Goal: Transaction & Acquisition: Purchase product/service

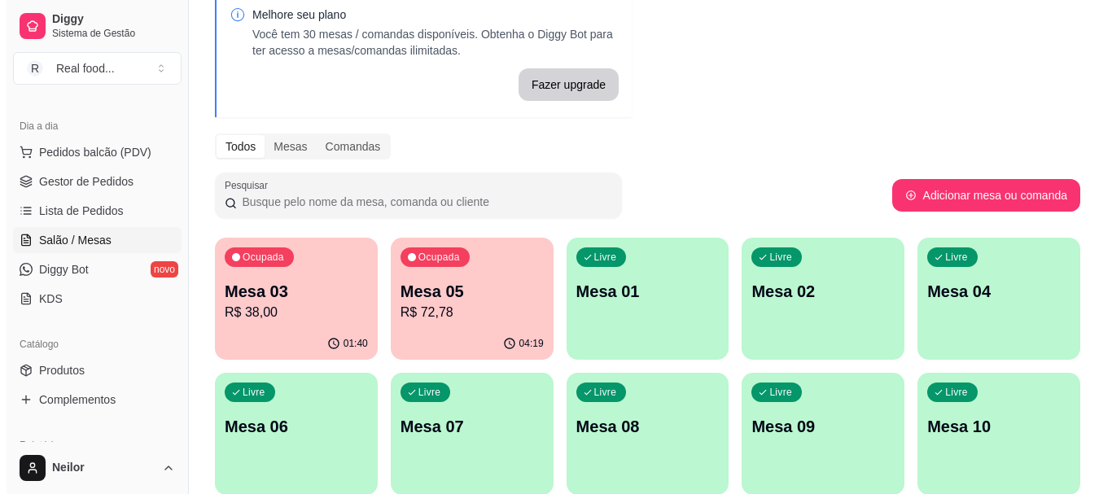
scroll to position [163, 0]
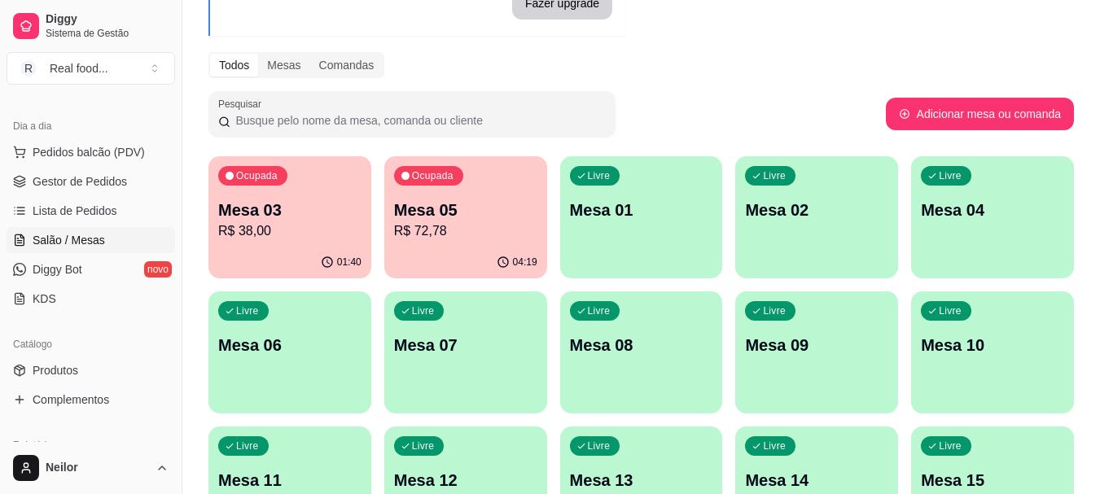
click at [306, 213] on p "Mesa 03" at bounding box center [289, 210] width 143 height 23
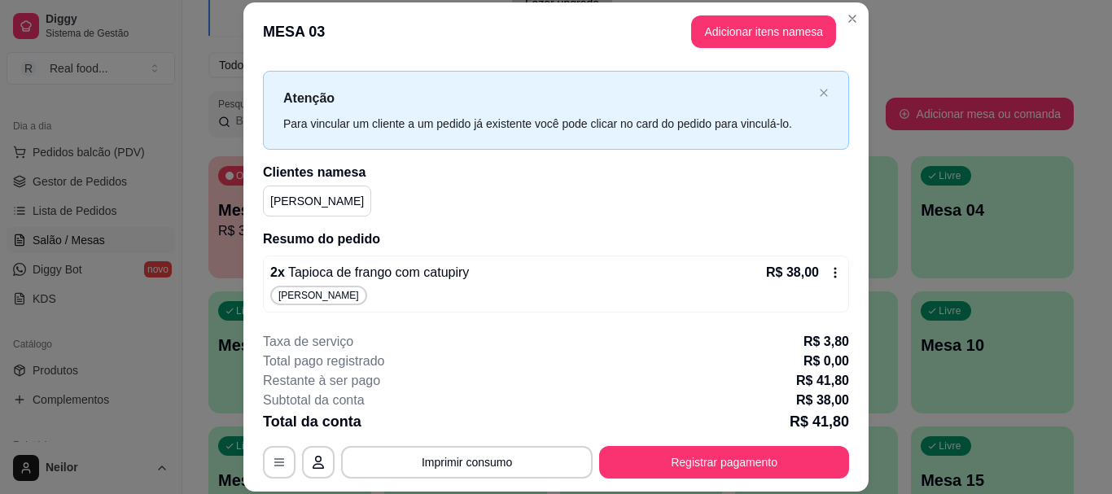
scroll to position [0, 0]
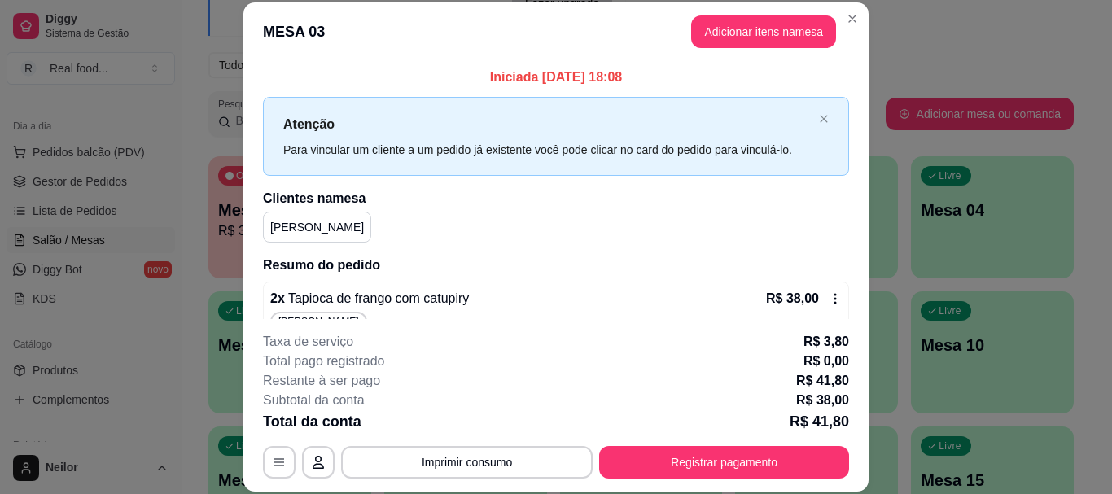
click at [296, 227] on p "[PERSON_NAME]" at bounding box center [317, 227] width 94 height 16
click at [510, 79] on p "Iniciada [DATE] 18:08" at bounding box center [556, 78] width 586 height 20
click at [525, 77] on p "Iniciada [DATE] 18:08" at bounding box center [556, 78] width 586 height 20
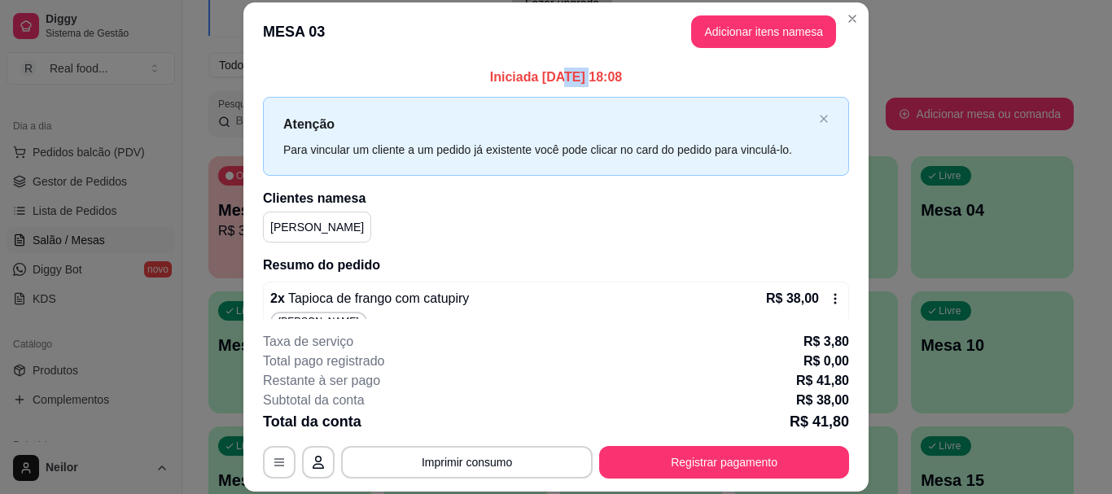
drag, startPoint x: 528, startPoint y: 76, endPoint x: 556, endPoint y: 76, distance: 28.5
click at [556, 76] on p "Iniciada [DATE] 18:08" at bounding box center [556, 78] width 586 height 20
click at [589, 39] on header "MESA 03 Adicionar itens na mesa" at bounding box center [555, 31] width 625 height 59
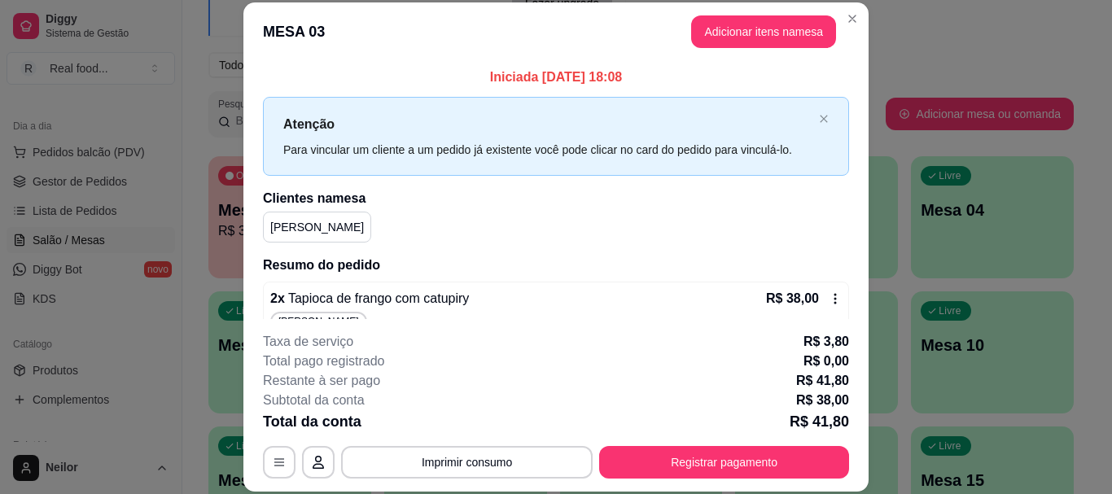
click at [644, 92] on div "Iniciada [DATE] 18:08 Atenção Para vincular um cliente a um pedido já existente…" at bounding box center [556, 203] width 586 height 271
click at [906, 85] on div "Melhore seu plano Você tem 30 mesas / comandas disponíveis. Obtenha o Diggy Bot…" at bounding box center [641, 301] width 918 height 804
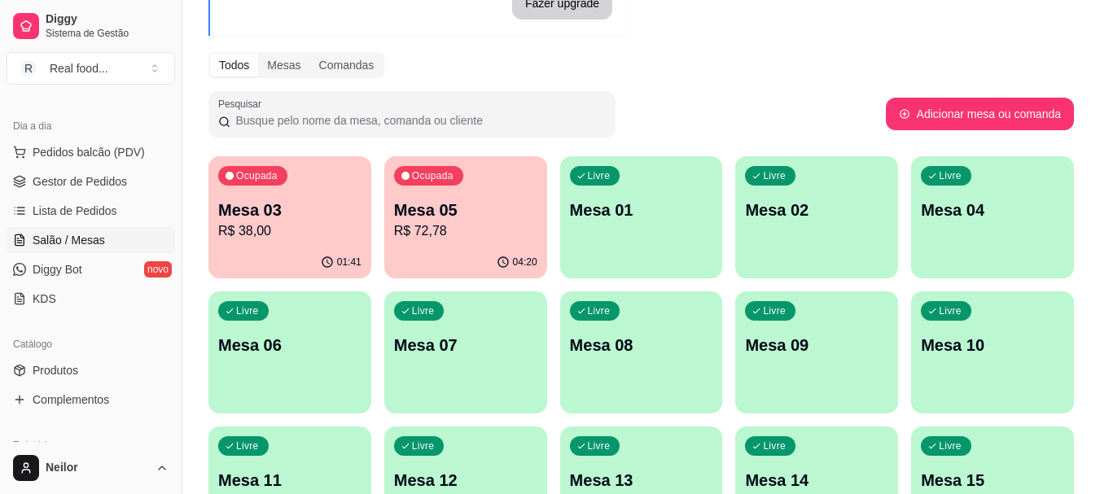
click at [631, 68] on div "Todos Mesas Comandas" at bounding box center [640, 65] width 865 height 26
click at [512, 221] on p "R$ 72,78" at bounding box center [465, 231] width 143 height 20
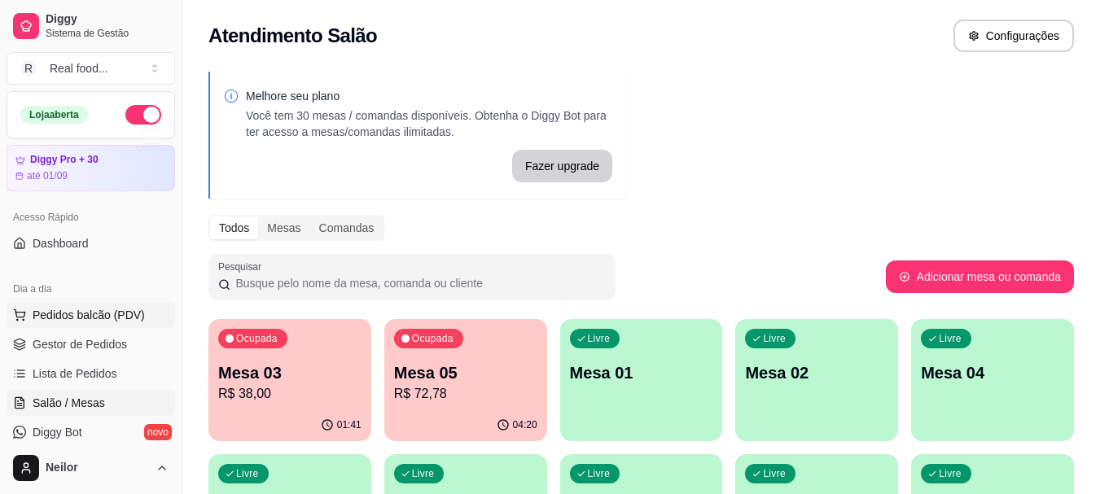
click at [93, 317] on span "Pedidos balcão (PDV)" at bounding box center [89, 315] width 112 height 16
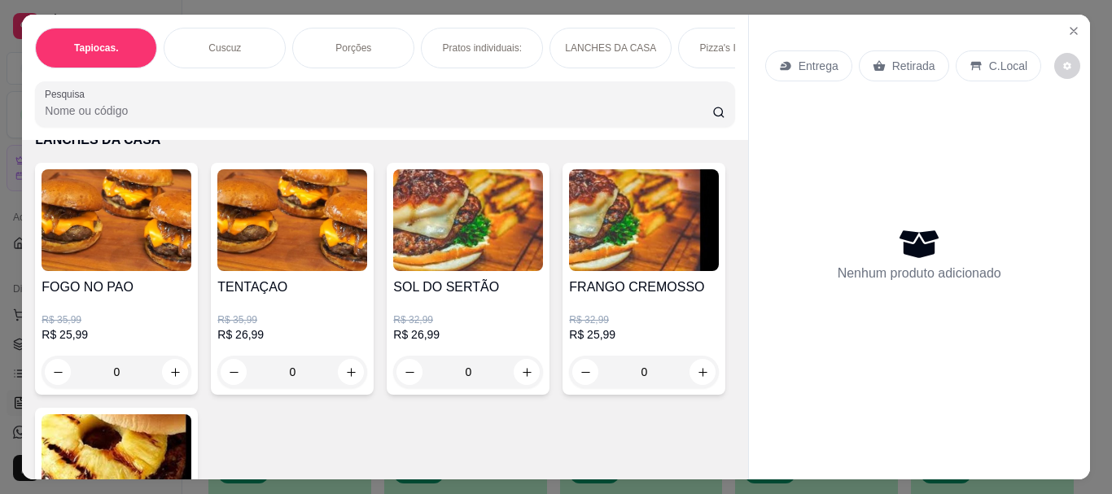
scroll to position [1954, 0]
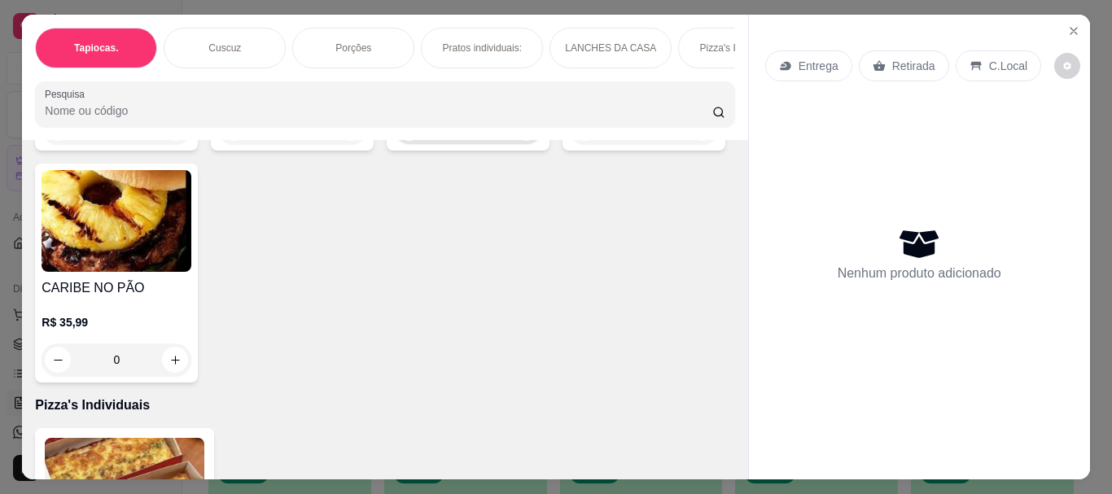
click at [526, 134] on icon "increase-product-quantity" at bounding box center [527, 128] width 12 height 12
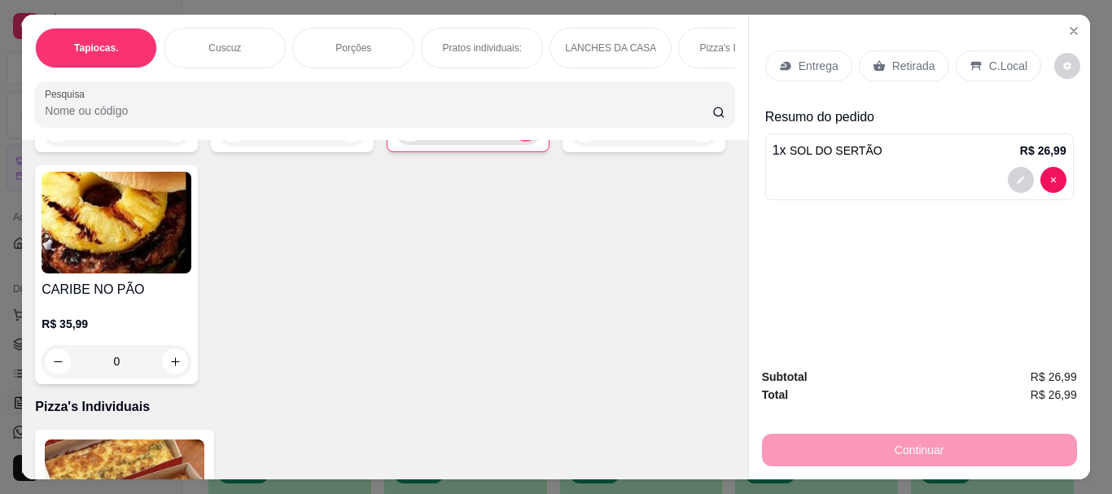
type input "1"
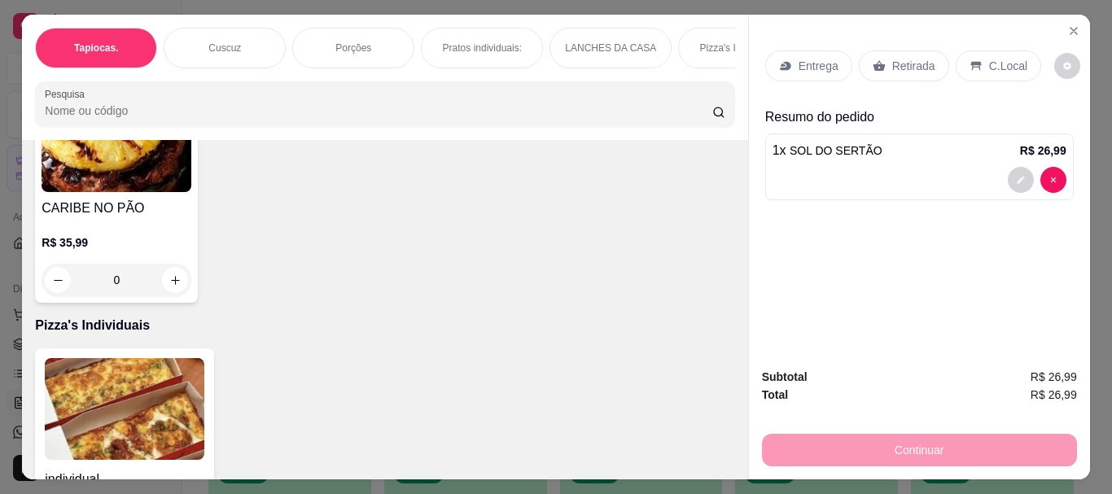
scroll to position [2117, 0]
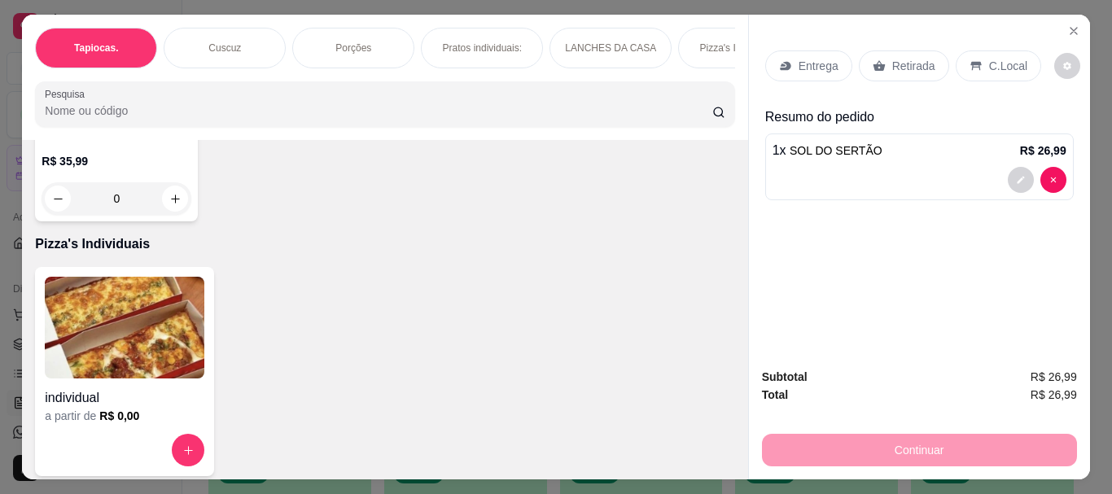
type input "2"
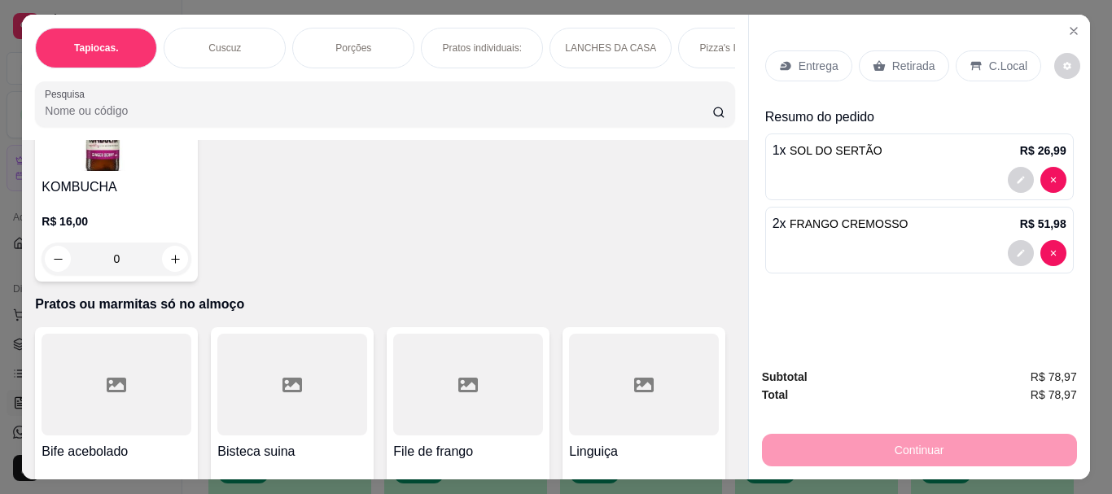
scroll to position [3501, 0]
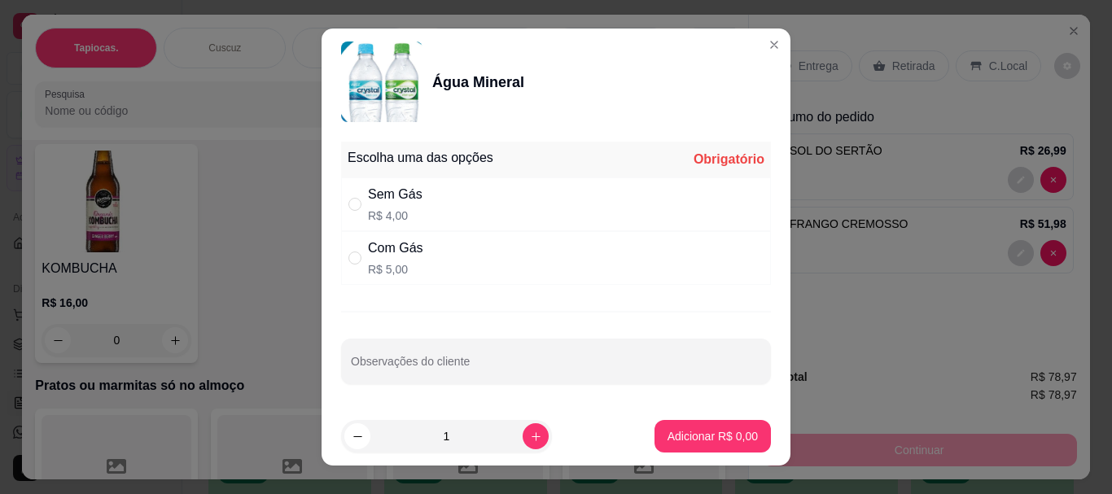
click at [353, 248] on div "Com Gás R$ 5,00" at bounding box center [556, 258] width 430 height 54
radio input "true"
click at [738, 440] on p "Adicionar R$ 5,00" at bounding box center [713, 436] width 90 height 16
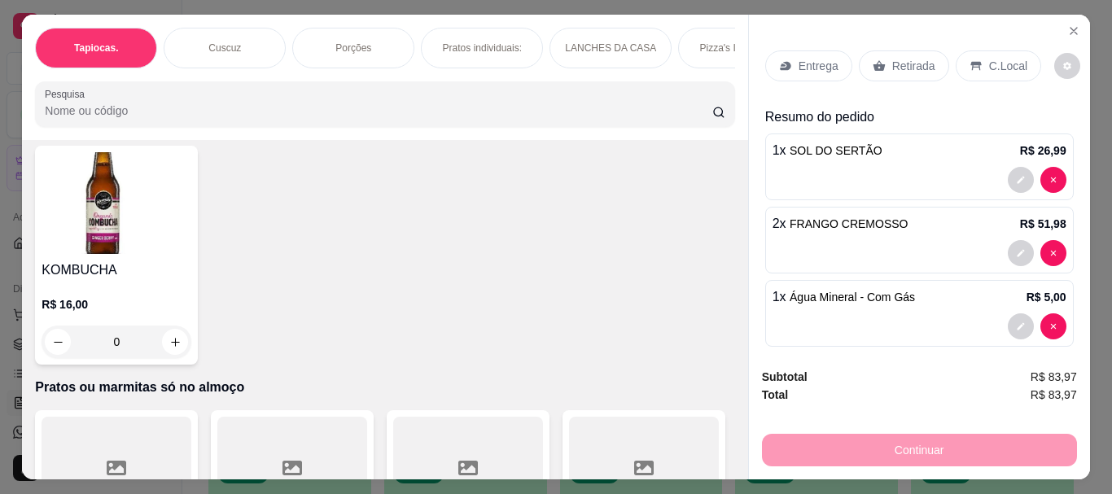
type input "1"
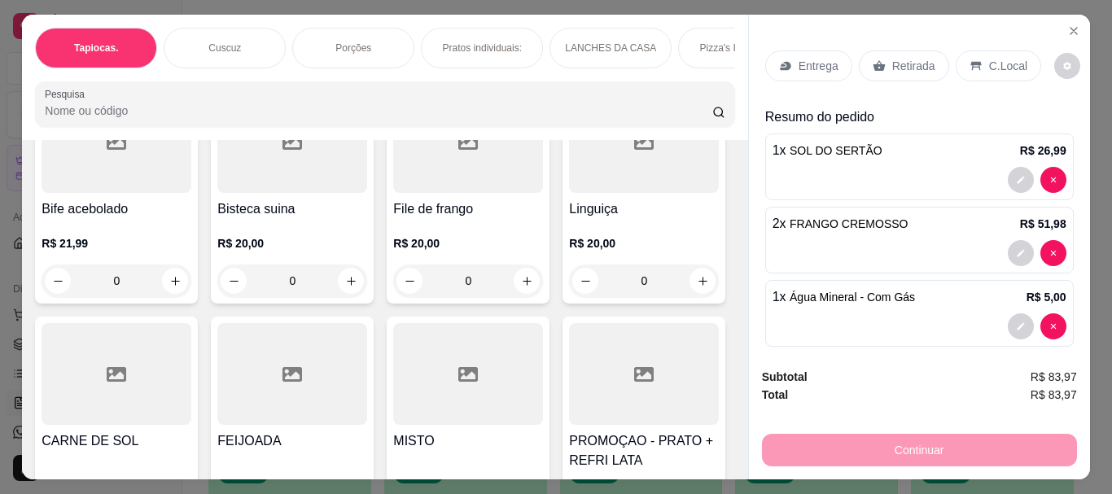
scroll to position [3989, 0]
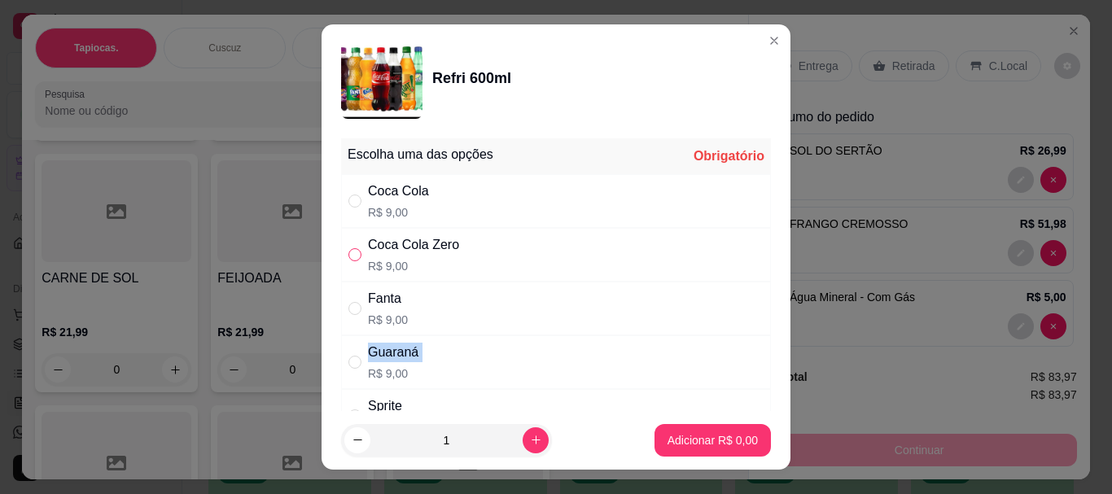
click at [349, 246] on div "Coca Cola Zero R$ 9,00" at bounding box center [556, 255] width 430 height 54
click at [349, 246] on label "" at bounding box center [354, 255] width 13 height 18
click at [349, 248] on input "" at bounding box center [354, 254] width 13 height 13
radio input "true"
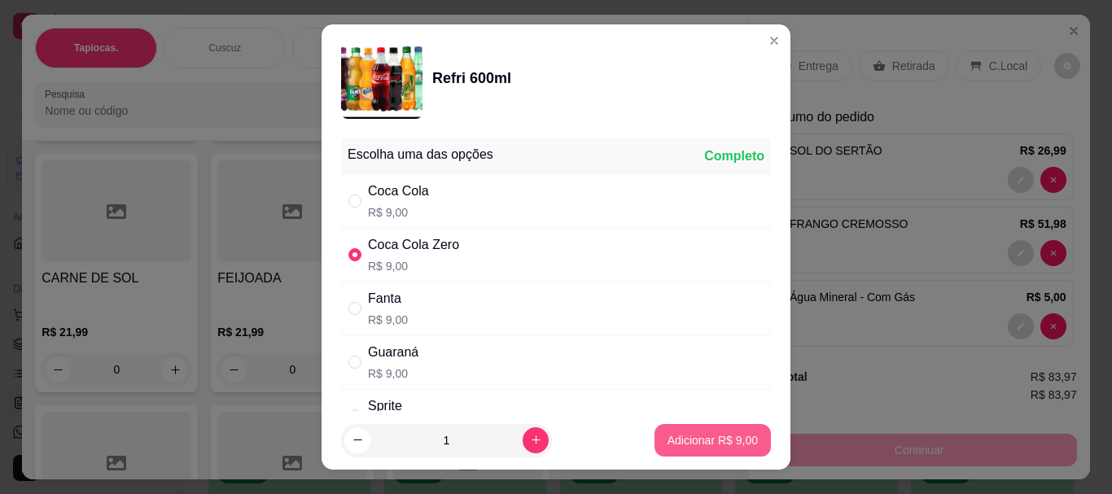
click at [687, 440] on p "Adicionar R$ 9,00" at bounding box center [713, 440] width 90 height 16
click at [687, 440] on div "Bife acebolado R$ 21,99 0 Bisteca suina R$ 20,00 0 File de frango R$ 20,00 0 Li…" at bounding box center [384, 283] width 699 height 722
type input "1"
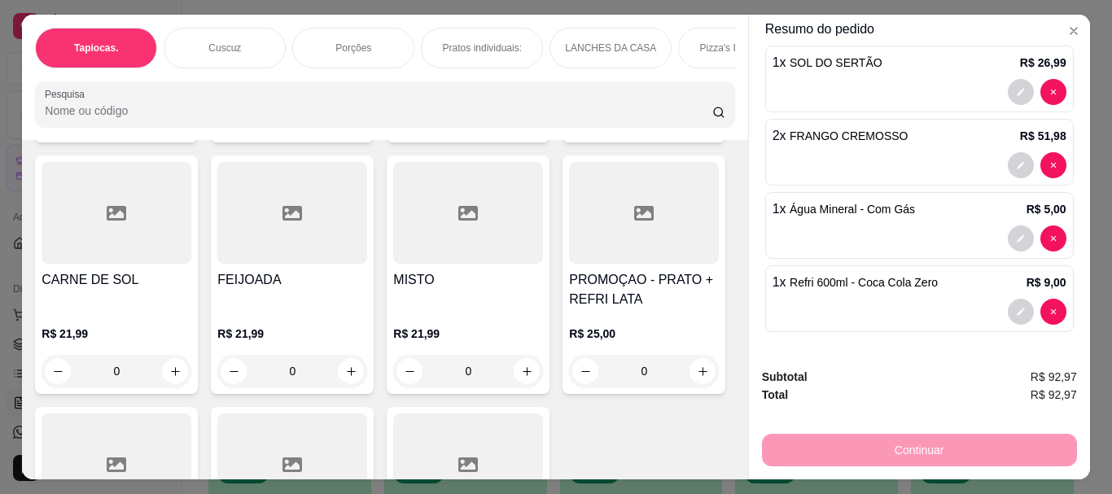
scroll to position [7, 0]
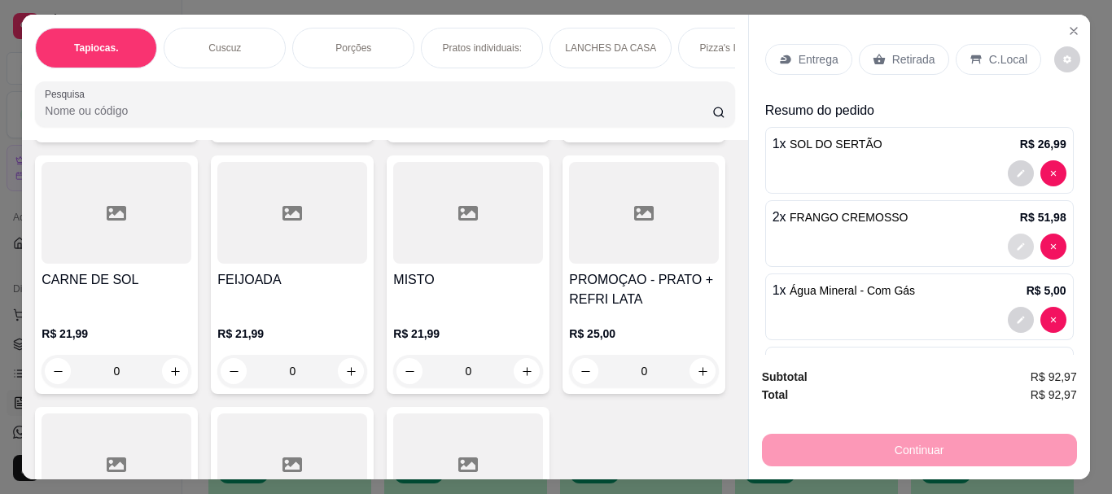
click at [1008, 241] on button "decrease-product-quantity" at bounding box center [1021, 247] width 26 height 26
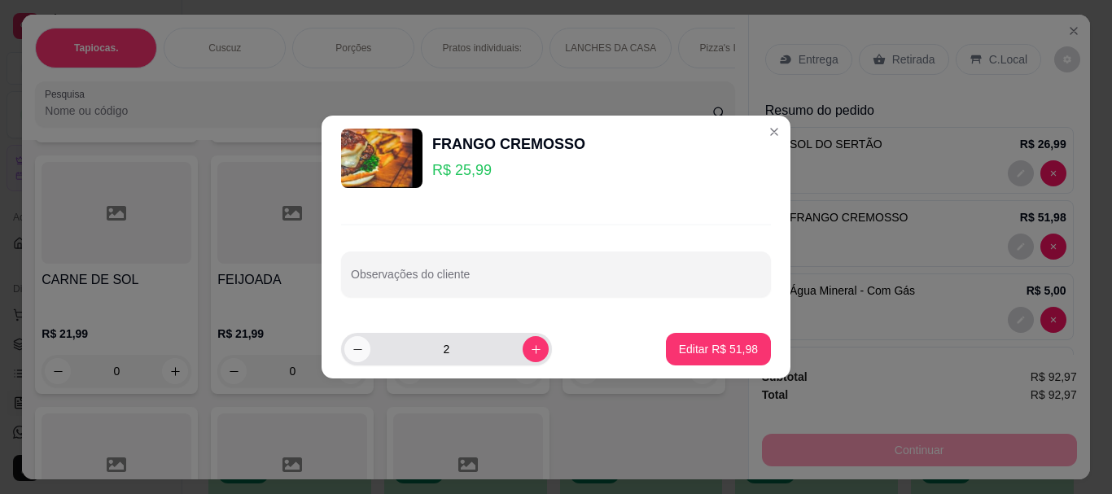
click at [348, 357] on button "decrease-product-quantity" at bounding box center [357, 349] width 26 height 26
type input "1"
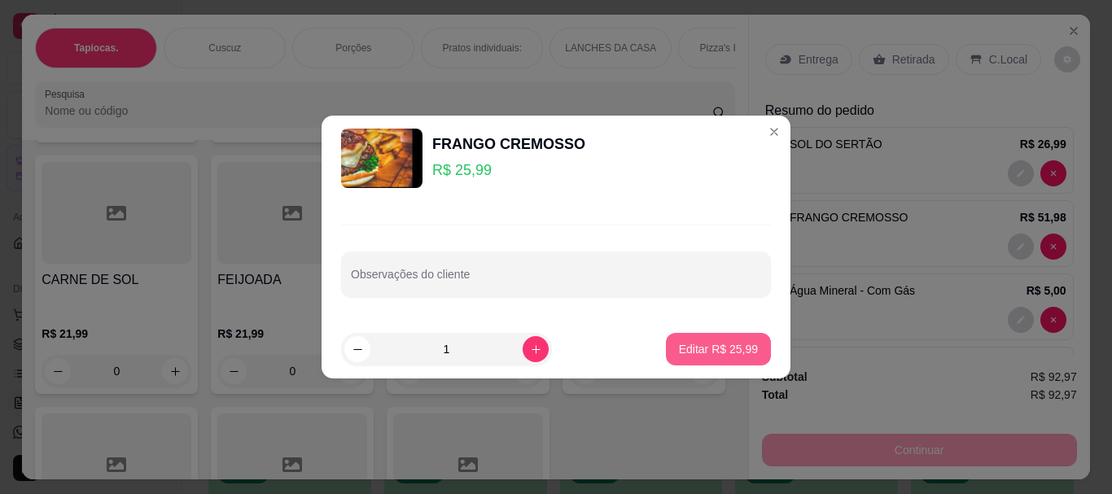
click at [719, 348] on p "Editar R$ 25,99" at bounding box center [718, 349] width 79 height 16
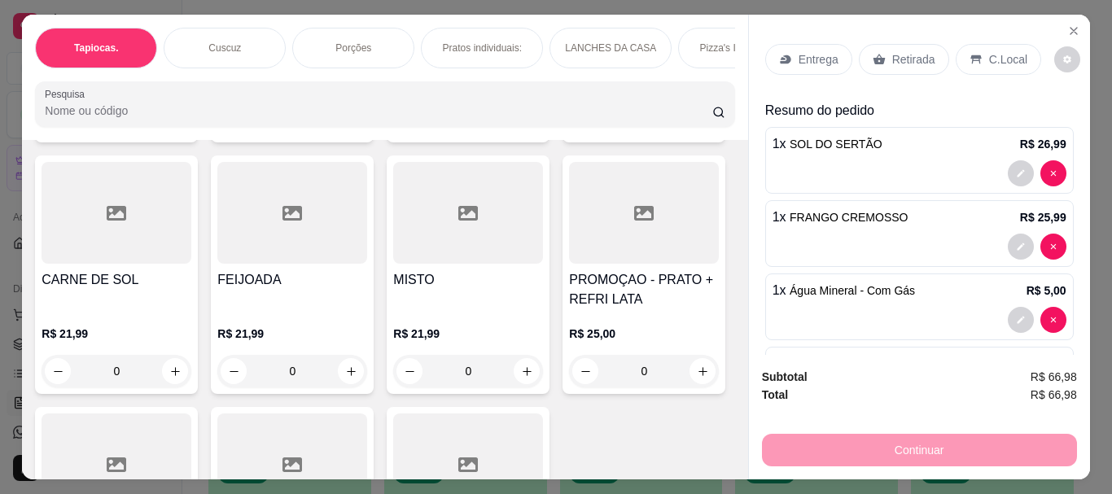
type input "1"
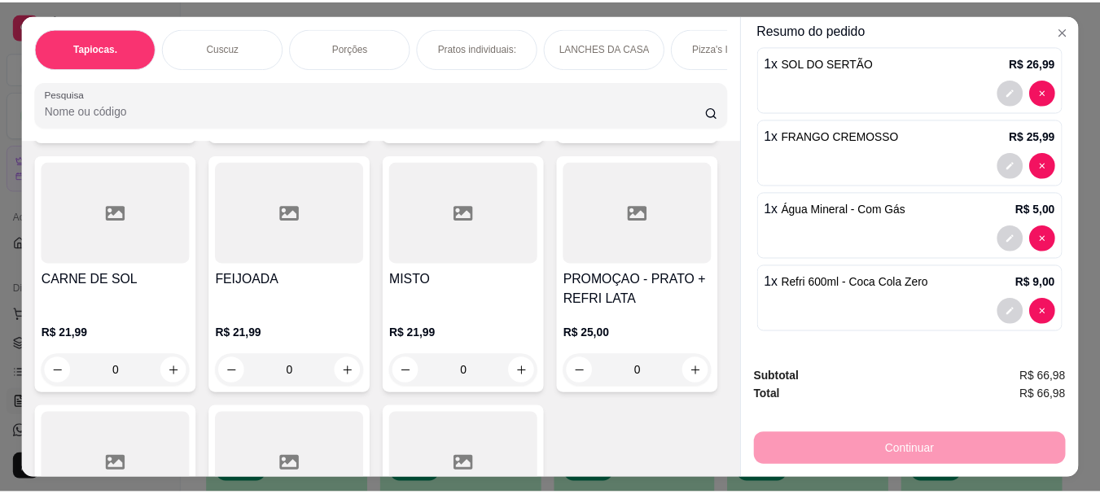
scroll to position [0, 0]
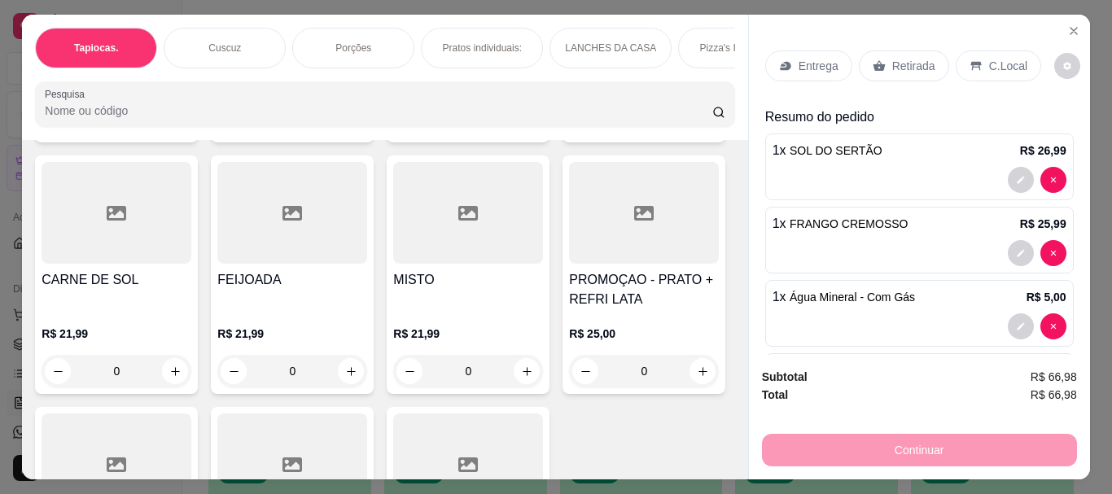
click at [1001, 71] on div "C.Local" at bounding box center [998, 65] width 85 height 31
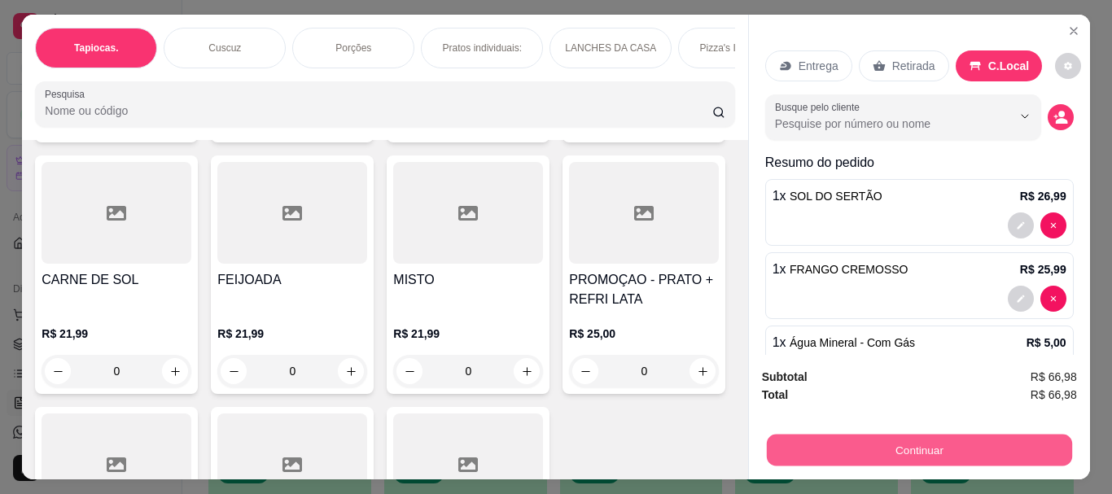
click at [918, 445] on button "Continuar" at bounding box center [918, 450] width 305 height 32
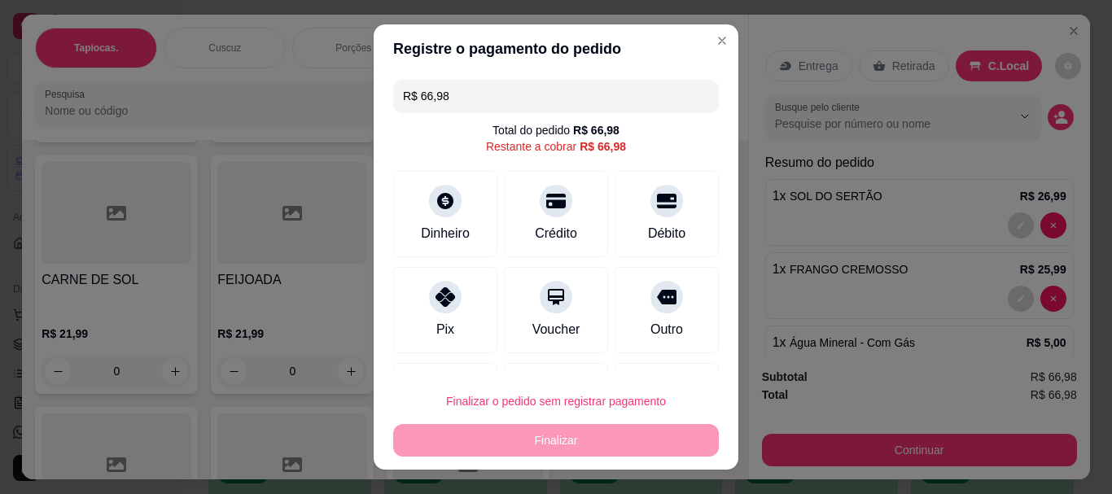
click at [523, 405] on button "Finalizar o pedido sem registrar pagamento" at bounding box center [556, 401] width 326 height 33
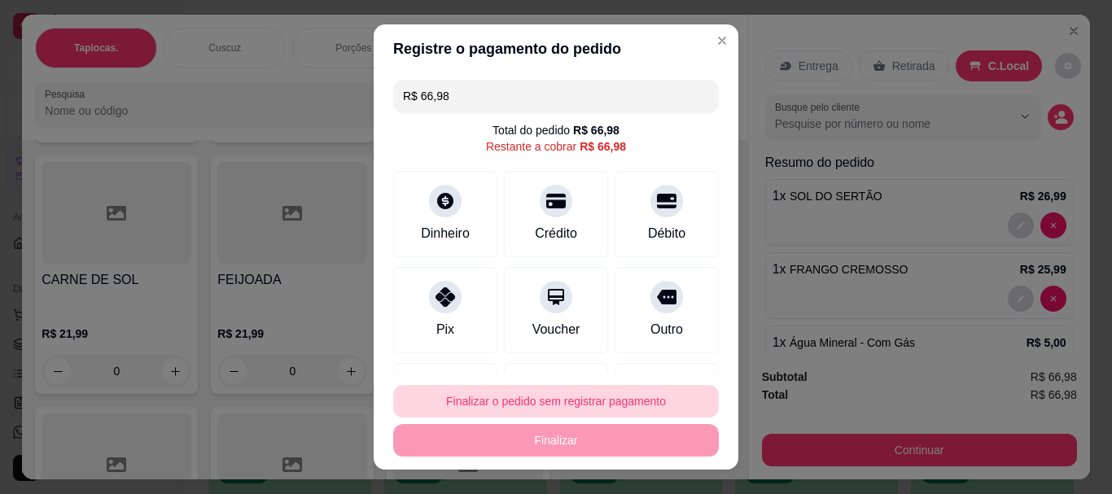
click at [598, 397] on button "Finalizar o pedido sem registrar pagamento" at bounding box center [556, 401] width 326 height 33
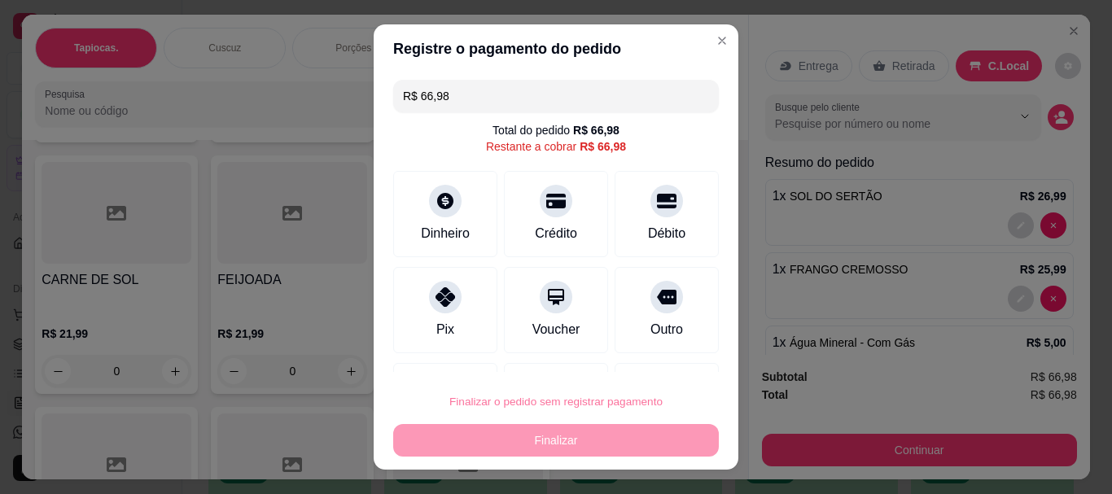
click at [658, 358] on button "Confirmar" at bounding box center [649, 355] width 60 height 25
type input "0"
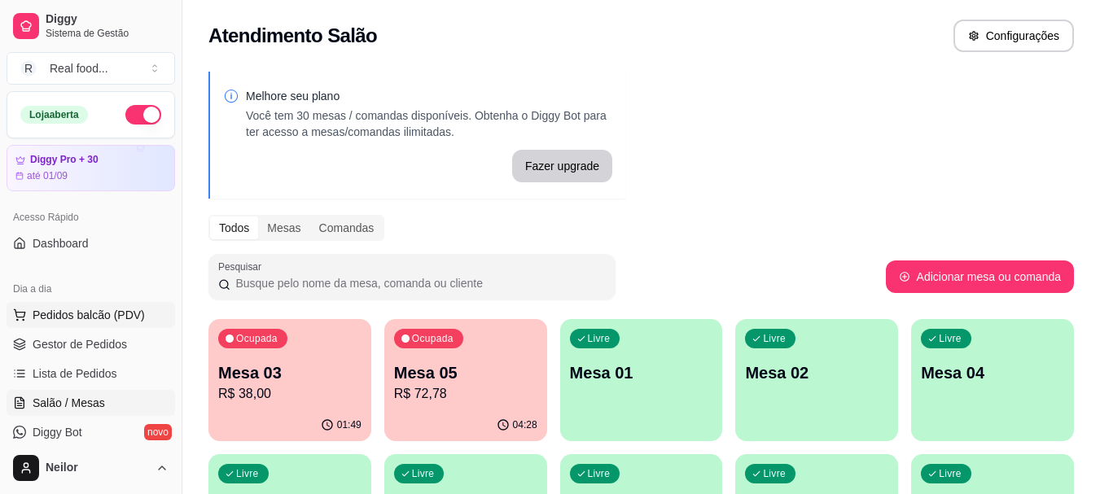
scroll to position [81, 0]
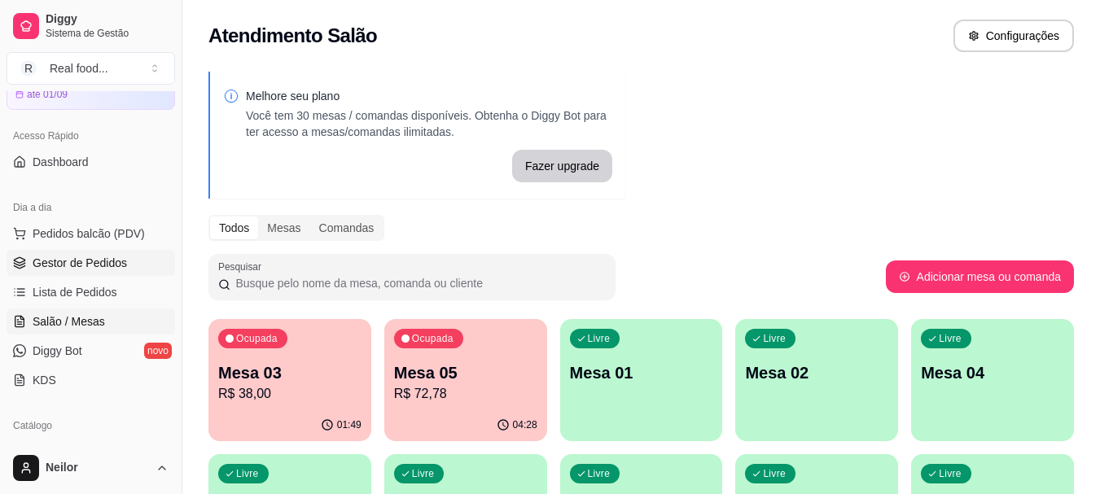
click at [96, 258] on span "Gestor de Pedidos" at bounding box center [80, 263] width 94 height 16
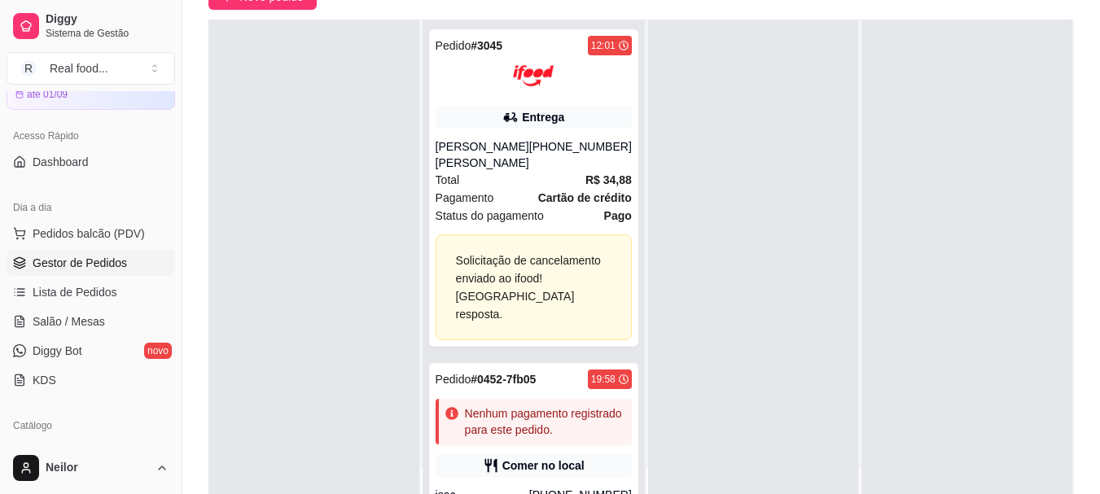
click at [314, 248] on div at bounding box center [313, 267] width 211 height 494
click at [537, 13] on div "Selecione o tipo dos pedidos Todos os pedidos Pedidos sem agendamento Pedidos a…" at bounding box center [641, 213] width 918 height 641
click at [516, 19] on div "Selecione o tipo dos pedidos Todos os pedidos Pedidos sem agendamento Pedidos a…" at bounding box center [641, 213] width 918 height 641
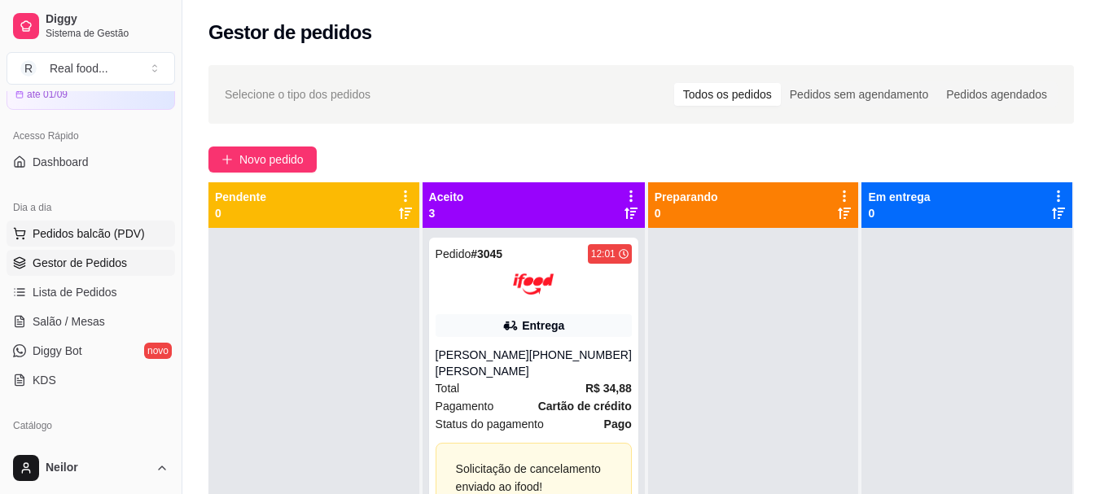
click at [93, 235] on span "Pedidos balcão (PDV)" at bounding box center [89, 234] width 112 height 16
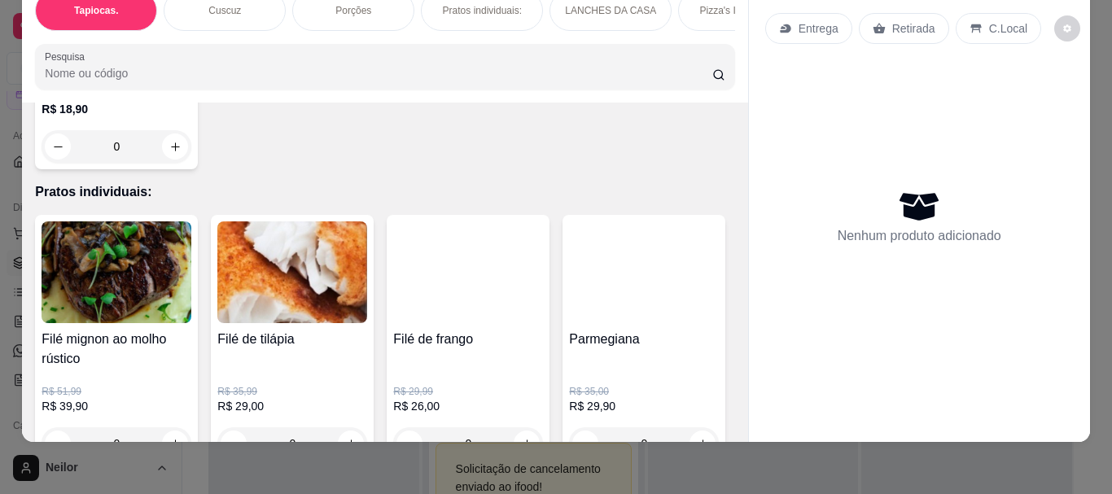
scroll to position [1465, 0]
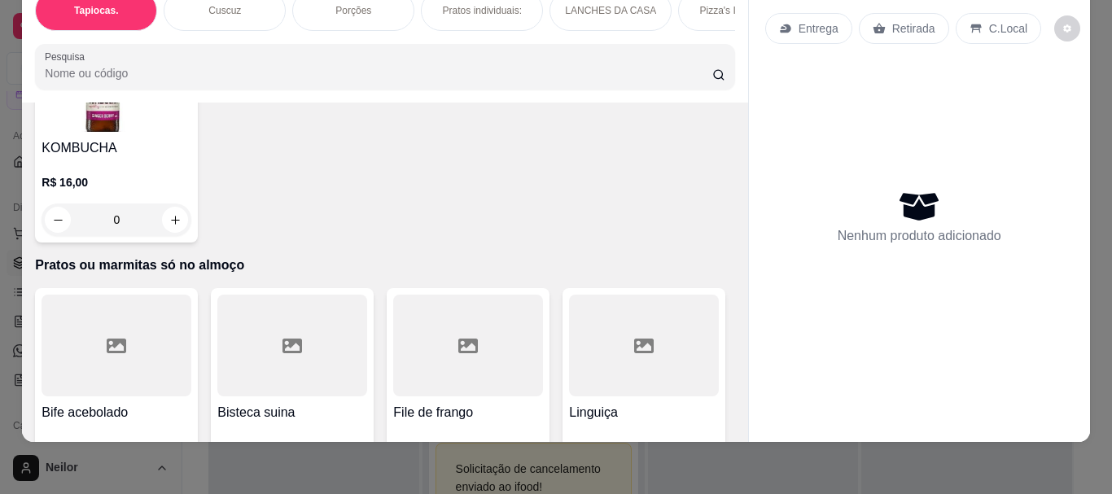
scroll to position [3745, 0]
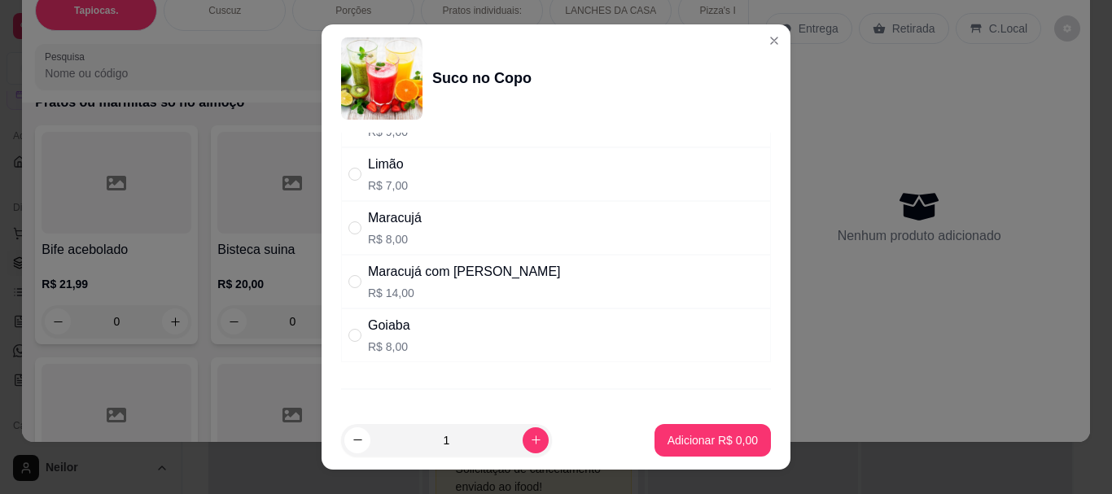
scroll to position [0, 0]
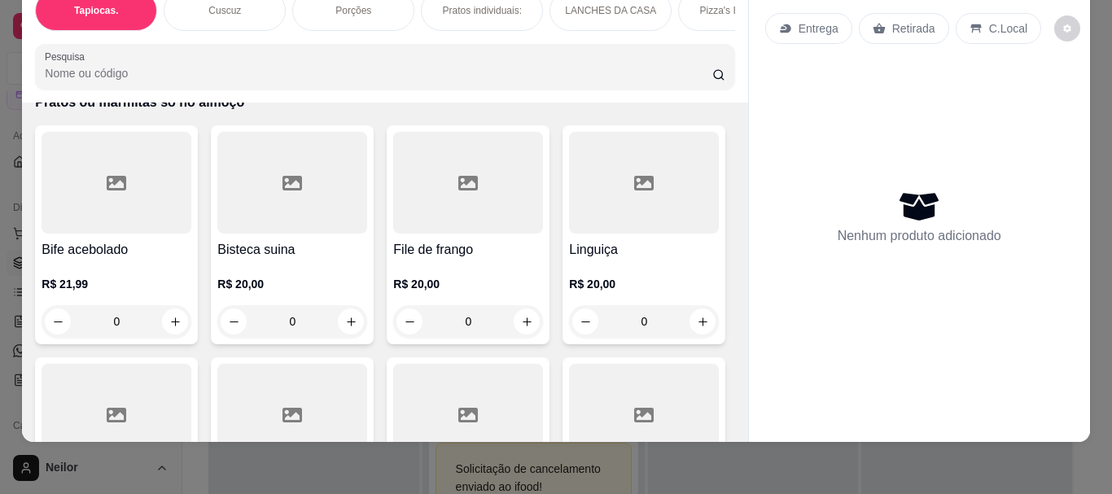
click at [718, 15] on div "Pizza's Individuais" at bounding box center [739, 10] width 122 height 41
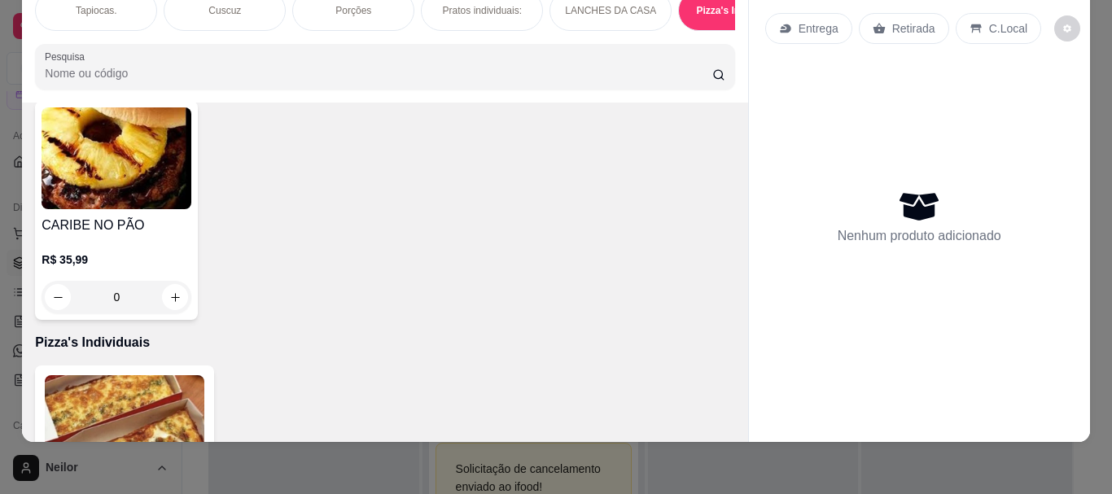
click at [605, 290] on div "FOGO NO PAO R$ 35,99 R$ 25,99 0 TENTAÇAO R$ 35,99 R$ 26,99 0 SOL DO SERTÃO R$ 3…" at bounding box center [384, 88] width 699 height 464
click at [607, 289] on div "FOGO NO PAO R$ 35,99 R$ 25,99 0 TENTAÇAO R$ 35,99 R$ 26,99 0 SOL DO SERTÃO R$ 3…" at bounding box center [384, 88] width 699 height 464
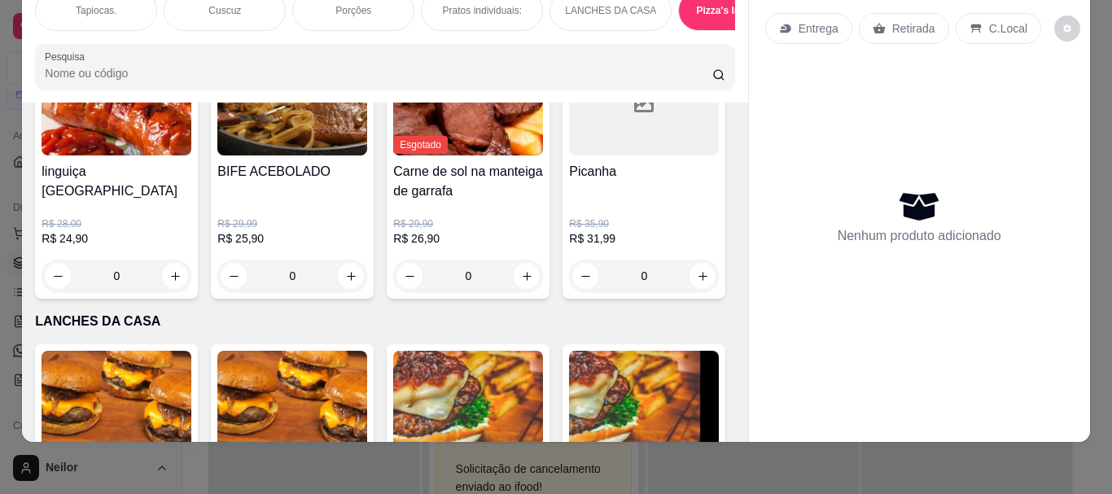
click at [605, 296] on div "Filé mignon ao molho rústico R$ 51,99 R$ 39,90 0 Filé de tilápia R$ 35,99 R$ 29…" at bounding box center [384, 41] width 699 height 516
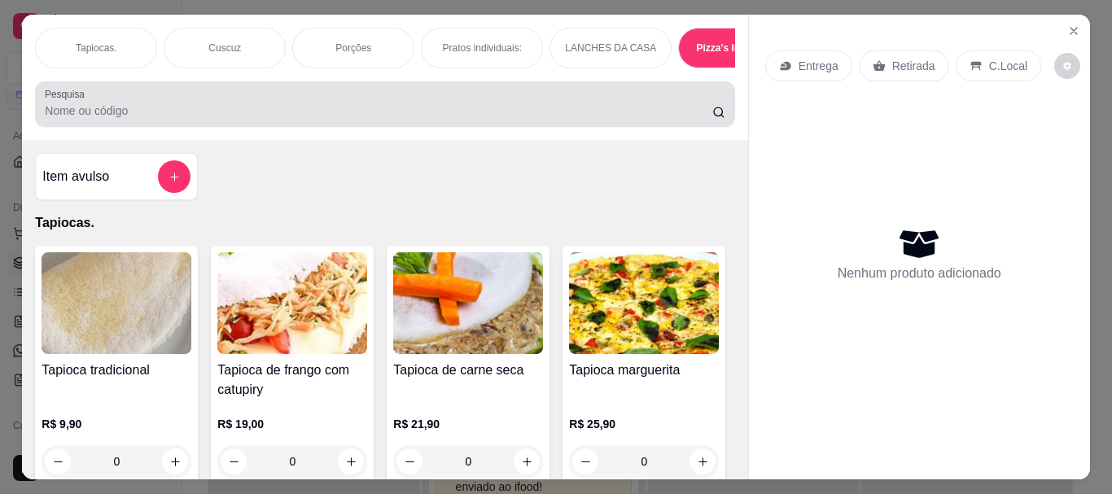
click at [344, 127] on div "Pesquisa" at bounding box center [384, 104] width 699 height 46
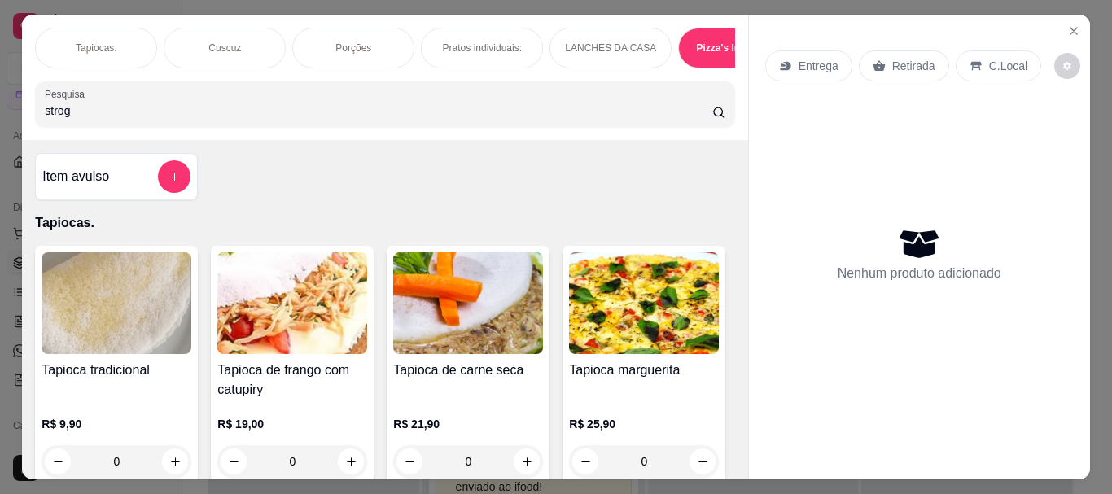
type input "strogo"
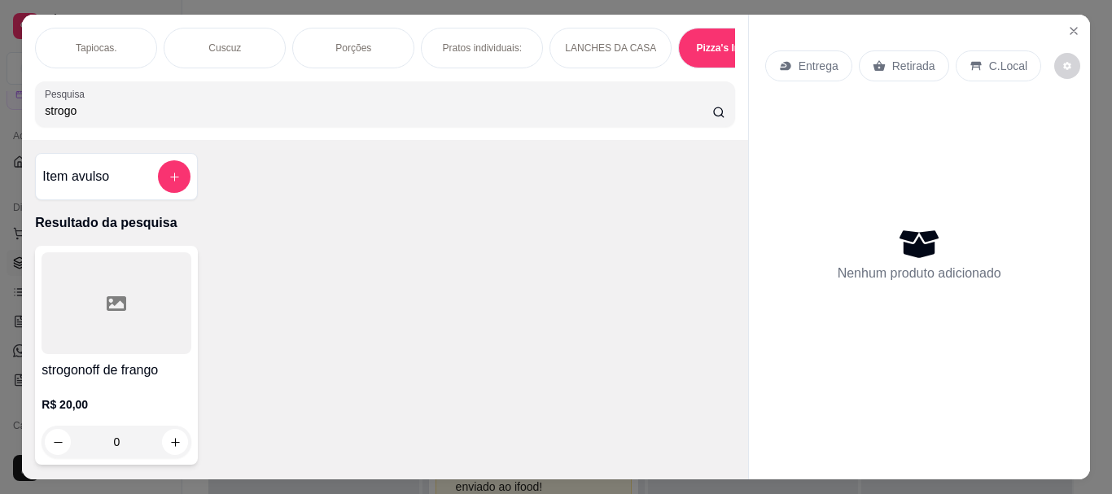
click at [204, 108] on input "strogo" at bounding box center [379, 111] width 668 height 16
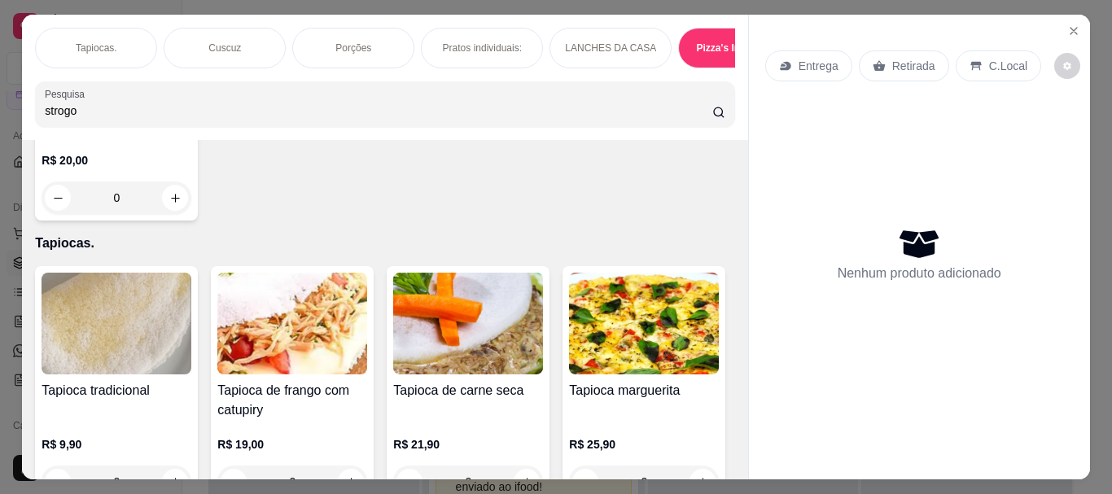
scroll to position [488, 0]
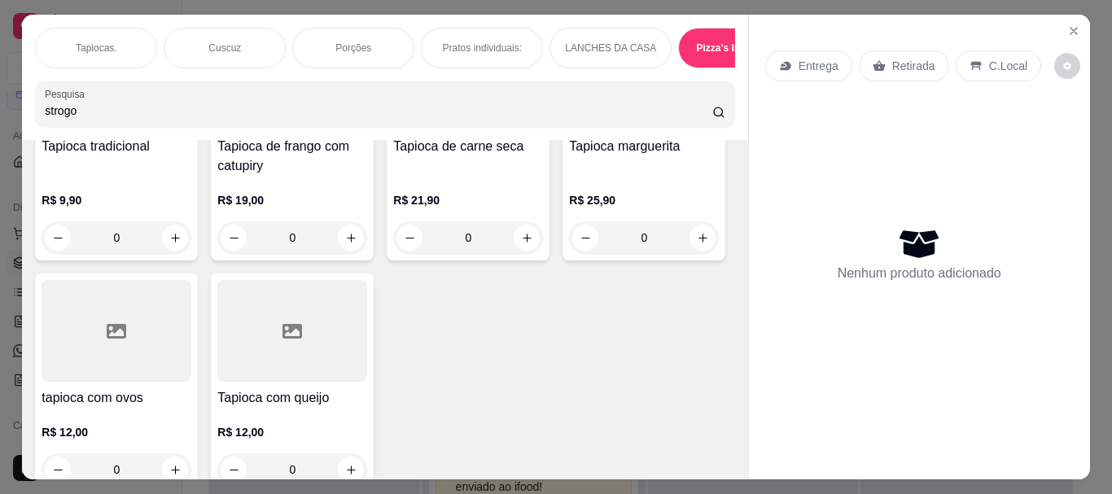
click at [107, 112] on input "strogo" at bounding box center [379, 111] width 668 height 16
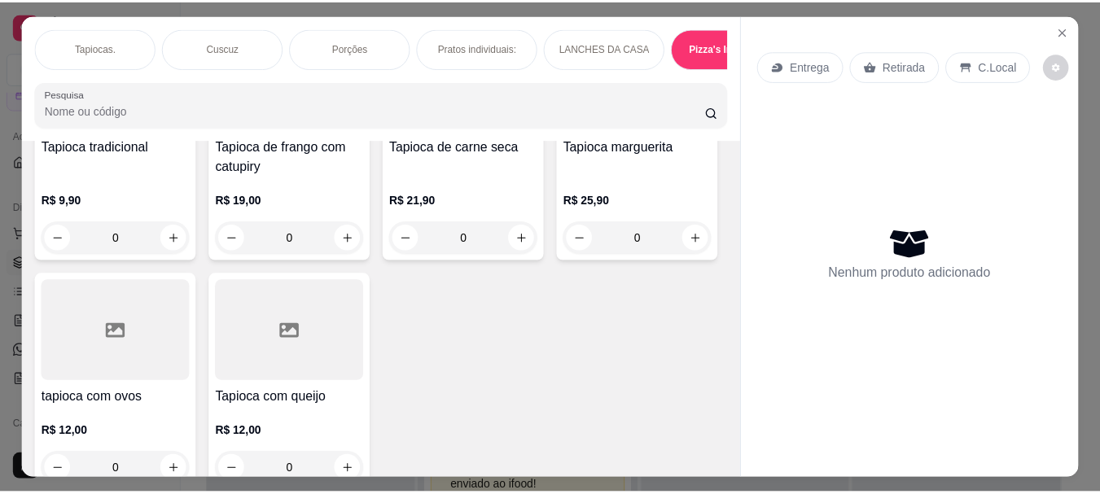
scroll to position [0, 0]
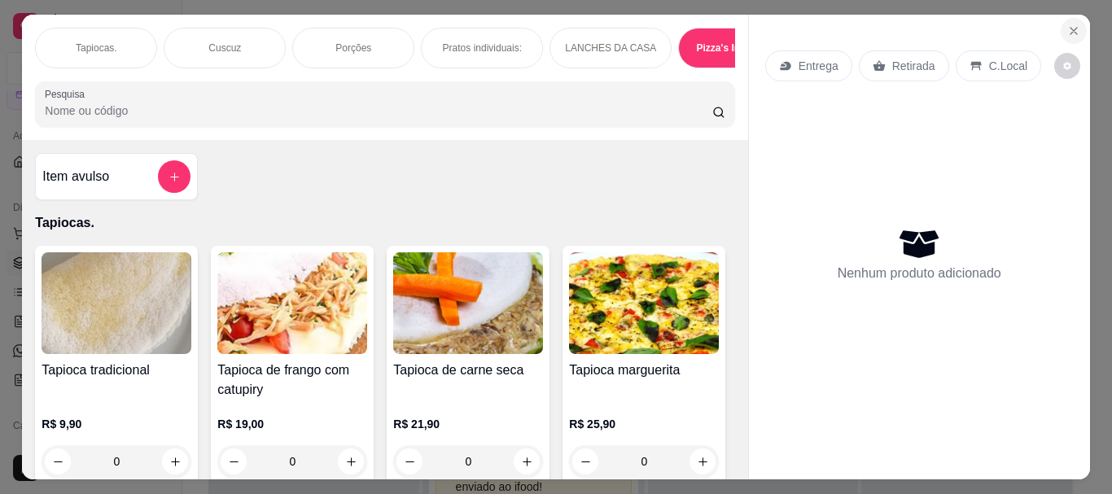
click at [1071, 28] on icon "Close" at bounding box center [1074, 31] width 7 height 7
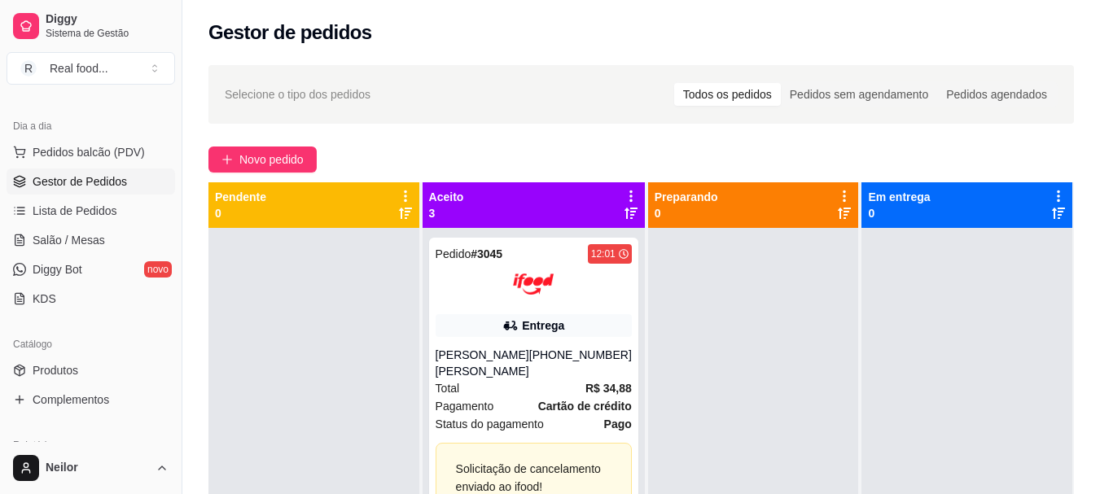
scroll to position [407, 0]
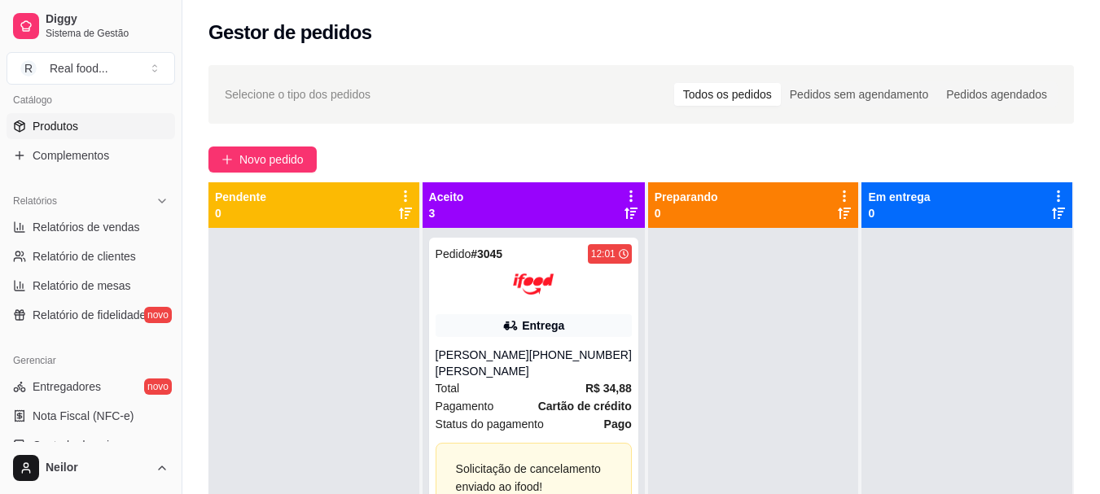
click at [77, 134] on link "Produtos" at bounding box center [91, 126] width 169 height 26
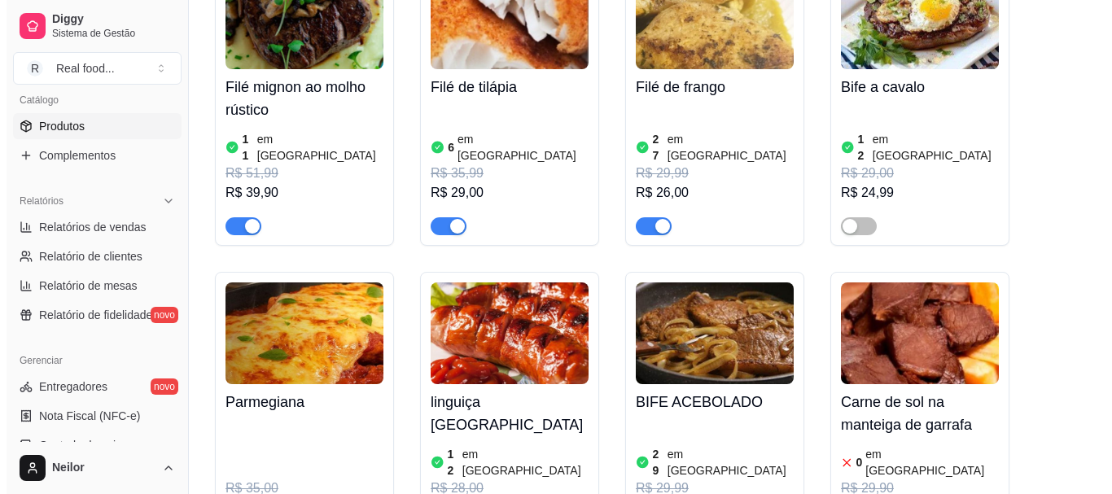
scroll to position [1232, 0]
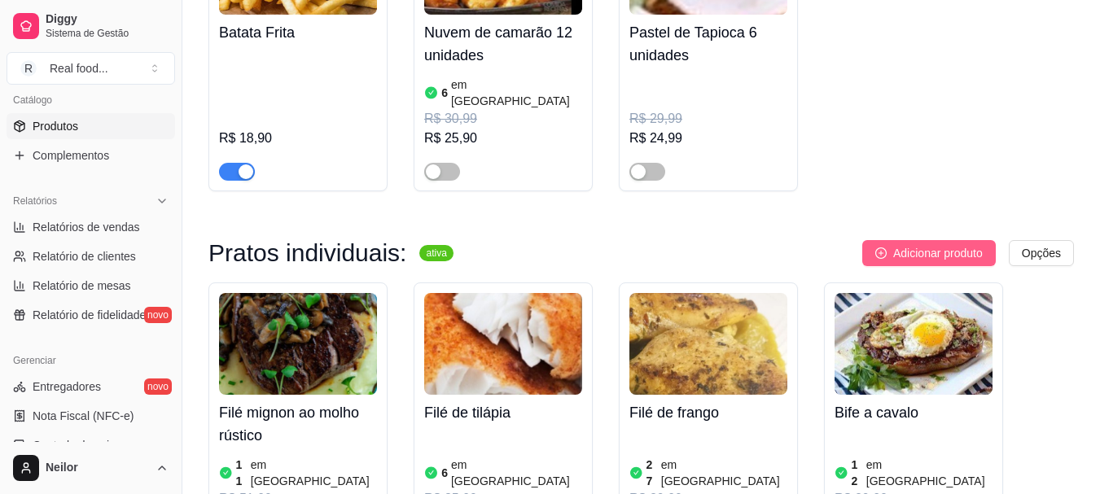
click at [918, 244] on span "Adicionar produto" at bounding box center [938, 253] width 90 height 18
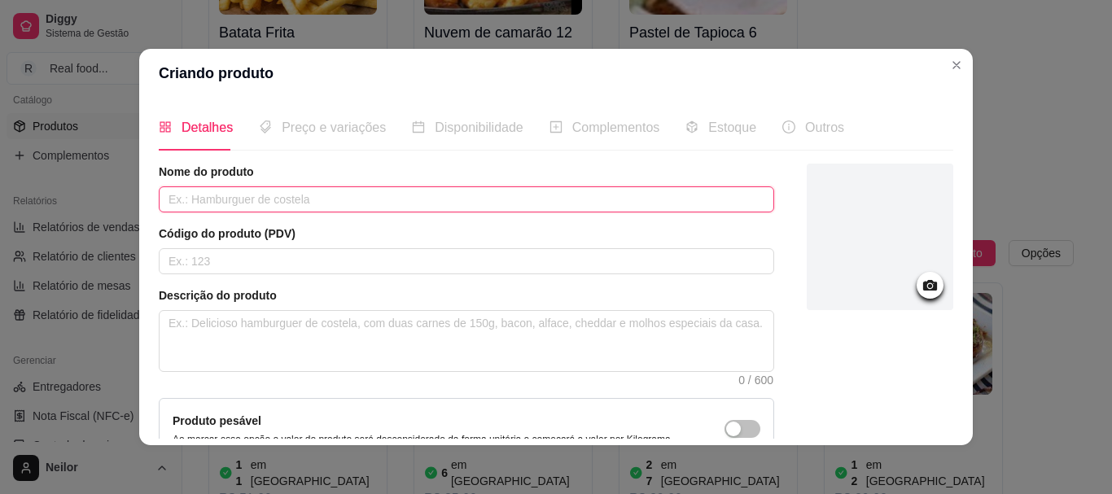
click at [230, 186] on input "text" at bounding box center [466, 199] width 615 height 26
type input "s"
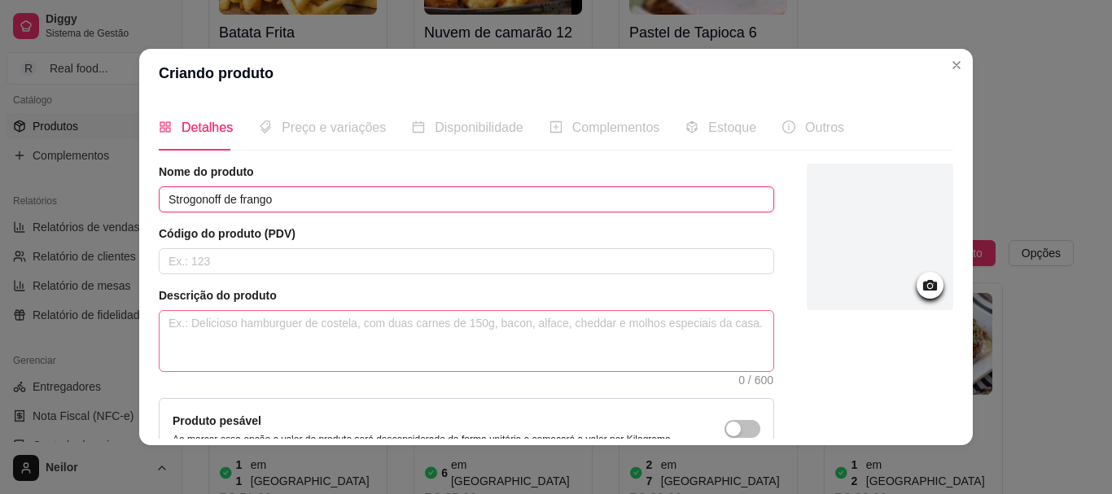
type input "Strogonoff de frango"
click at [309, 348] on textarea at bounding box center [467, 341] width 614 height 60
type textarea "A"
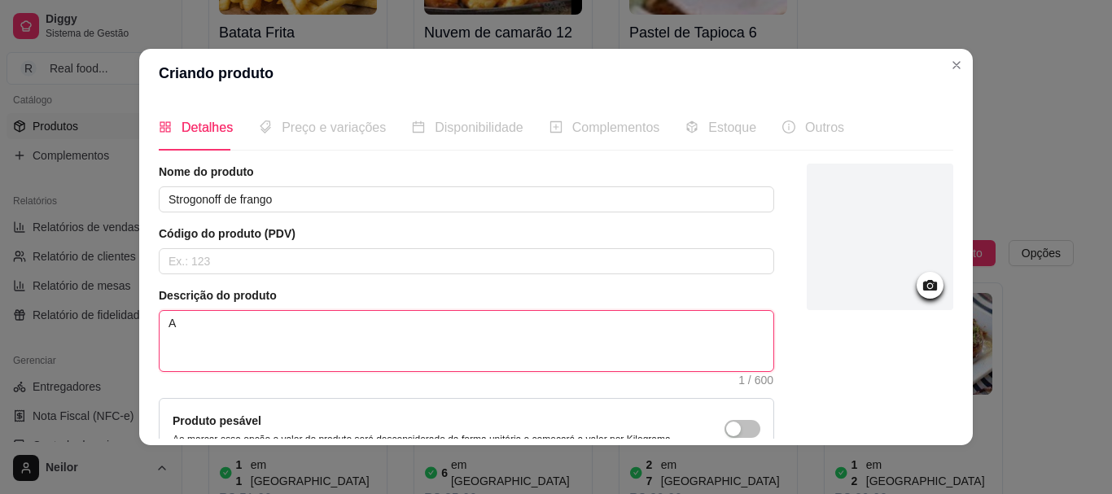
type textarea "AR"
type textarea "A"
type textarea "Ar"
type textarea "Arr"
type textarea "Arro"
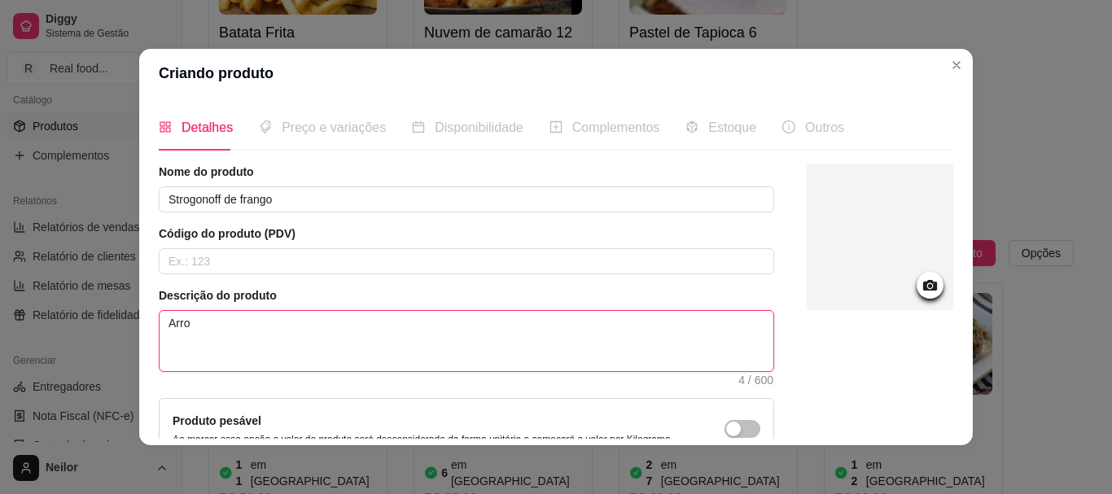
type textarea "Arroz"
type textarea "Arroz,"
type textarea "Arroz, b"
type textarea "Arroz, batat"
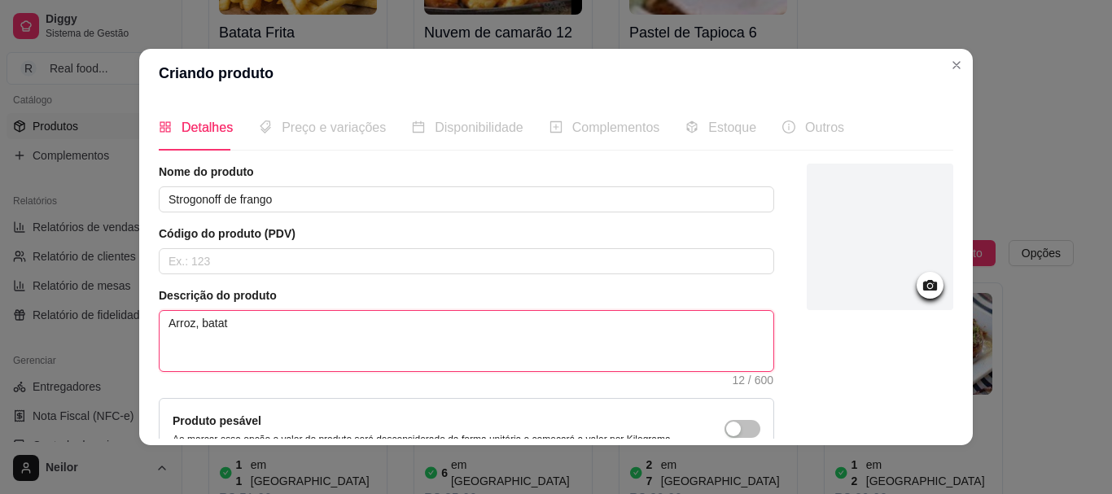
type textarea "Arroz, batata"
type textarea "Arroz, batata f"
type textarea "Arroz, batata fr"
type textarea "Arroz, batata fri"
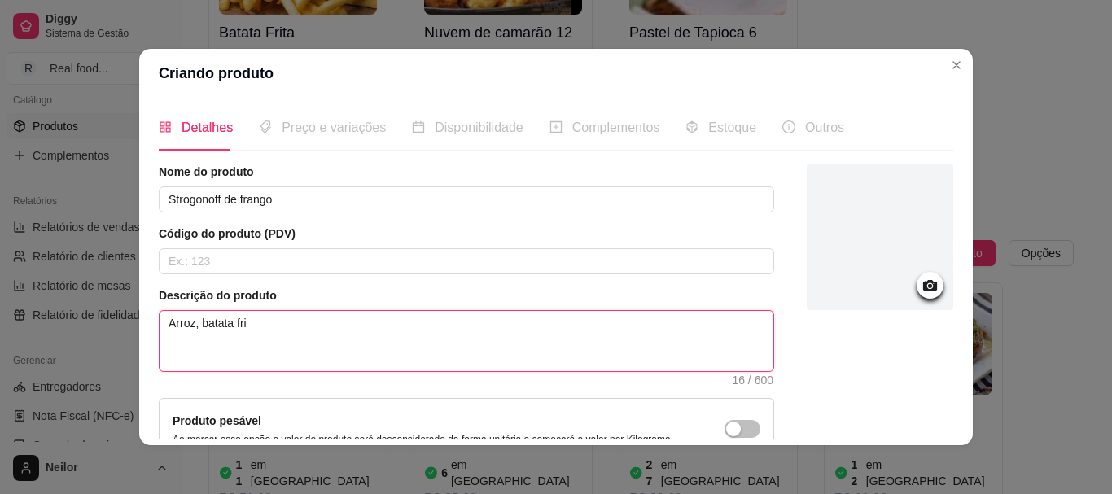
type textarea "Arroz, batata frit"
type textarea "Arroz, batata frita"
type textarea "Arroz, batata frita o"
type textarea "Arroz, batata frita ou"
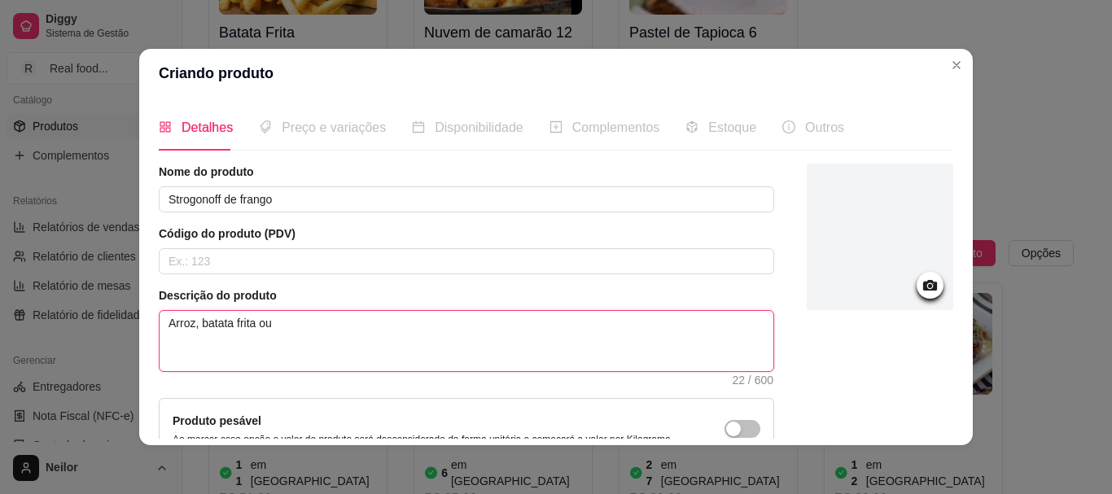
type textarea "Arroz, batata frita ou"
type textarea "Arroz, batata frita ou ba"
type textarea "Arroz, batata frita ou bat"
type textarea "Arroz, batata frita ou bata"
type textarea "Arroz, batata frita ou batal"
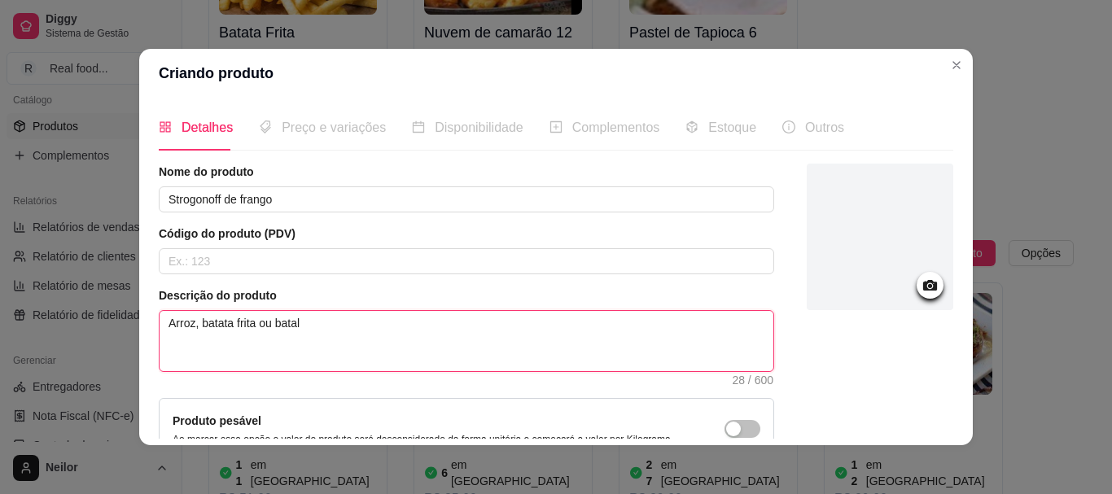
type textarea "Arroz, batata frita ou bata"
type textarea "Arroz, batata frita ou batat"
type textarea "Arroz, batata frita ou batata"
type textarea "[PERSON_NAME], batata frita ou batata p"
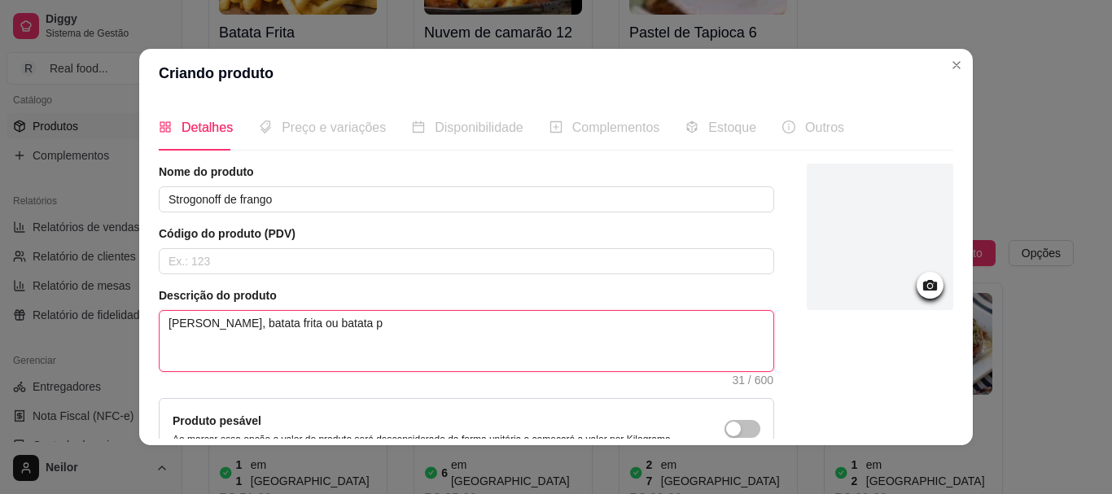
type textarea "Arroz, batata frita ou batata pa"
type textarea "Arroz, batata frita ou batata pal"
type textarea "Arroz, batata frita ou batata palha"
type textarea "Arroz, batata frita ou batata palha."
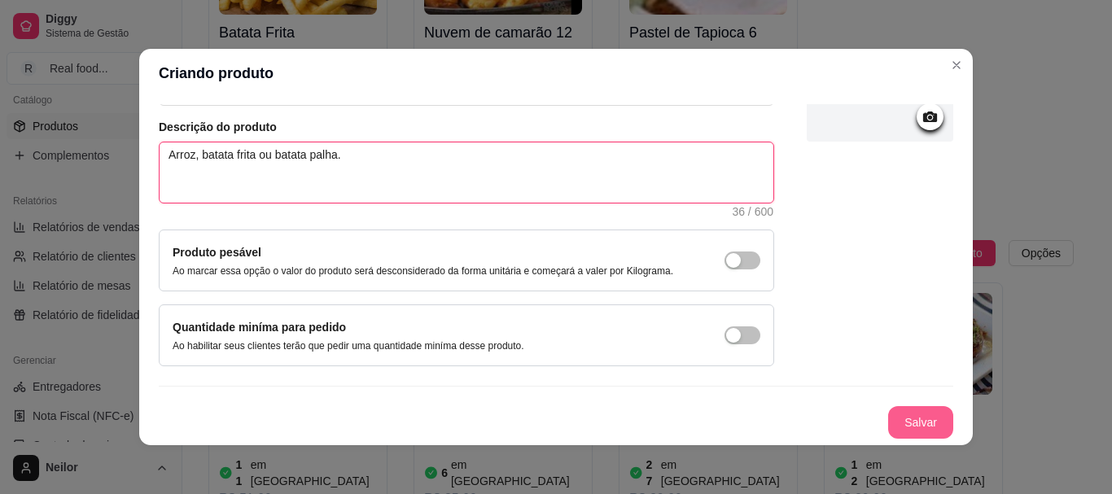
type textarea "Arroz, batata frita ou batata palha."
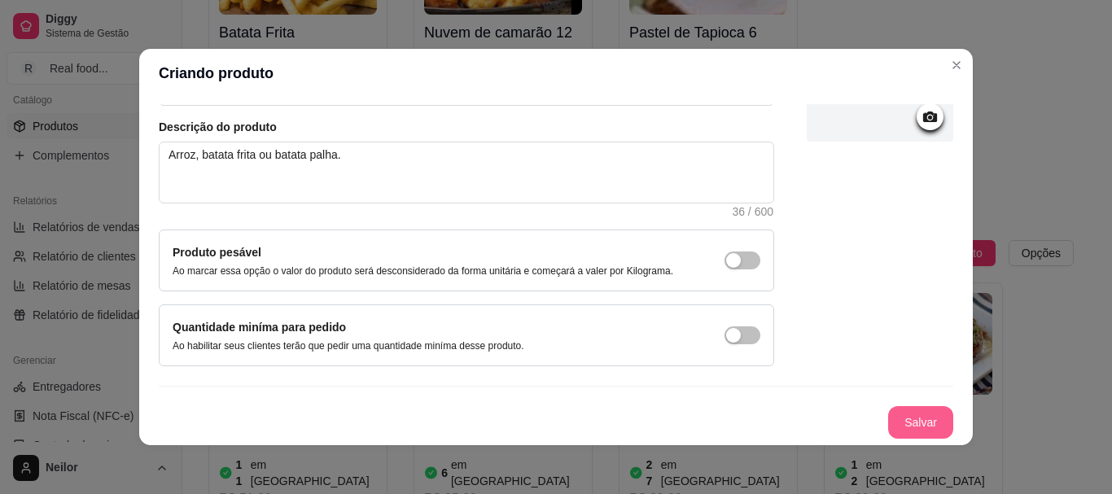
click at [888, 420] on button "Salvar" at bounding box center [920, 422] width 65 height 33
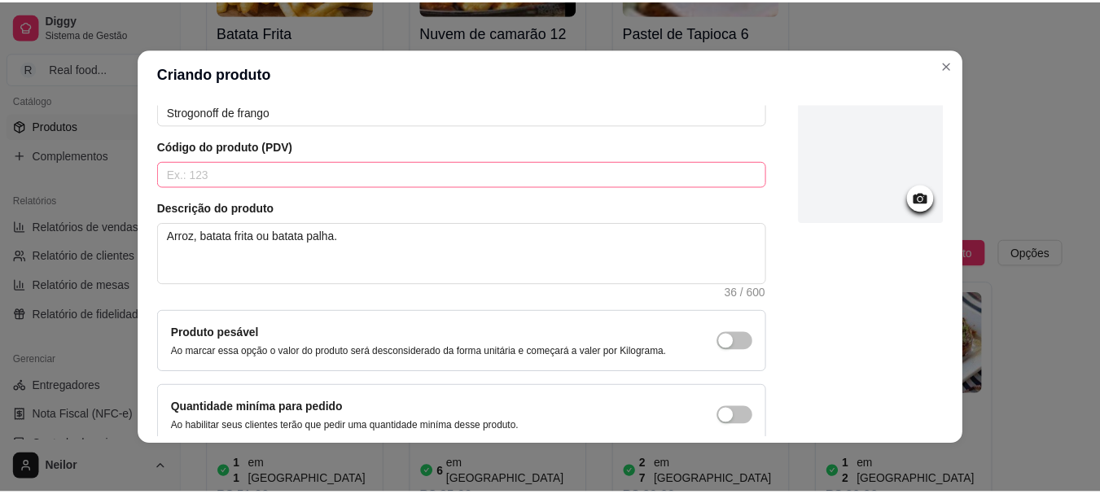
scroll to position [0, 0]
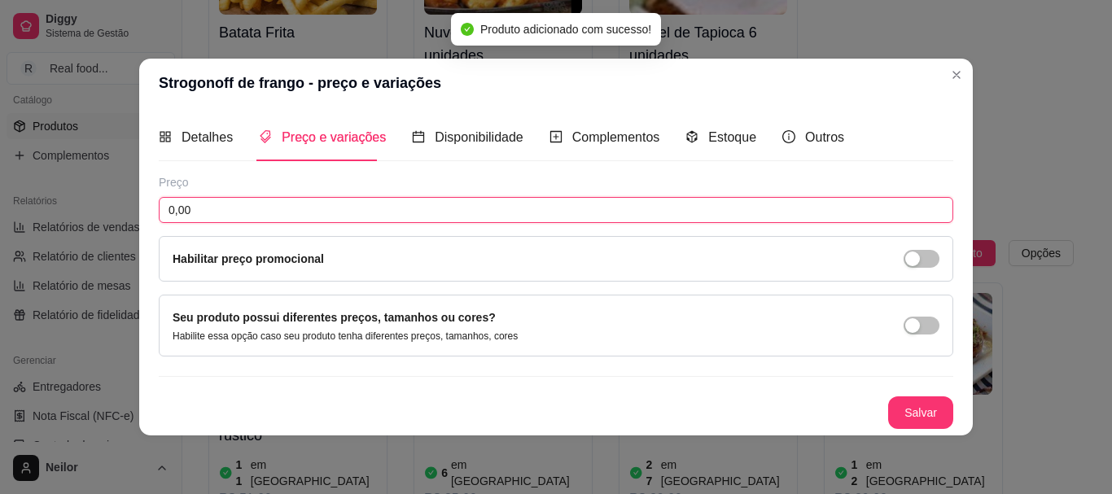
click at [353, 201] on input "0,00" at bounding box center [556, 210] width 795 height 26
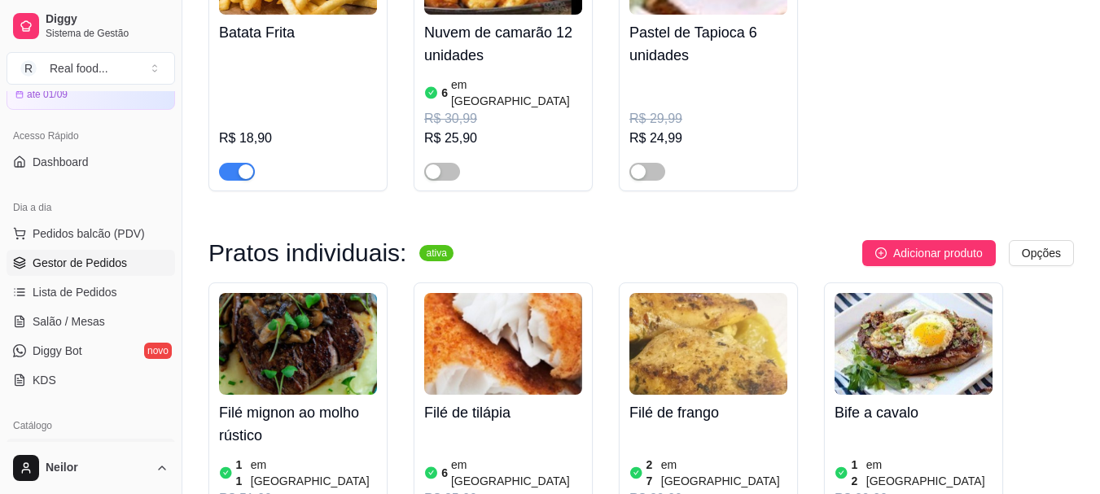
scroll to position [244, 0]
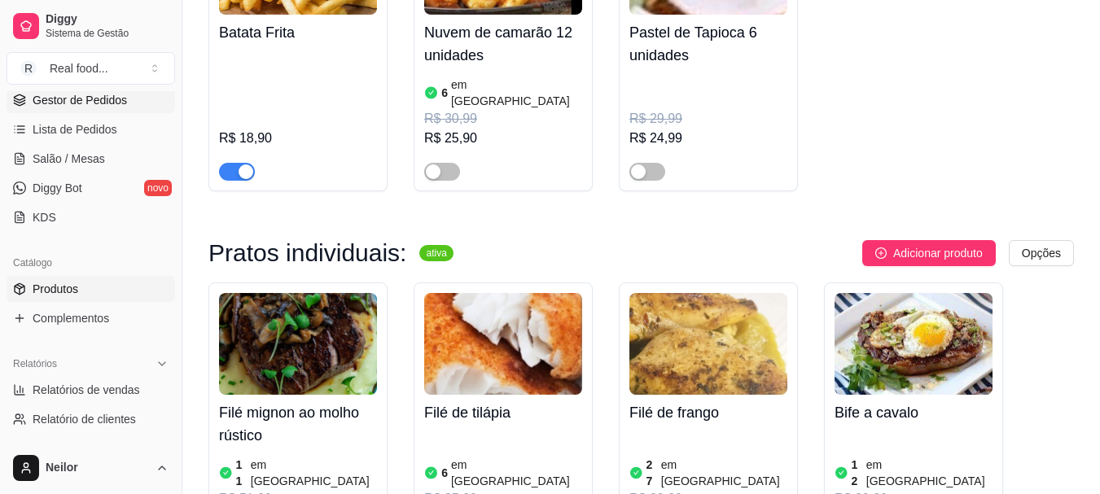
click at [88, 105] on span "Gestor de Pedidos" at bounding box center [80, 100] width 94 height 16
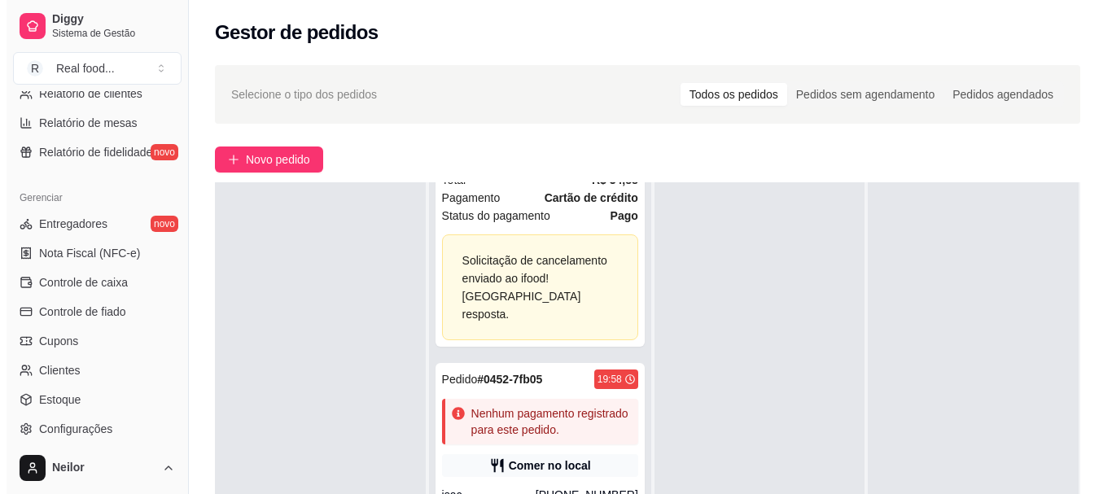
scroll to position [248, 0]
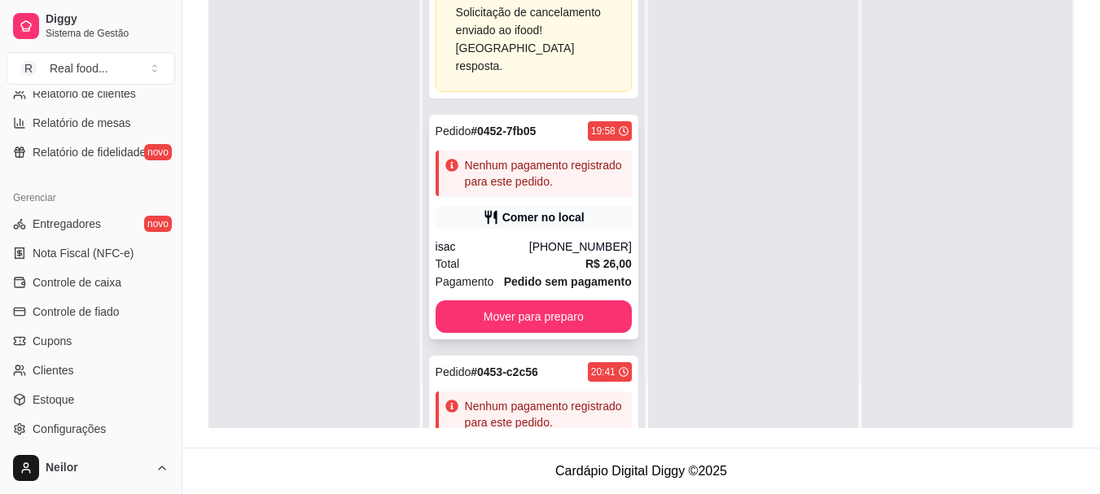
click at [526, 214] on div "Comer no local" at bounding box center [543, 217] width 82 height 16
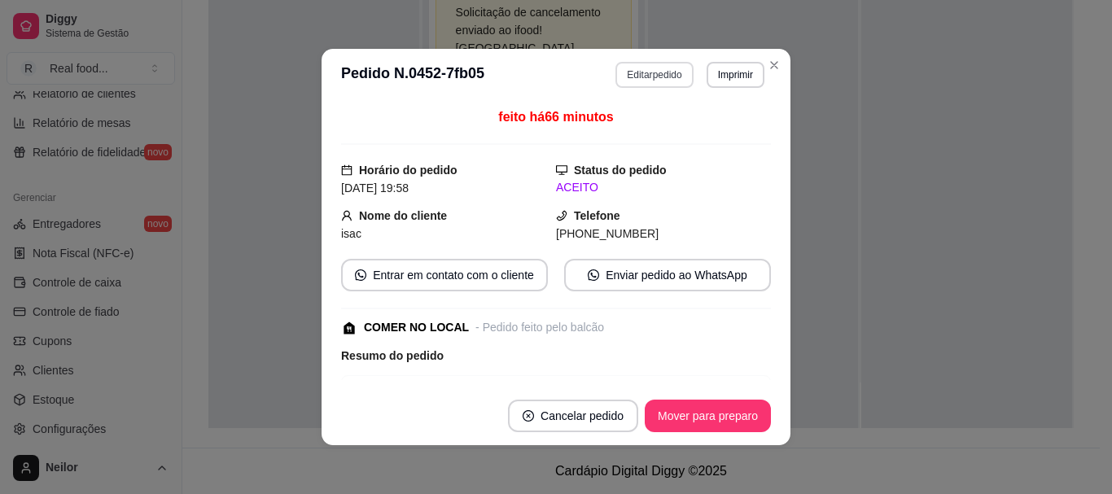
click at [671, 72] on button "Editar pedido" at bounding box center [653, 75] width 77 height 26
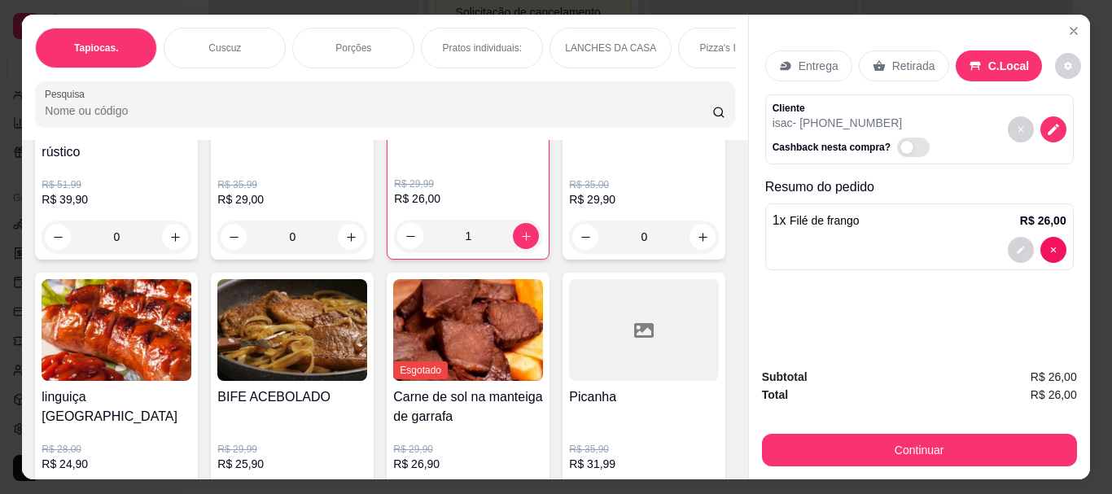
click at [654, 250] on div "Filé mignon ao molho rústico R$ 51,99 R$ 39,90 0 Filé de tilápia R$ 35,99 R$ 29…" at bounding box center [384, 382] width 699 height 748
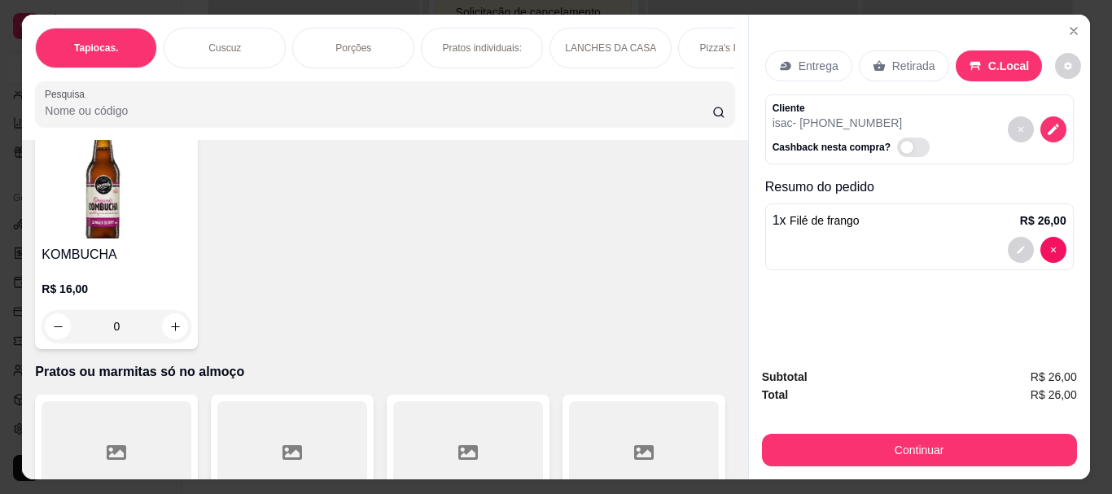
scroll to position [3908, 0]
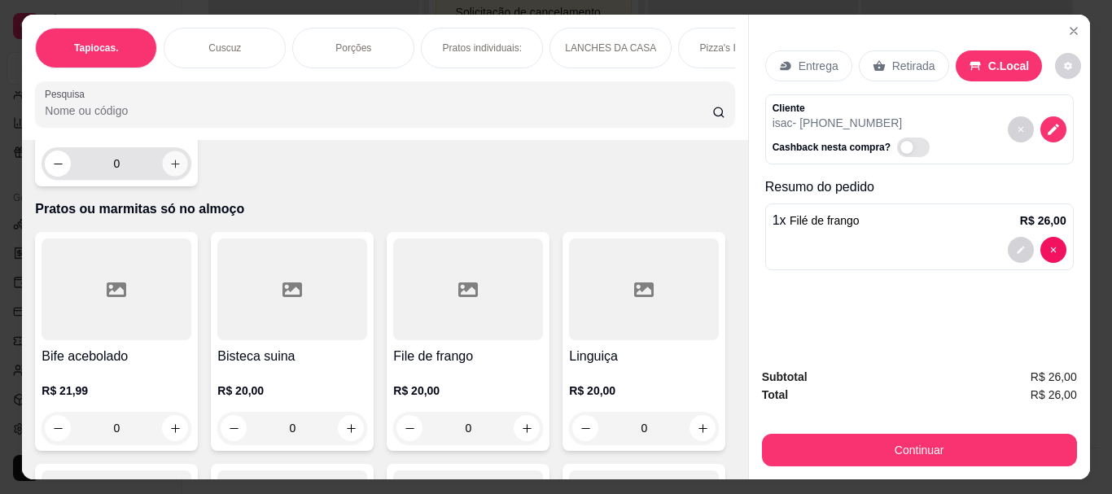
click at [188, 177] on button "increase-product-quantity" at bounding box center [175, 163] width 25 height 25
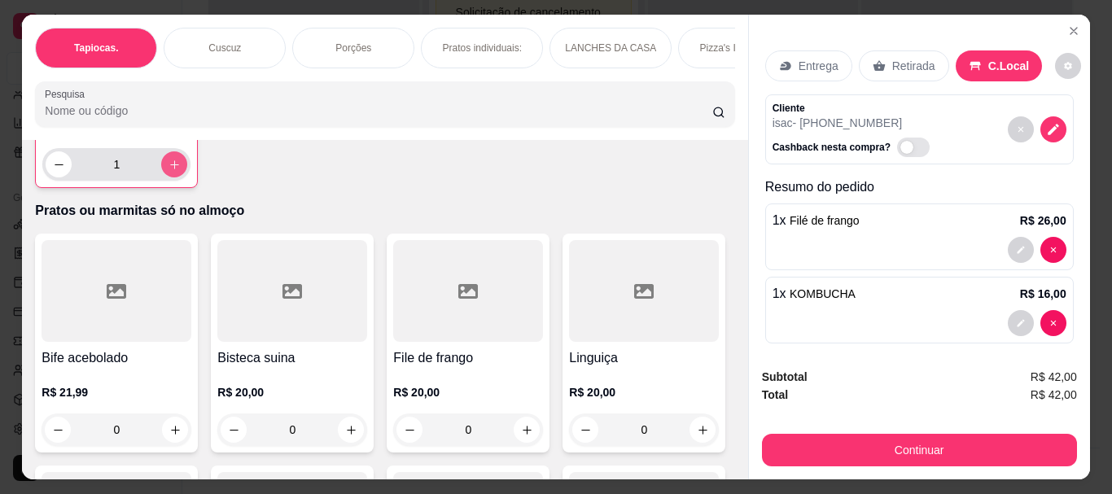
type input "1"
click at [966, 454] on button "Continuar" at bounding box center [919, 450] width 315 height 33
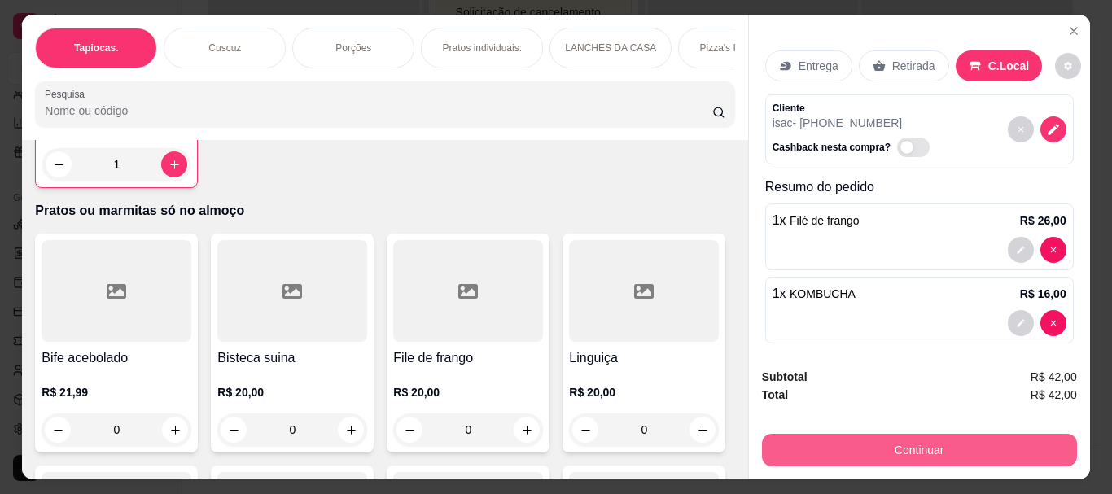
click at [900, 436] on button "Continuar" at bounding box center [918, 450] width 305 height 32
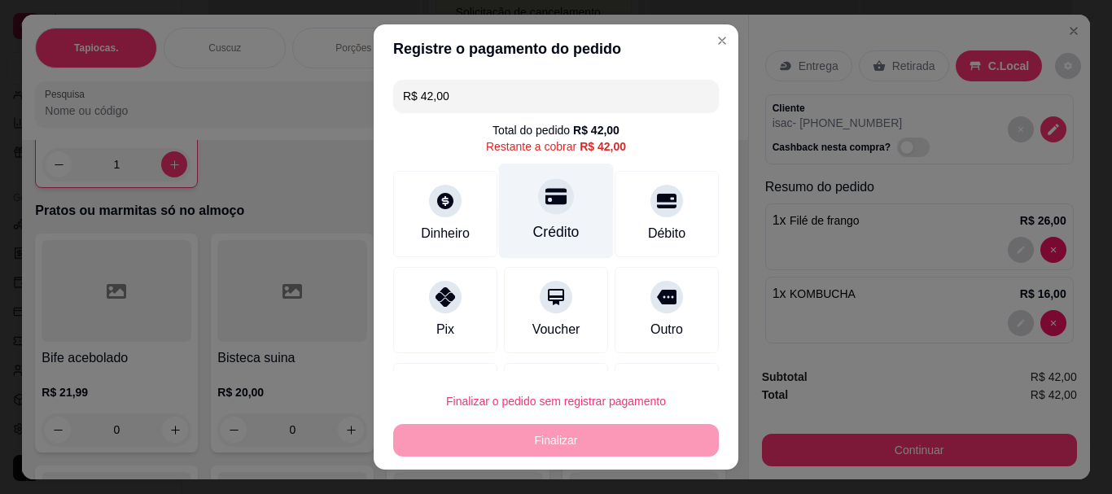
click at [540, 237] on div "Crédito" at bounding box center [556, 232] width 46 height 21
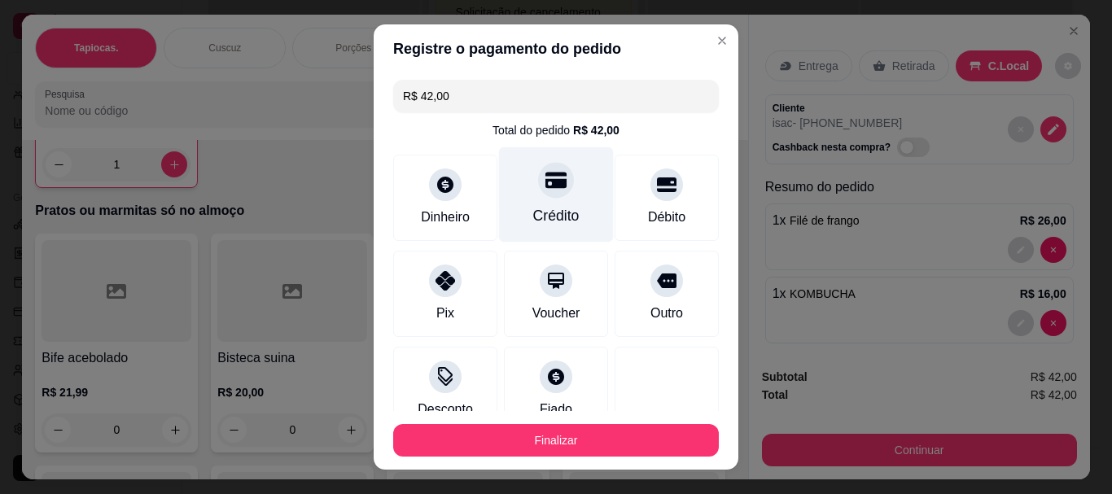
type input "R$ 0,00"
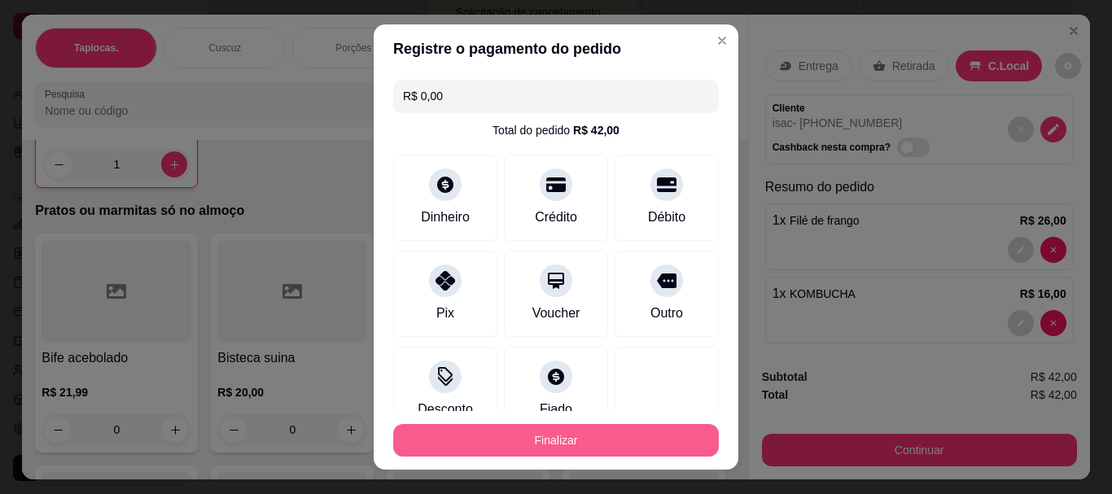
click at [545, 434] on button "Finalizar" at bounding box center [556, 440] width 326 height 33
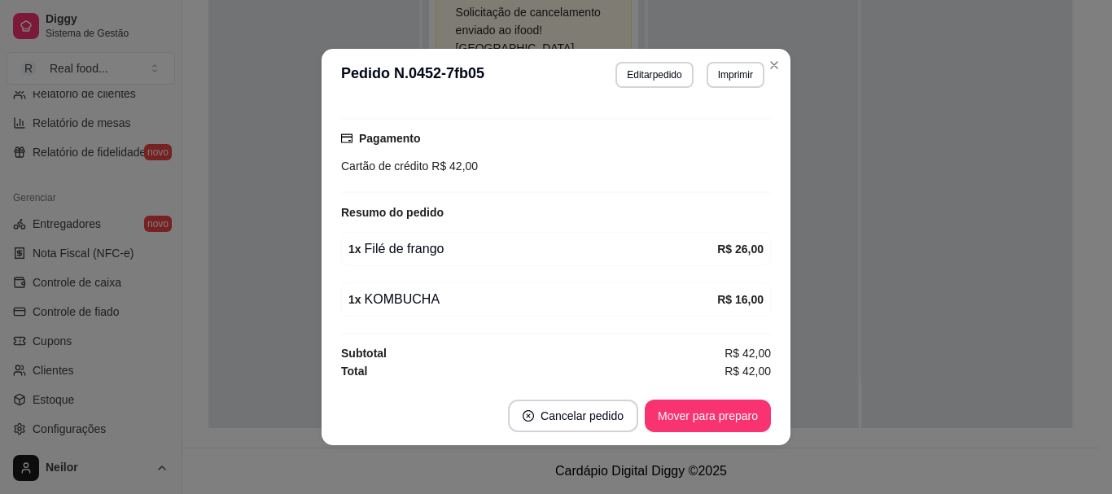
scroll to position [27, 0]
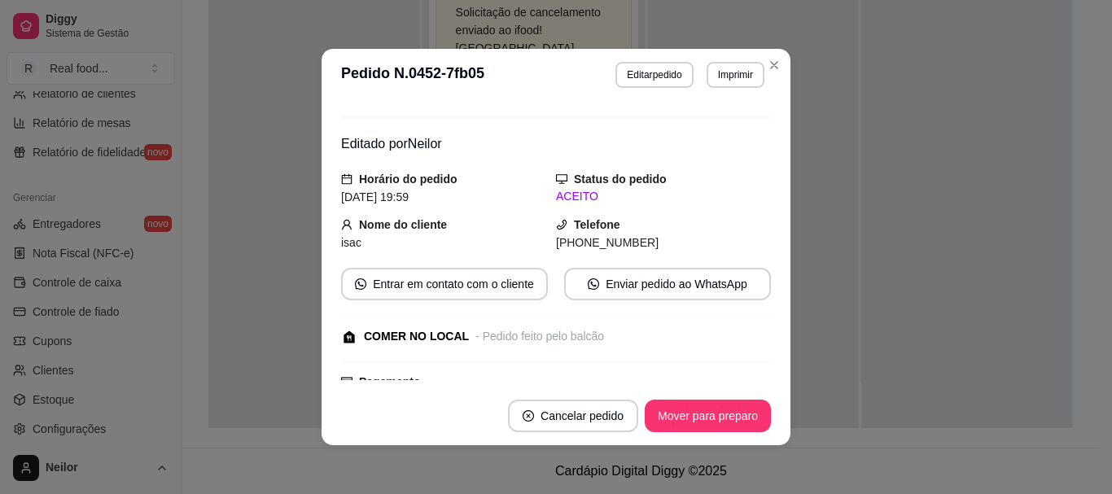
click at [729, 433] on footer "Cancelar pedido Mover para preparo" at bounding box center [556, 416] width 469 height 59
click at [728, 418] on button "Mover para preparo" at bounding box center [707, 417] width 122 height 32
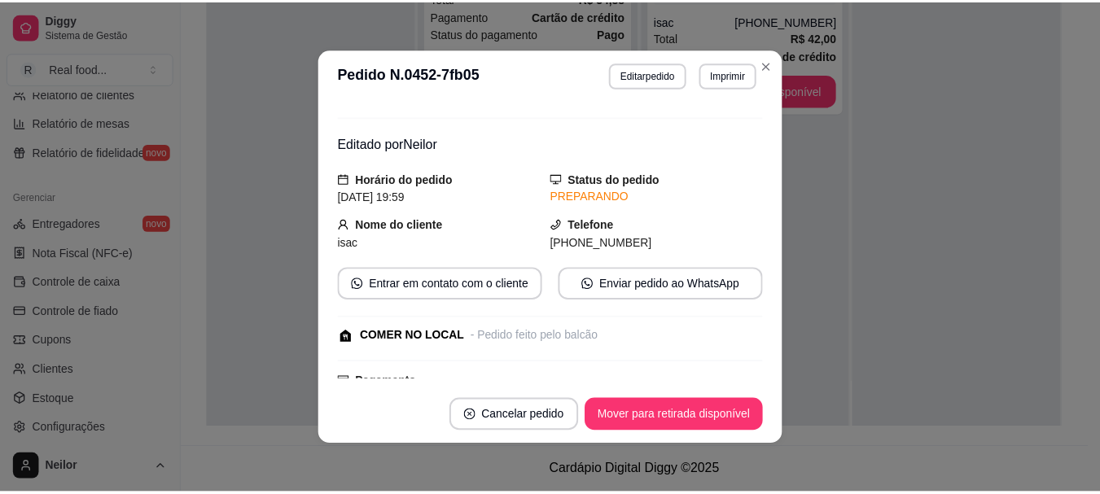
scroll to position [115, 0]
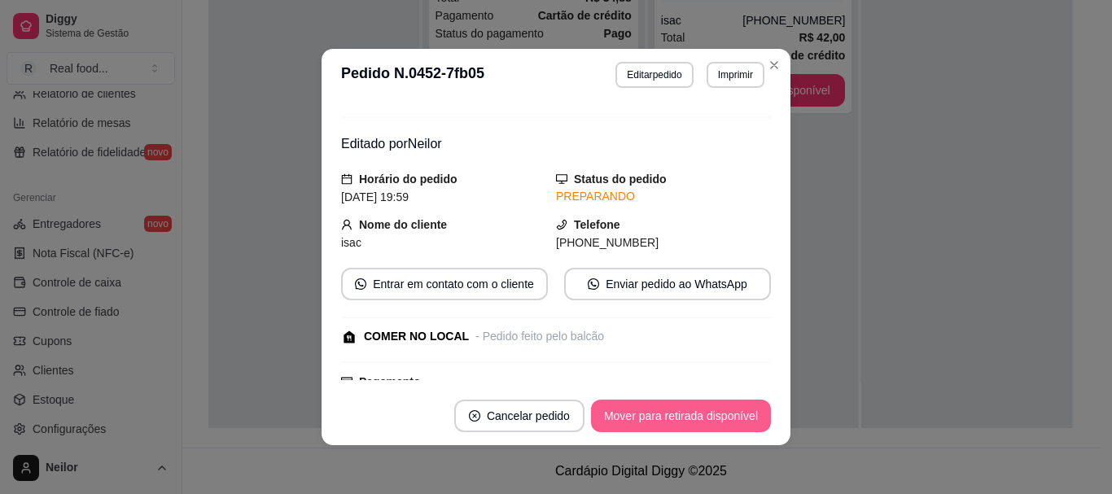
click at [694, 413] on button "Mover para retirada disponível" at bounding box center [681, 416] width 180 height 33
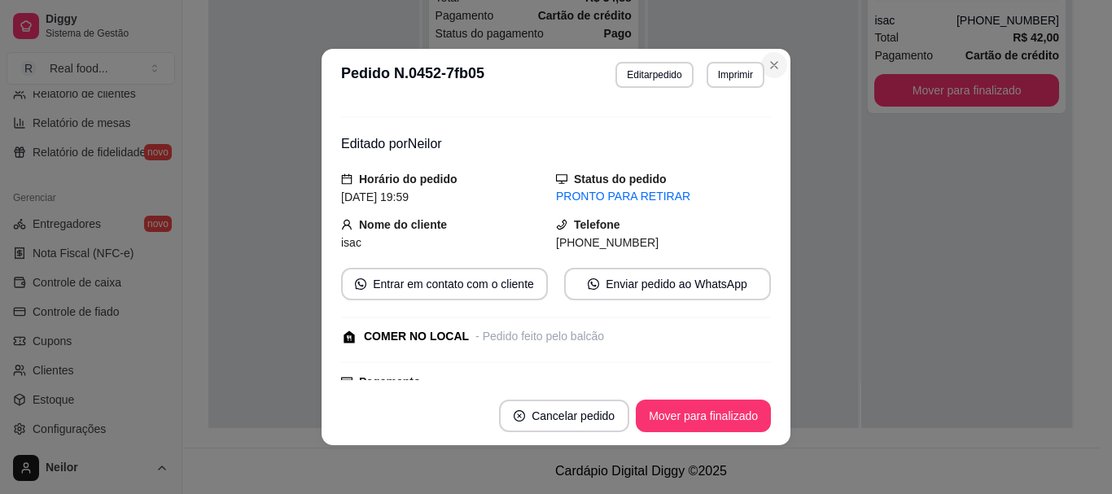
click at [768, 66] on div at bounding box center [753, 181] width 211 height 494
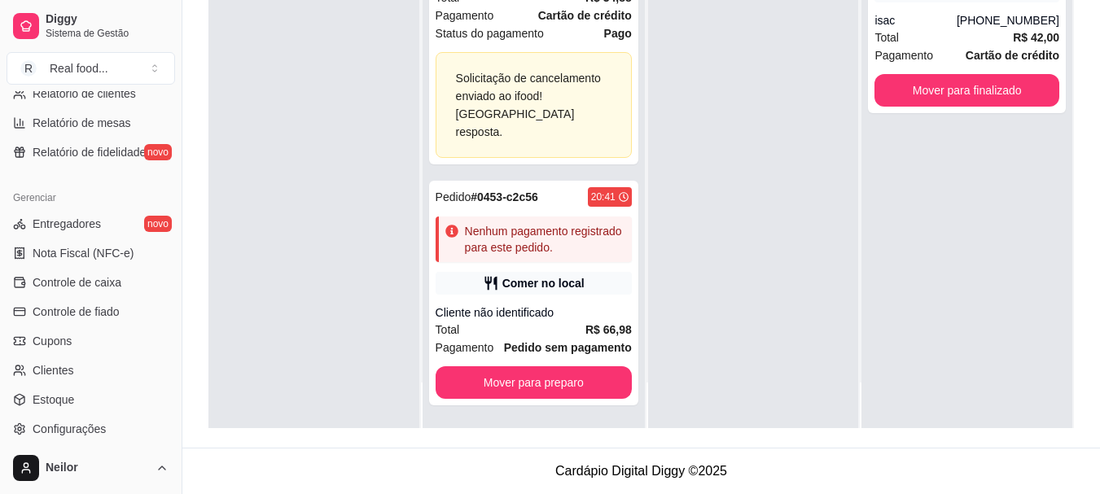
scroll to position [0, 0]
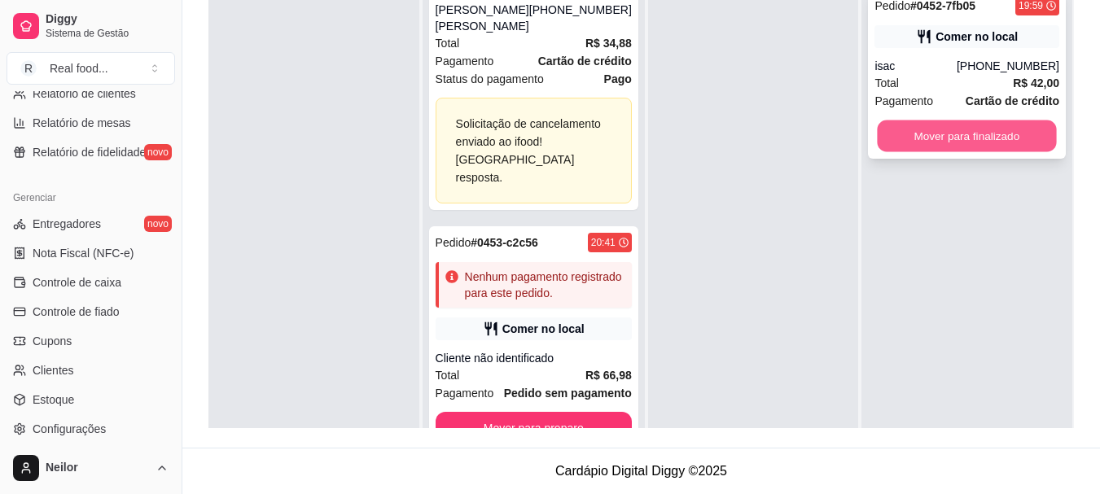
click at [993, 151] on button "Mover para finalizado" at bounding box center [967, 136] width 179 height 32
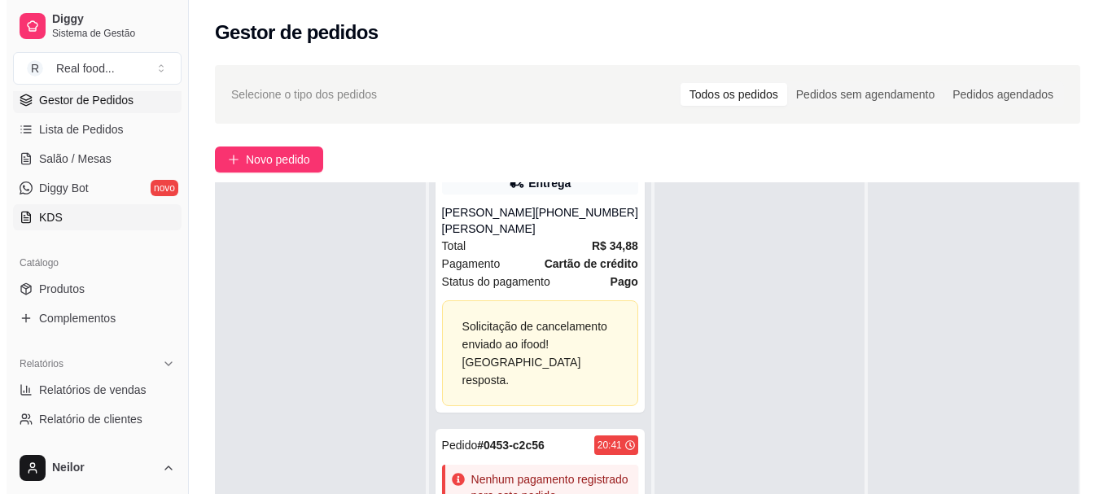
scroll to position [163, 0]
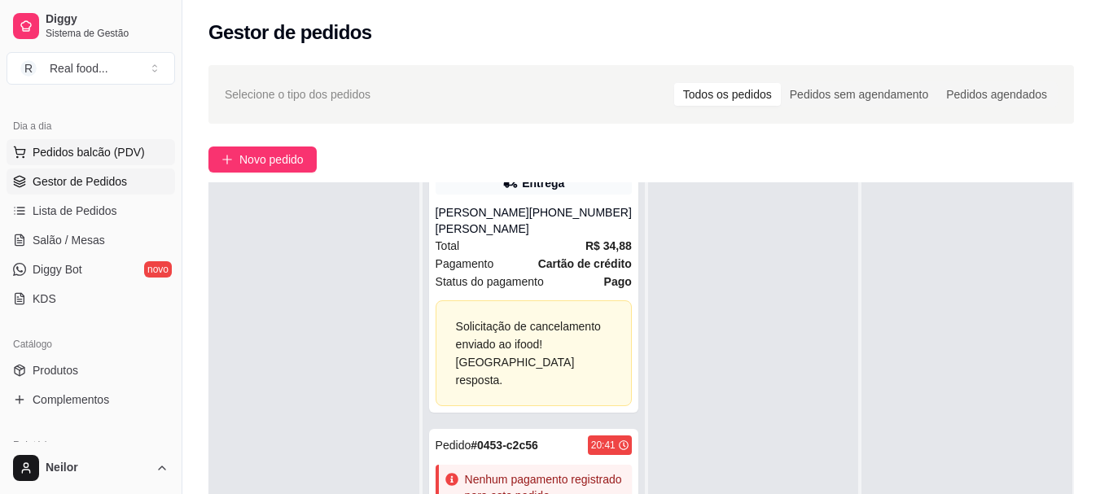
click at [96, 158] on span "Pedidos balcão (PDV)" at bounding box center [89, 152] width 112 height 16
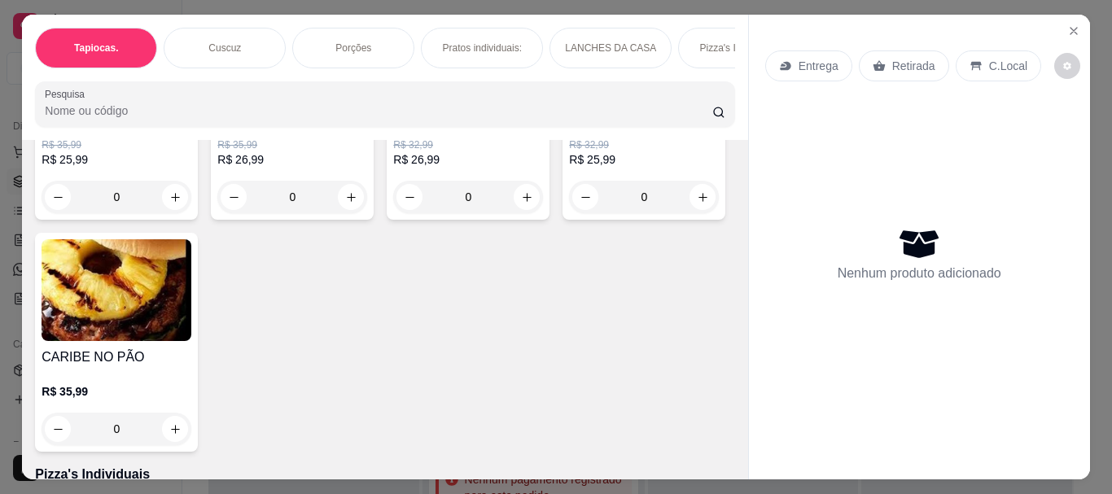
scroll to position [2035, 0]
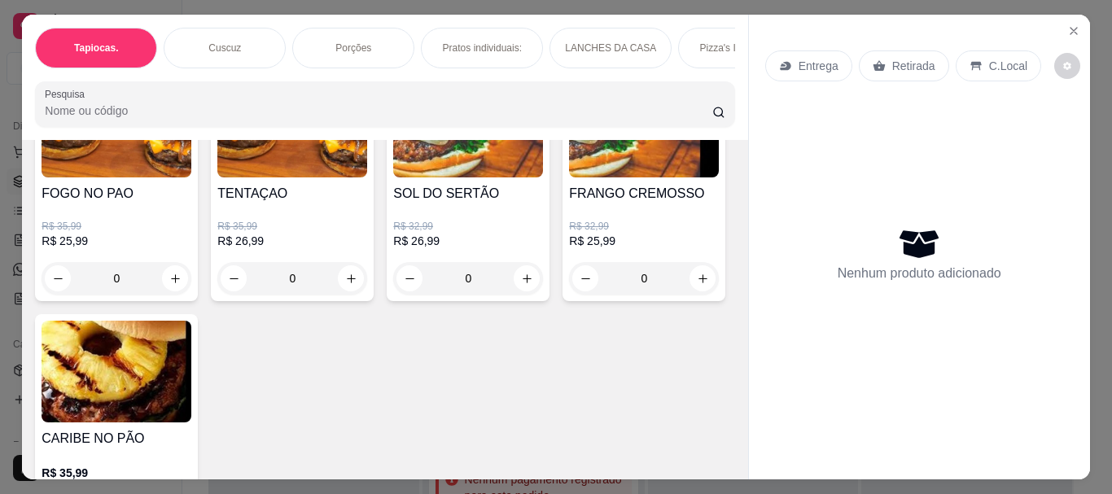
click at [339, 287] on div "0" at bounding box center [292, 278] width 150 height 33
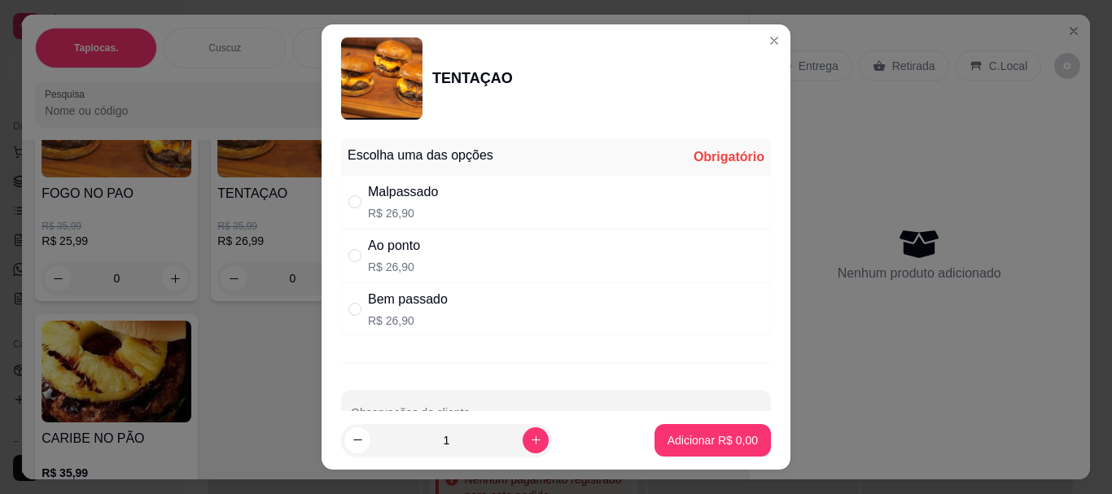
click at [353, 258] on input "" at bounding box center [354, 255] width 13 height 13
radio input "true"
click at [707, 433] on p "Adicionar R$ 26,90" at bounding box center [709, 440] width 97 height 16
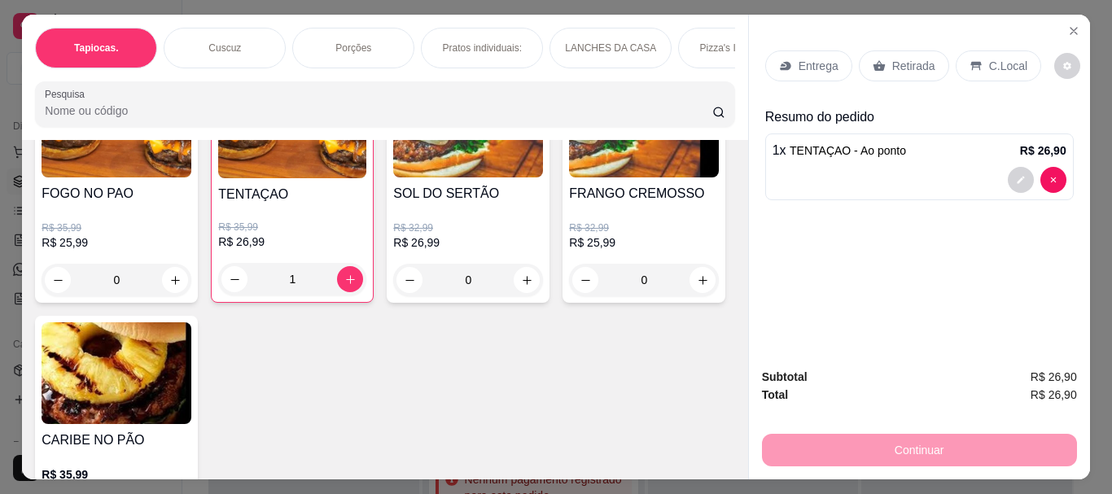
type input "1"
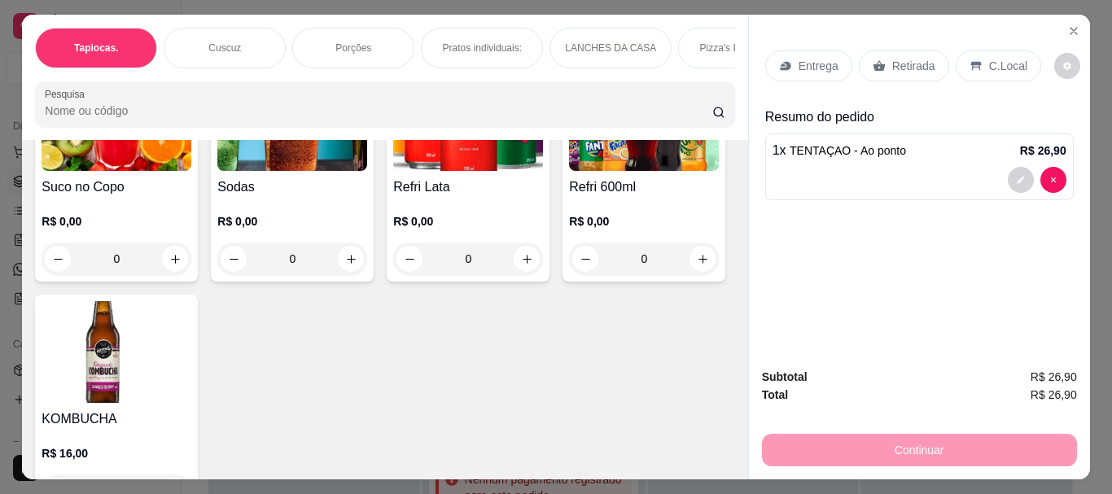
scroll to position [3745, 0]
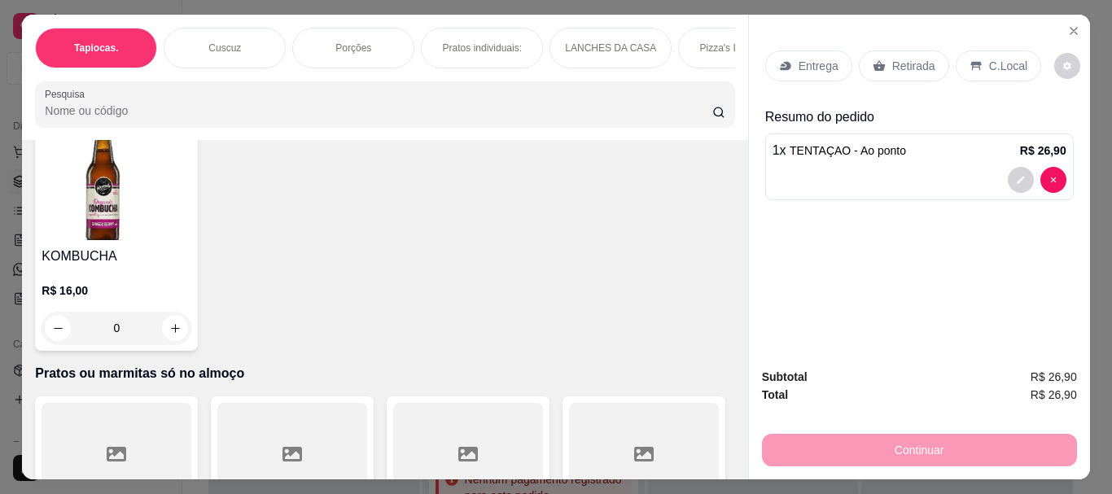
click at [191, 112] on div "0" at bounding box center [117, 96] width 150 height 33
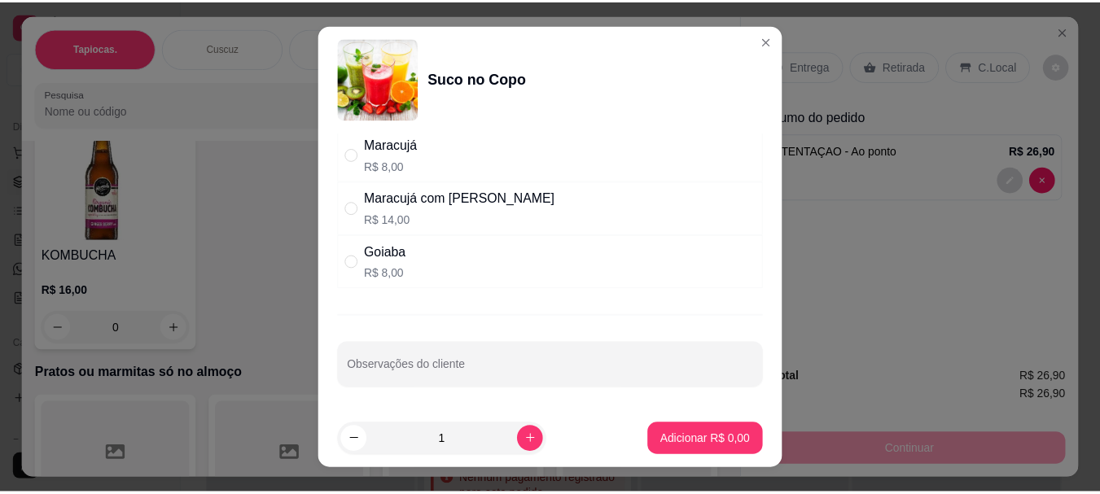
scroll to position [0, 0]
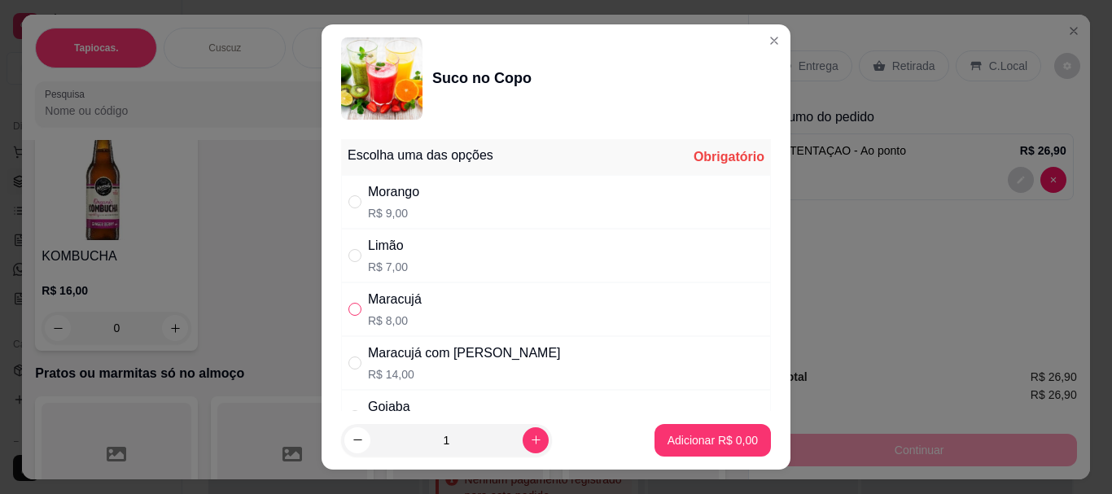
click at [351, 305] on input "" at bounding box center [354, 309] width 13 height 13
radio input "true"
click at [697, 432] on p "Adicionar R$ 8,00" at bounding box center [713, 440] width 90 height 16
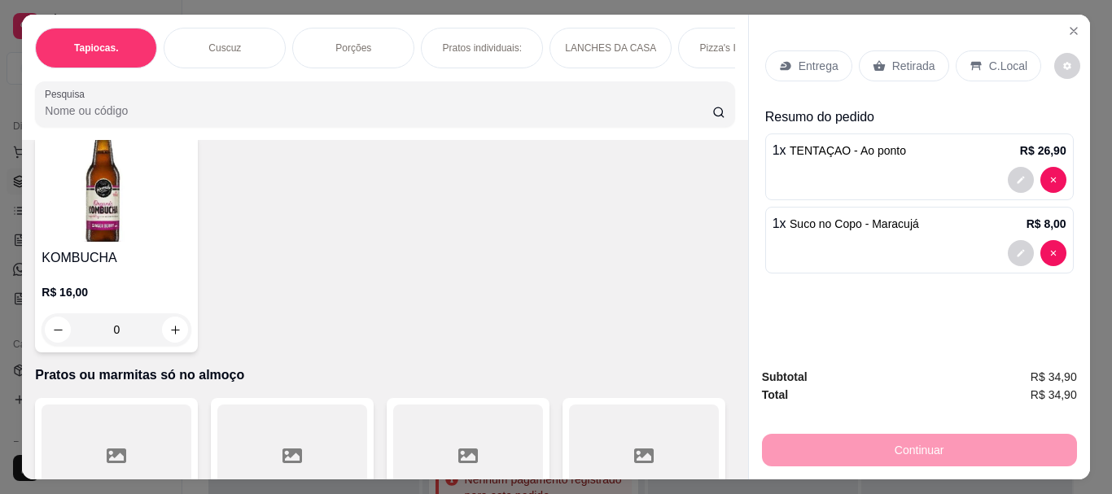
type input "1"
click at [997, 68] on p "C.Local" at bounding box center [1008, 66] width 38 height 16
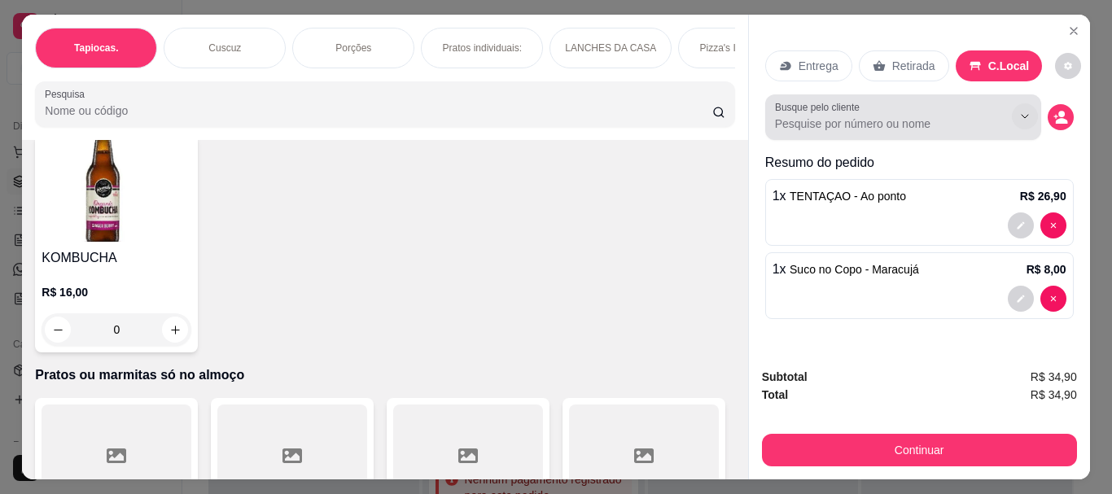
click at [1012, 108] on button "Show suggestions" at bounding box center [1025, 116] width 26 height 26
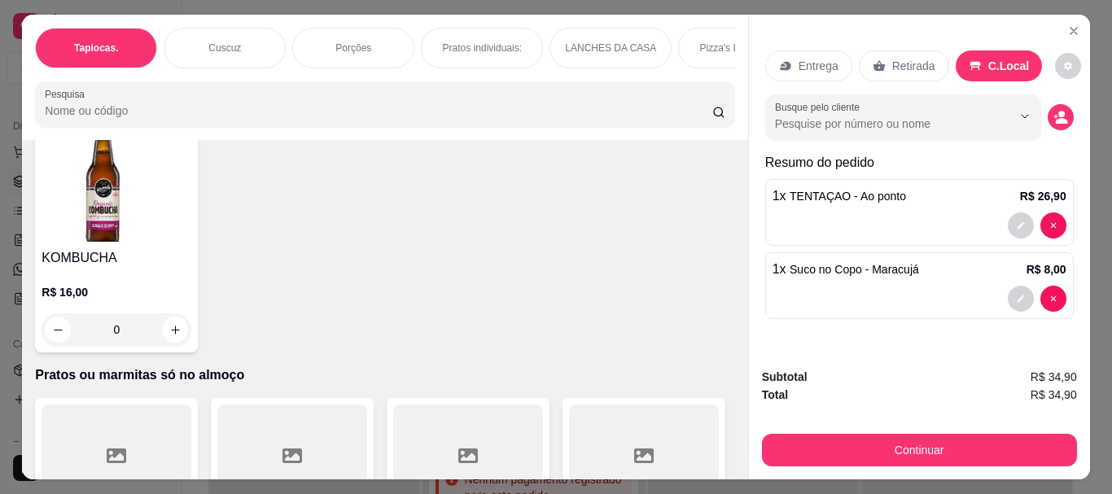
click at [945, 121] on input "Busque pelo cliente" at bounding box center [880, 124] width 211 height 16
type input "jun"
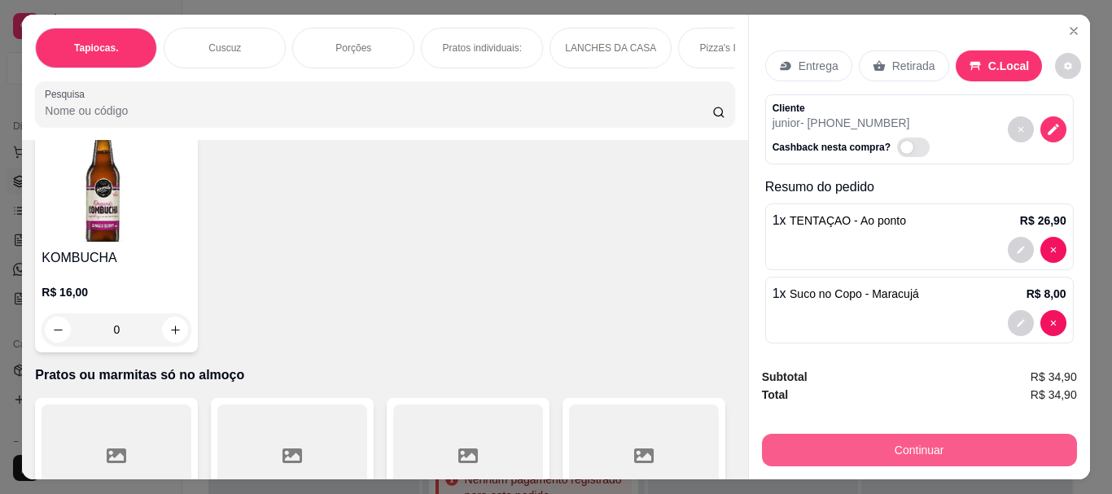
click at [916, 435] on button "Continuar" at bounding box center [919, 450] width 315 height 33
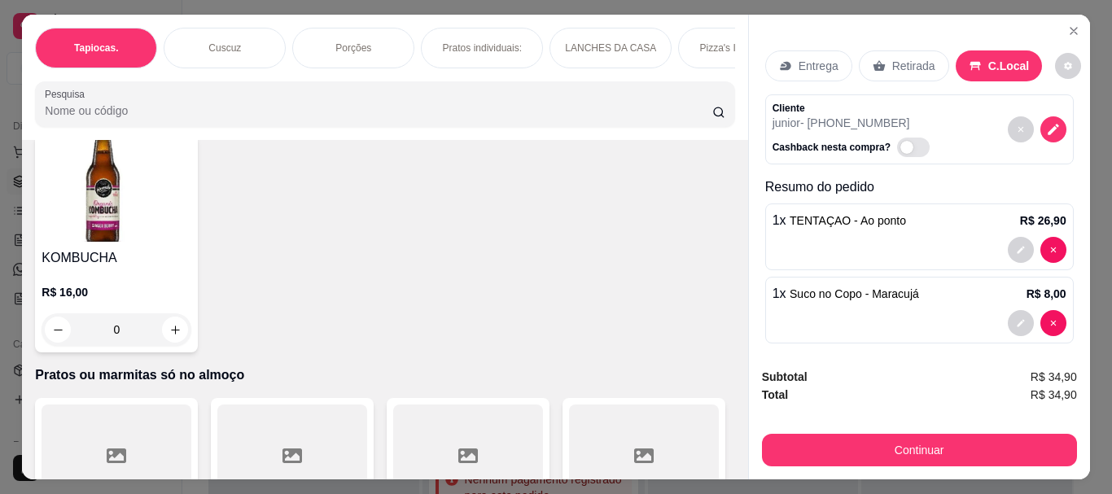
click at [886, 434] on button "Continuar" at bounding box center [919, 450] width 315 height 33
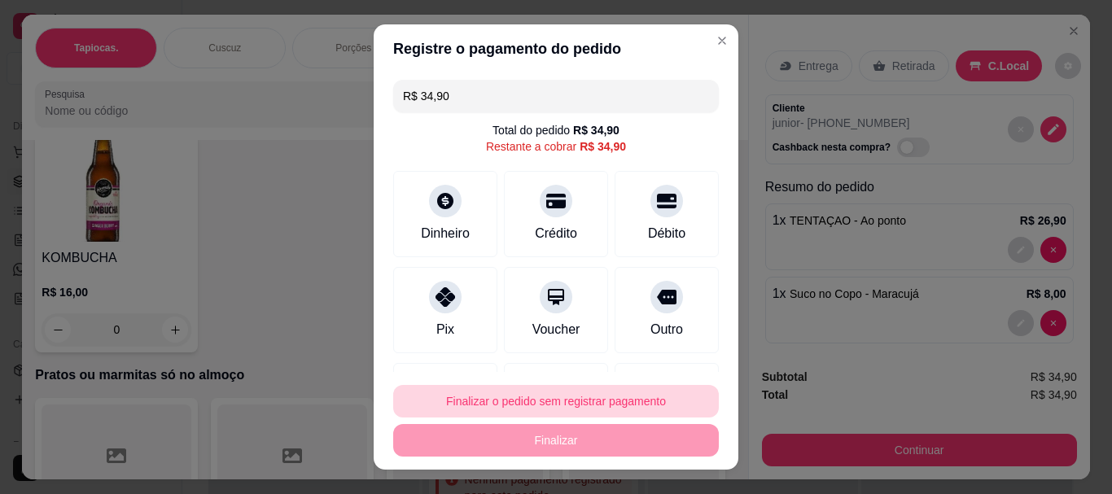
click at [574, 400] on button "Finalizar o pedido sem registrar pagamento" at bounding box center [556, 401] width 326 height 33
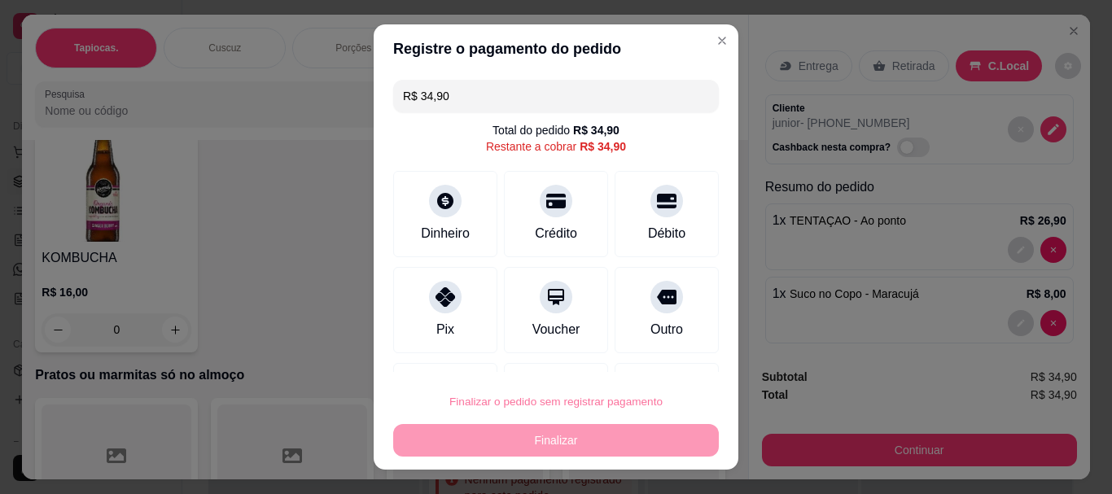
click at [650, 353] on button "Confirmar" at bounding box center [649, 355] width 60 height 25
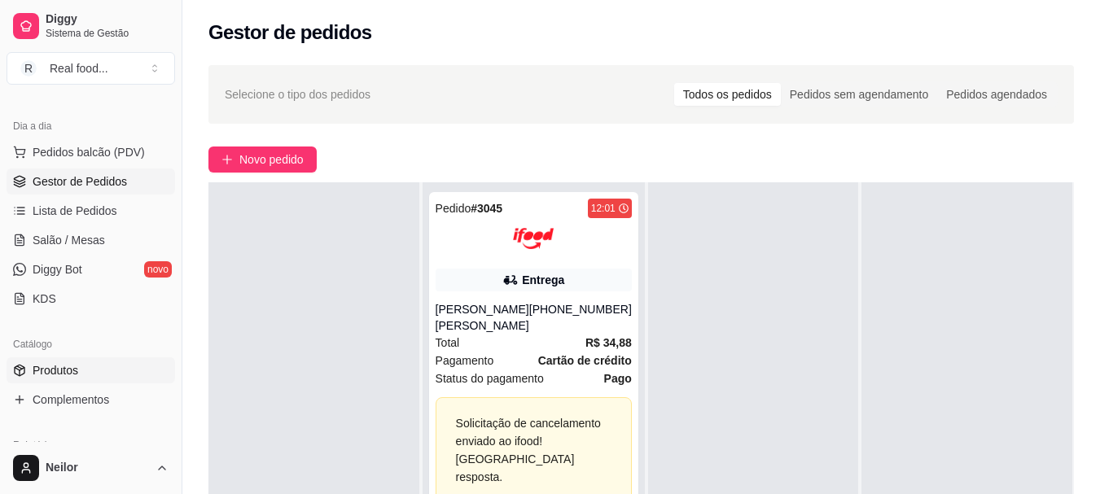
scroll to position [326, 0]
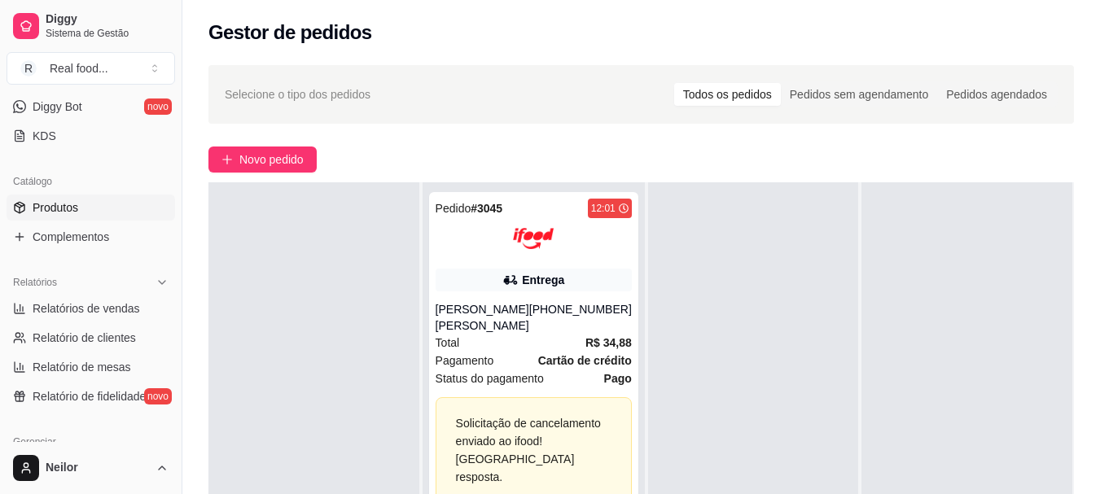
click at [87, 212] on link "Produtos" at bounding box center [91, 208] width 169 height 26
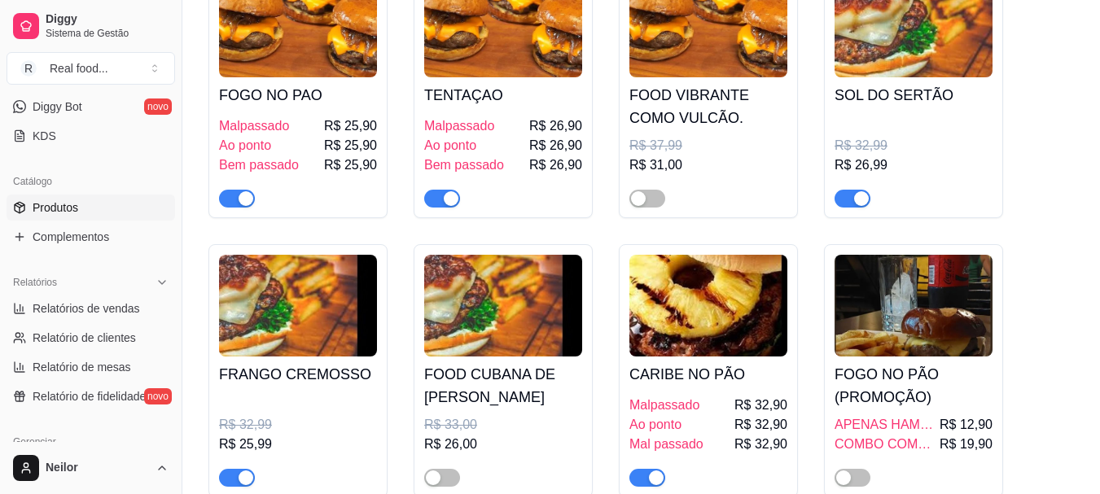
scroll to position [2687, 0]
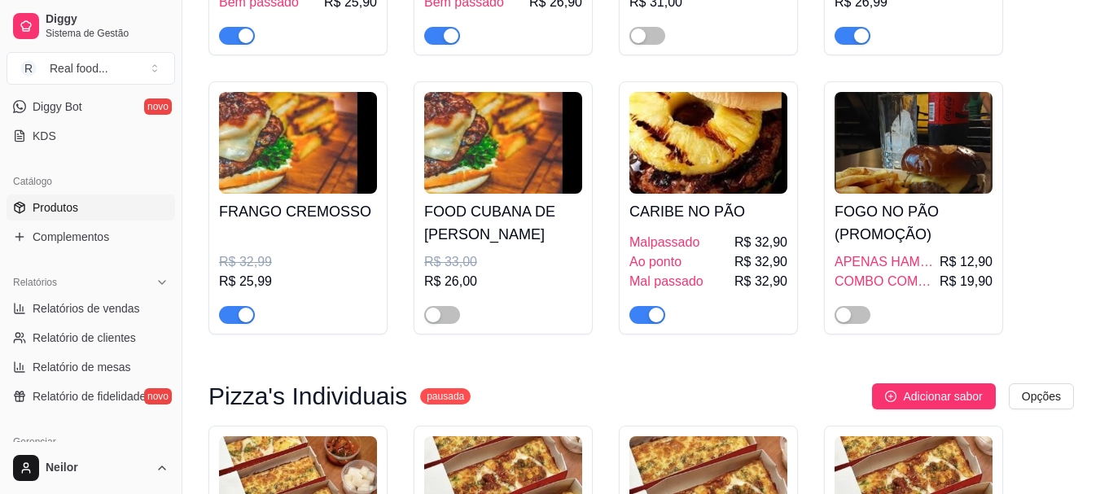
click at [648, 306] on button "button" at bounding box center [647, 315] width 36 height 18
click at [1053, 186] on div "FOGO NO PAO Malpassado R$ 25,90 Ao ponto R$ 25,90 Bem passado R$ 25,90 TENTAÇAO…" at bounding box center [640, 68] width 865 height 532
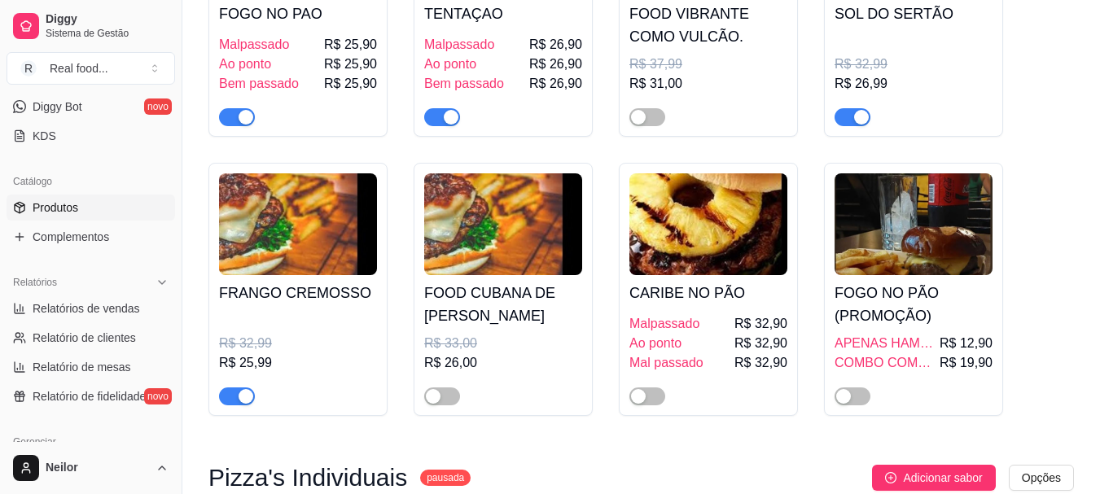
scroll to position [2524, 0]
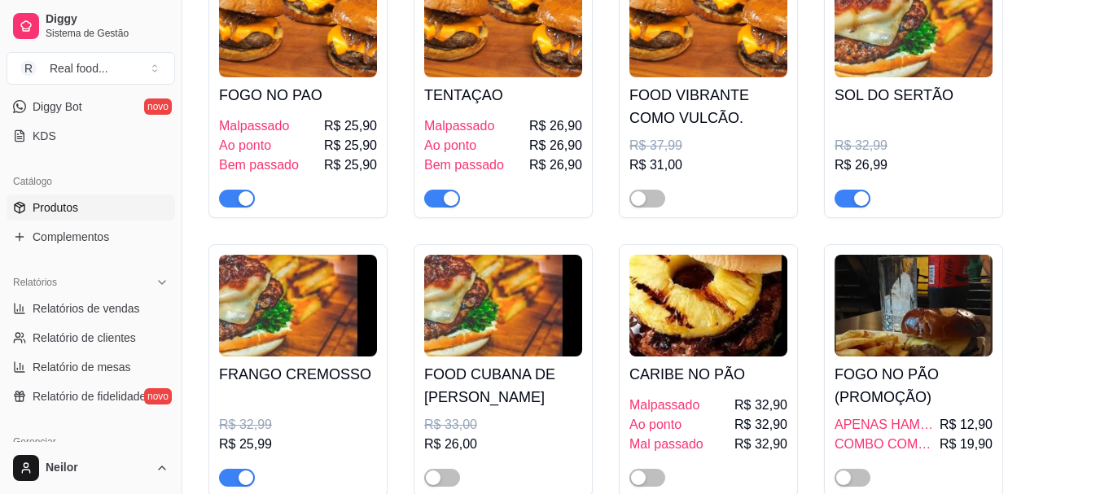
click at [1052, 152] on div "FOGO NO PAO Malpassado R$ 25,90 Ao ponto R$ 25,90 Bem passado R$ 25,90 TENTAÇAO…" at bounding box center [640, 231] width 865 height 532
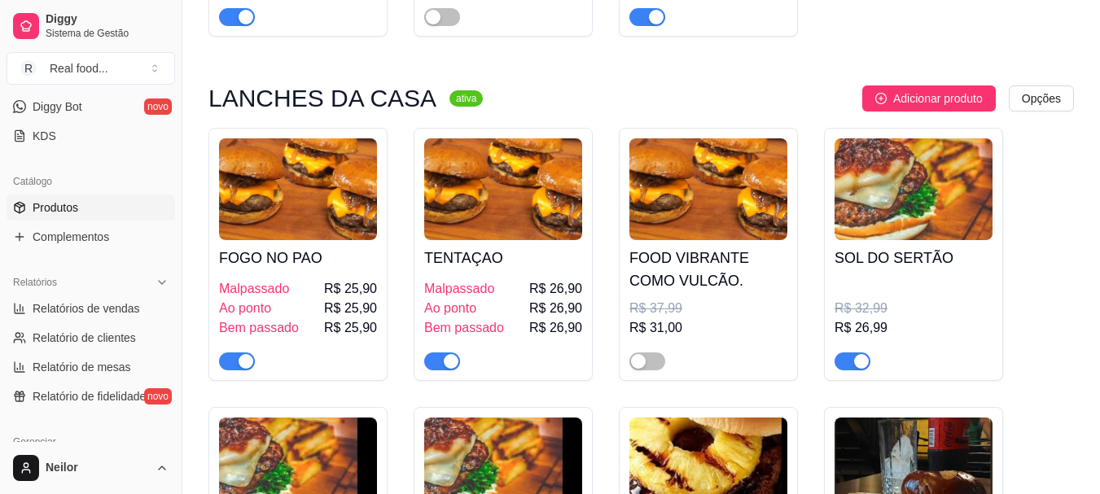
click at [1052, 152] on div "FOGO NO PAO Malpassado R$ 25,90 Ao ponto R$ 25,90 Bem passado R$ 25,90 TENTAÇAO…" at bounding box center [640, 394] width 865 height 532
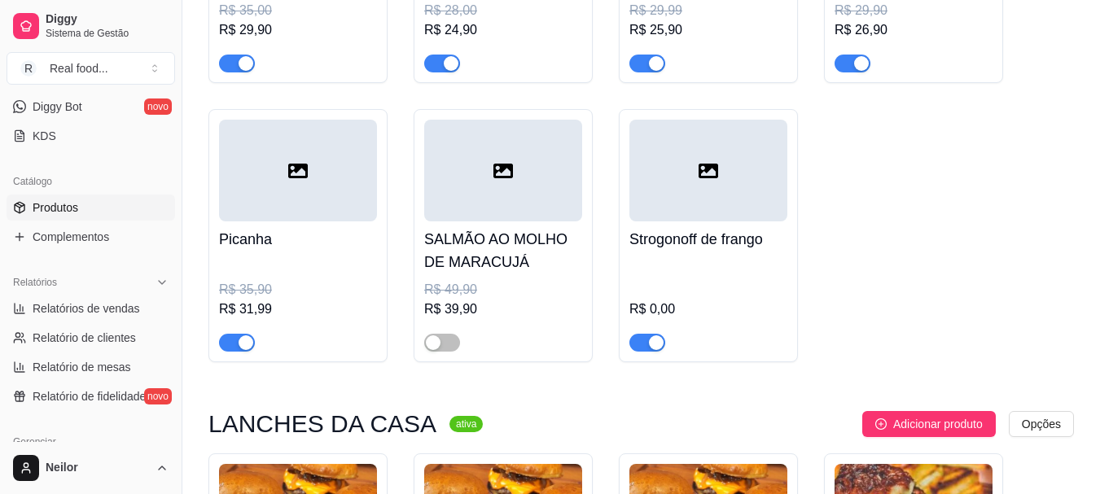
scroll to position [1710, 0]
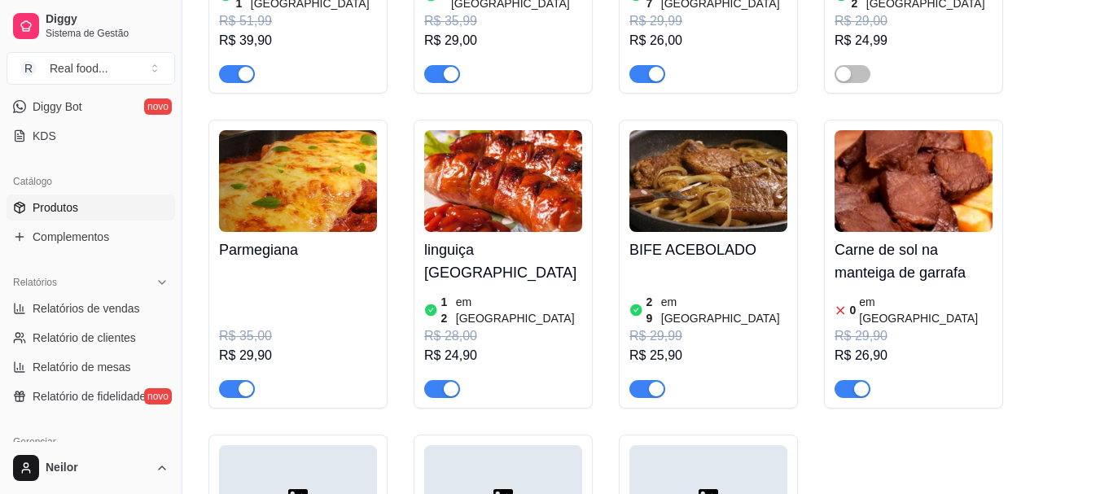
click at [1052, 145] on div "Filé mignon ao molho rústico 11 em estoque R$ 51,99 R$ 39,90 Filé de tilápia 6 …" at bounding box center [640, 246] width 865 height 883
click at [1053, 142] on div "Filé mignon ao molho rústico 11 em estoque R$ 51,99 R$ 39,90 Filé de tilápia 6 …" at bounding box center [640, 246] width 865 height 883
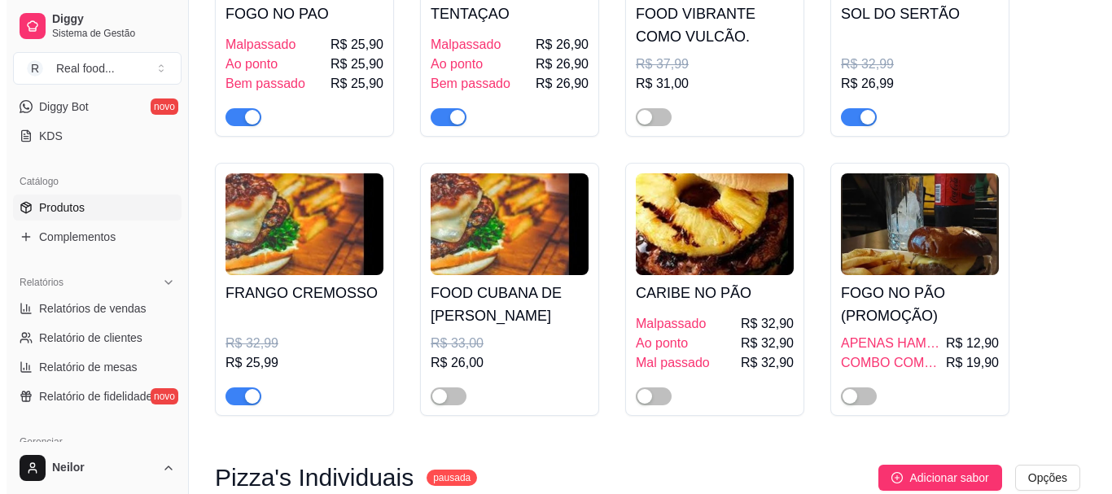
scroll to position [163, 0]
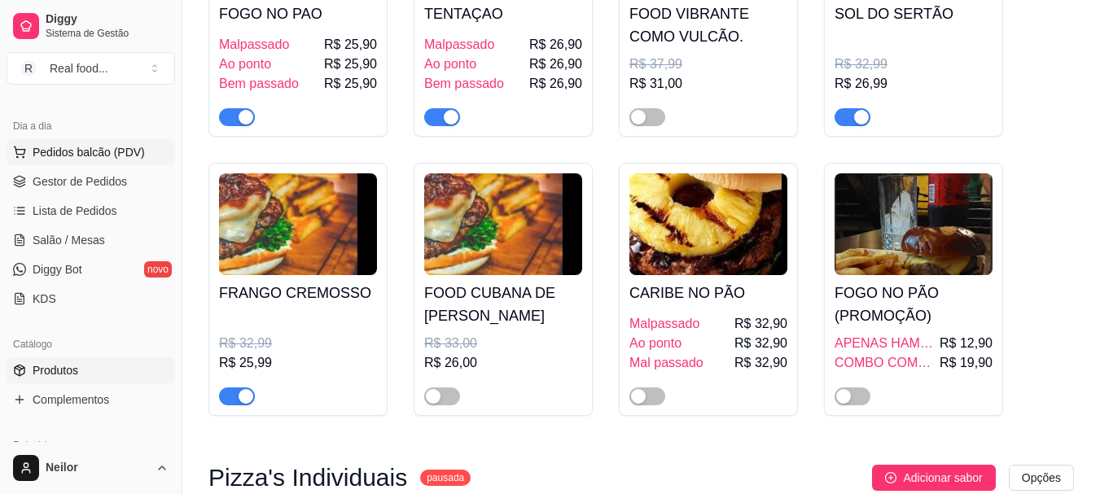
click at [122, 155] on span "Pedidos balcão (PDV)" at bounding box center [89, 152] width 112 height 16
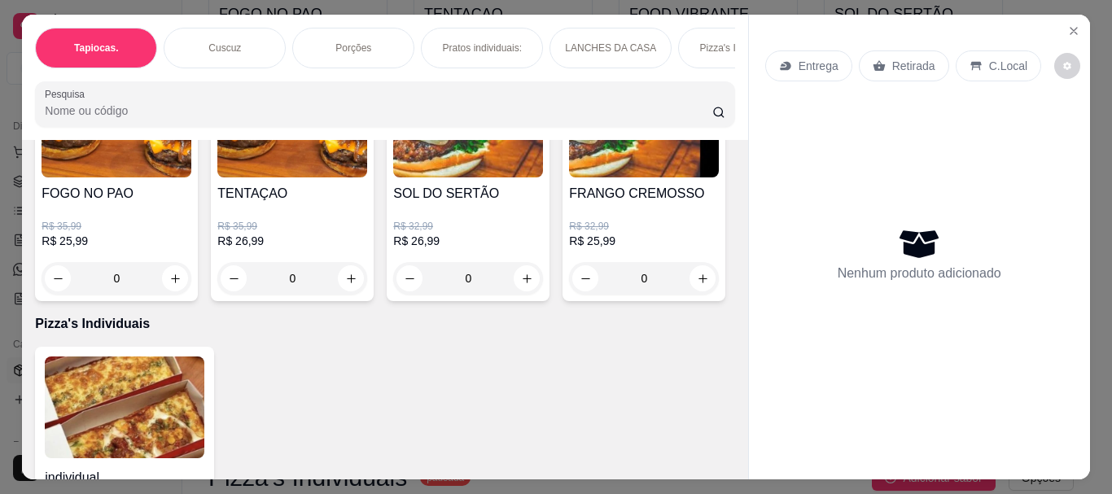
scroll to position [1954, 0]
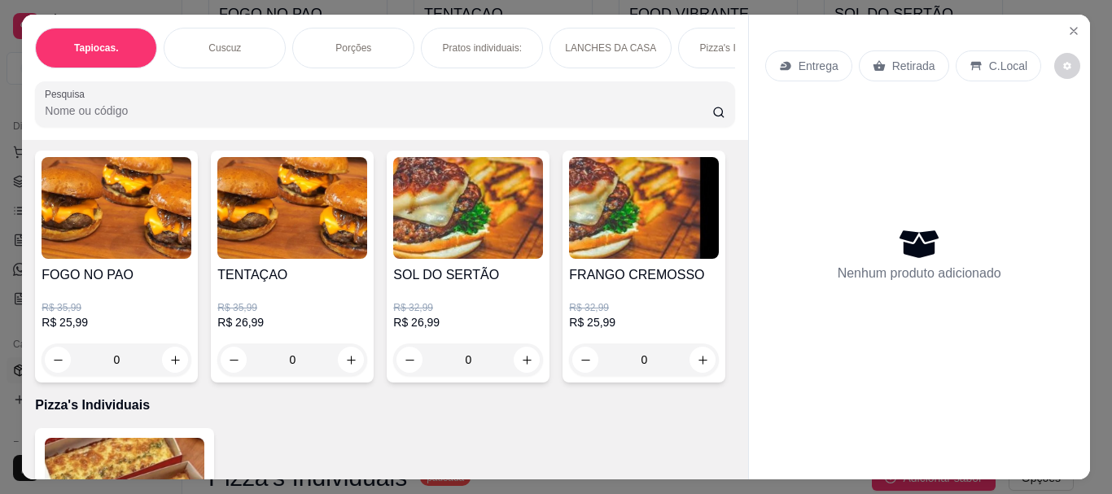
click at [374, 257] on div "FOGO NO PAO R$ 35,99 R$ 25,99 0 TENTAÇAO R$ 35,99 R$ 26,99 0 SOL DO SERTÃO R$ 3…" at bounding box center [384, 267] width 699 height 232
click at [345, 374] on div "0" at bounding box center [292, 360] width 150 height 33
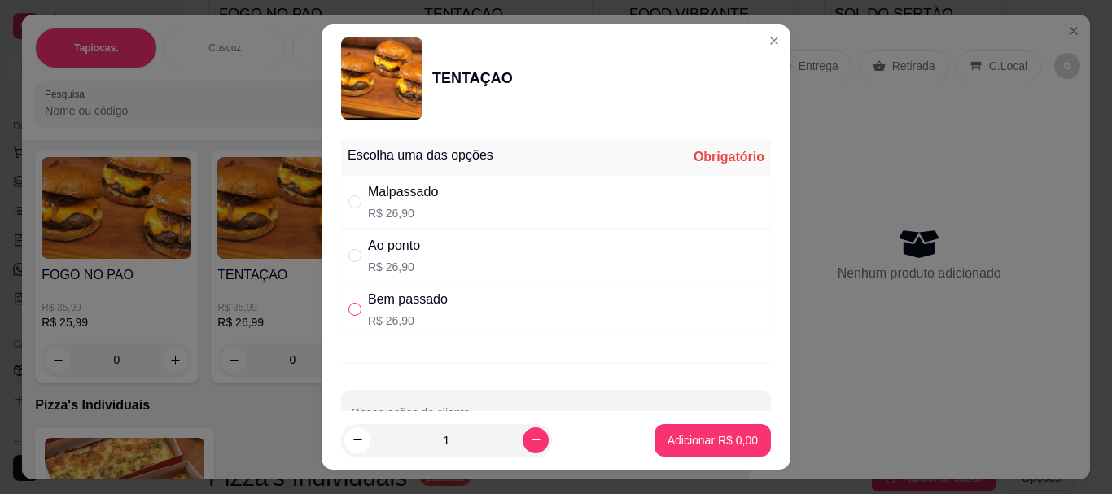
click at [355, 300] on label "" at bounding box center [354, 309] width 13 height 18
click at [355, 303] on input "" at bounding box center [354, 309] width 13 height 13
click at [350, 311] on input "" at bounding box center [354, 309] width 13 height 13
radio input "true"
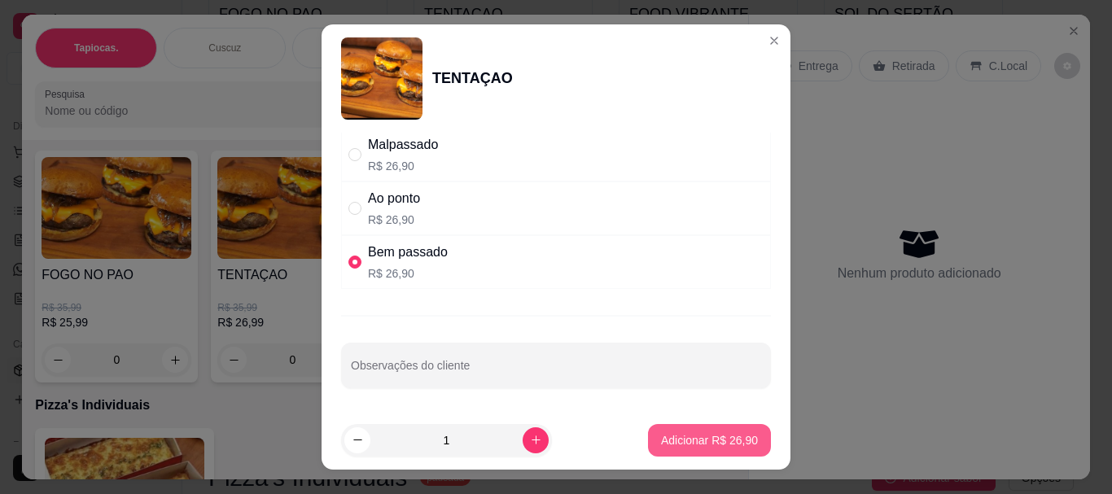
click at [668, 434] on p "Adicionar R$ 26,90" at bounding box center [709, 440] width 97 height 16
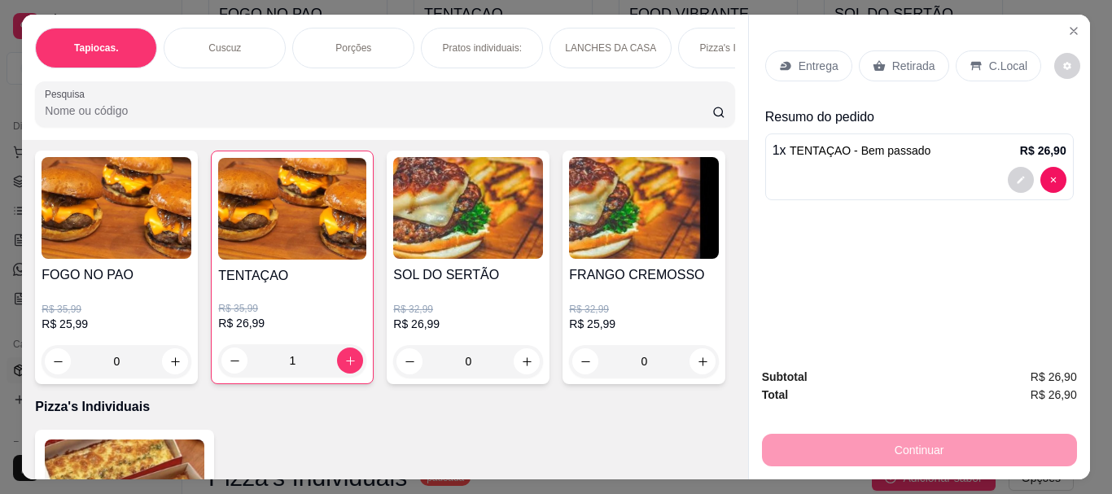
type input "1"
click at [636, 322] on div "FOGO NO PAO R$ 35,99 R$ 25,99 0 TENTAÇAO R$ 35,99 R$ 26,99 1 SOL DO SERTÃO R$ 3…" at bounding box center [384, 268] width 699 height 234
click at [635, 319] on div "FOGO NO PAO R$ 35,99 R$ 25,99 0 TENTAÇAO R$ 35,99 R$ 26,99 1 SOL DO SERTÃO R$ 3…" at bounding box center [384, 268] width 699 height 234
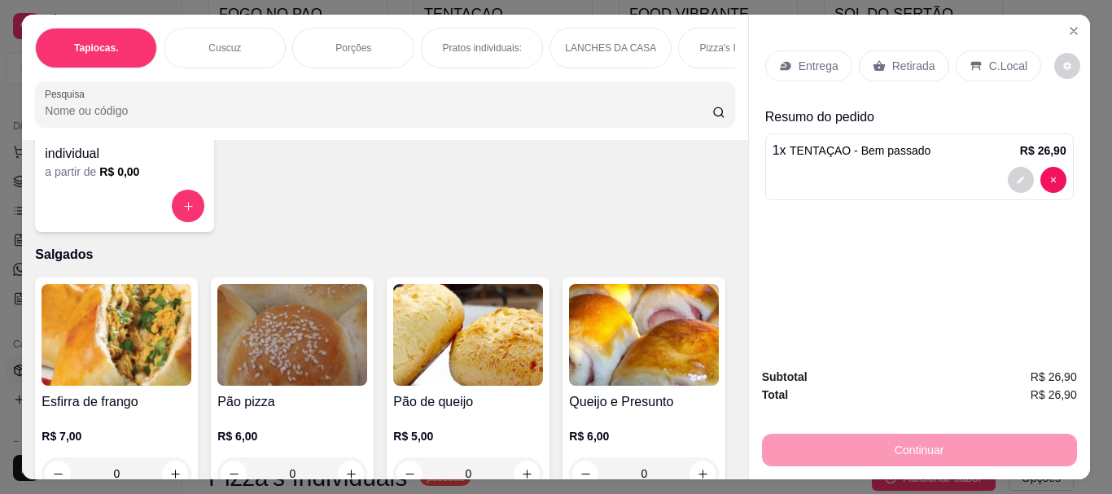
click at [635, 232] on div "individual a partir de R$ 0,00" at bounding box center [384, 127] width 699 height 209
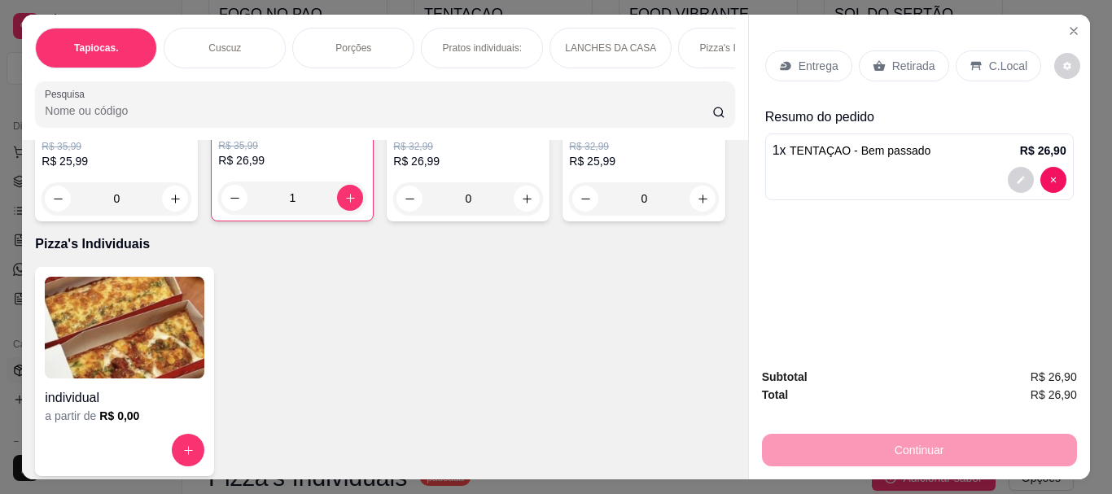
click at [635, 221] on div "FOGO NO PAO R$ 35,99 R$ 25,99 0 TENTAÇAO R$ 35,99 R$ 26,99 1 SOL DO SERTÃO R$ 3…" at bounding box center [384, 105] width 699 height 234
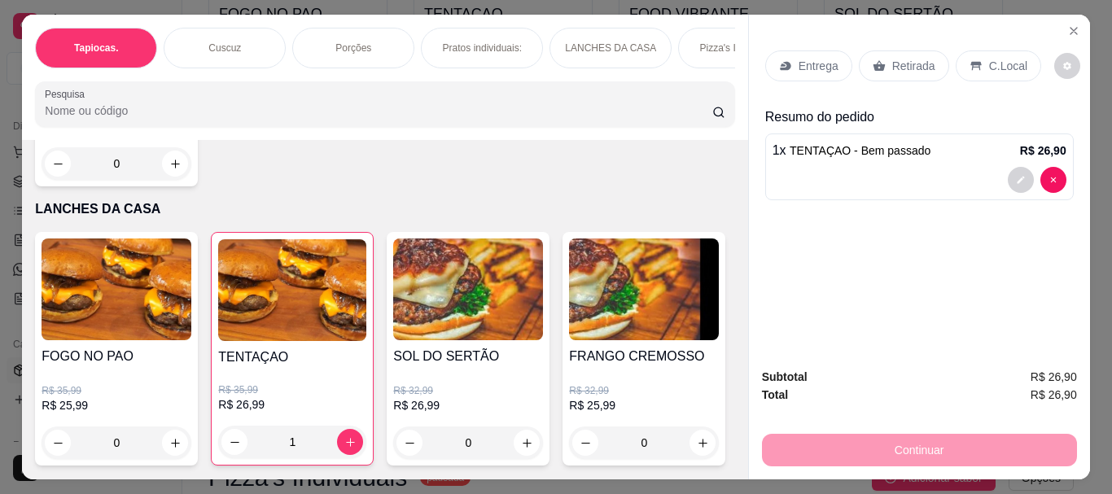
click at [637, 319] on div "FOGO NO PAO R$ 35,99 R$ 25,99 0 TENTAÇAO R$ 35,99 R$ 26,99 1 SOL DO SERTÃO R$ 3…" at bounding box center [384, 349] width 699 height 234
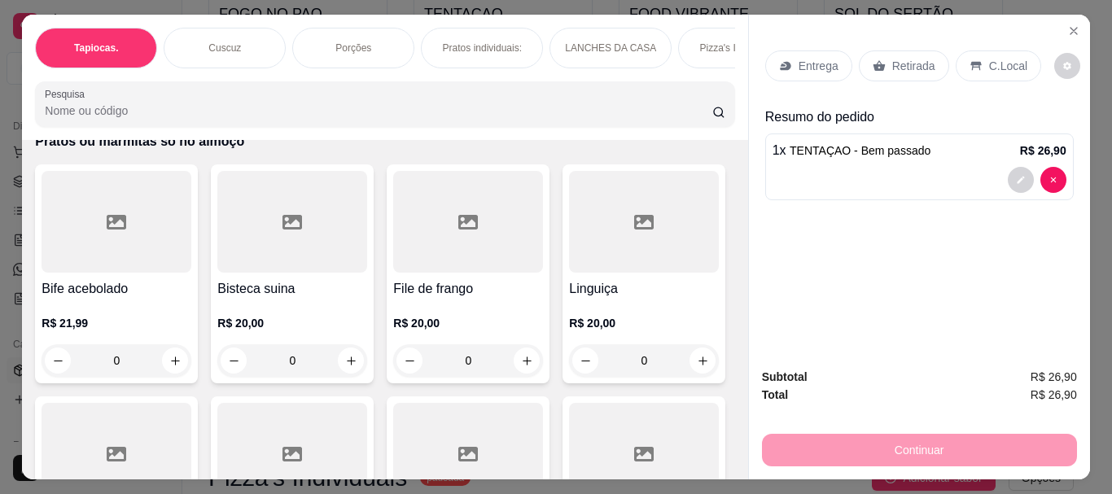
scroll to position [3989, 0]
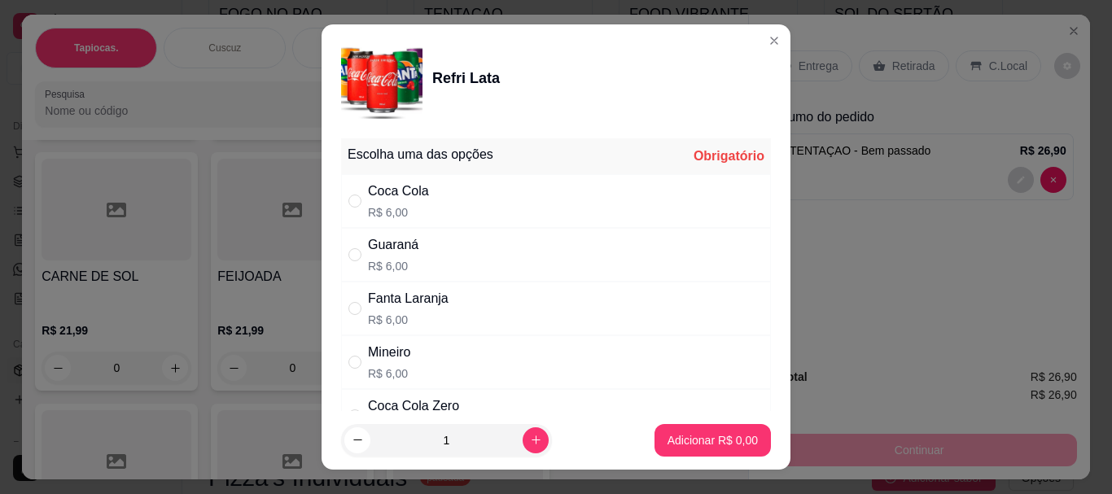
scroll to position [154, 0]
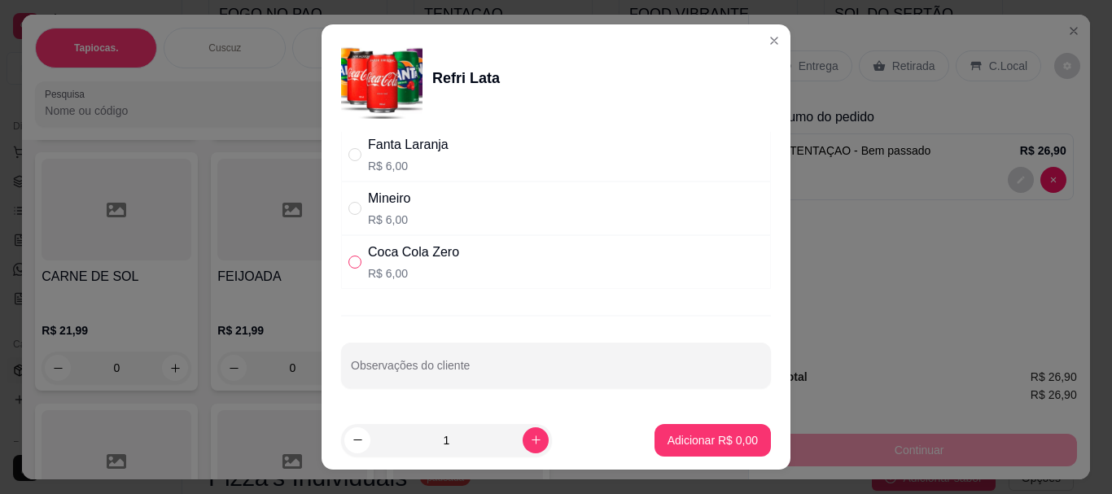
click at [348, 259] on input "" at bounding box center [354, 262] width 13 height 13
radio input "true"
click at [671, 445] on p "Adicionar R$ 6,00" at bounding box center [713, 440] width 90 height 16
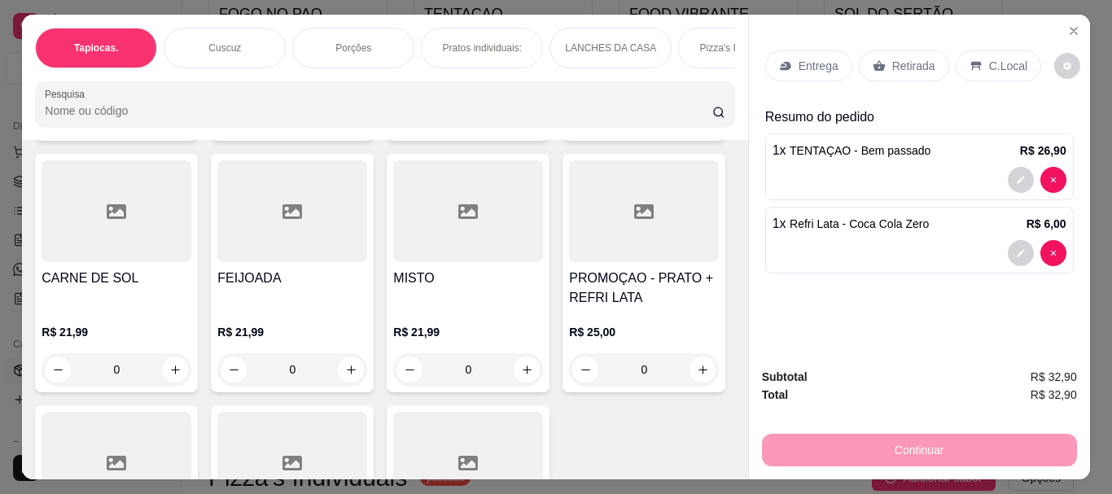
type input "1"
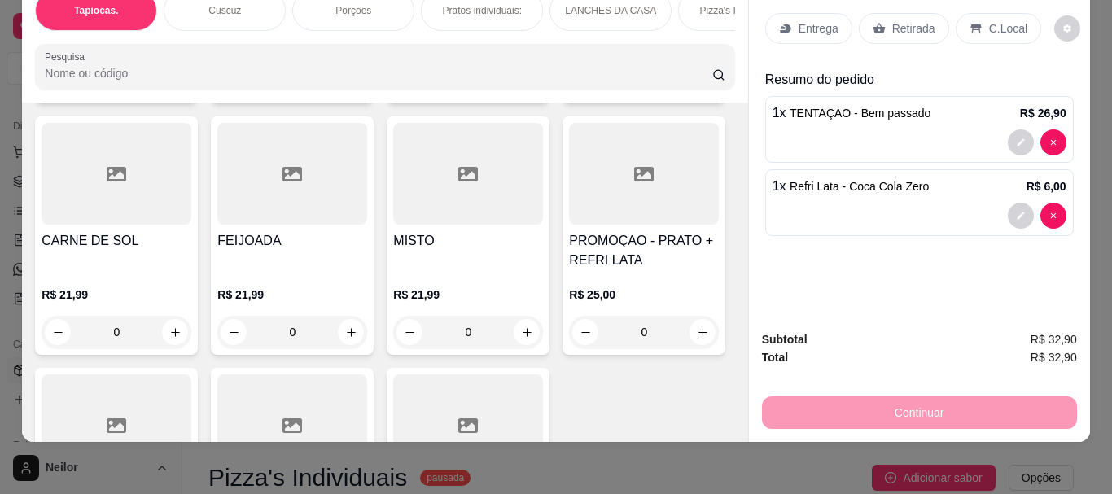
scroll to position [4071, 0]
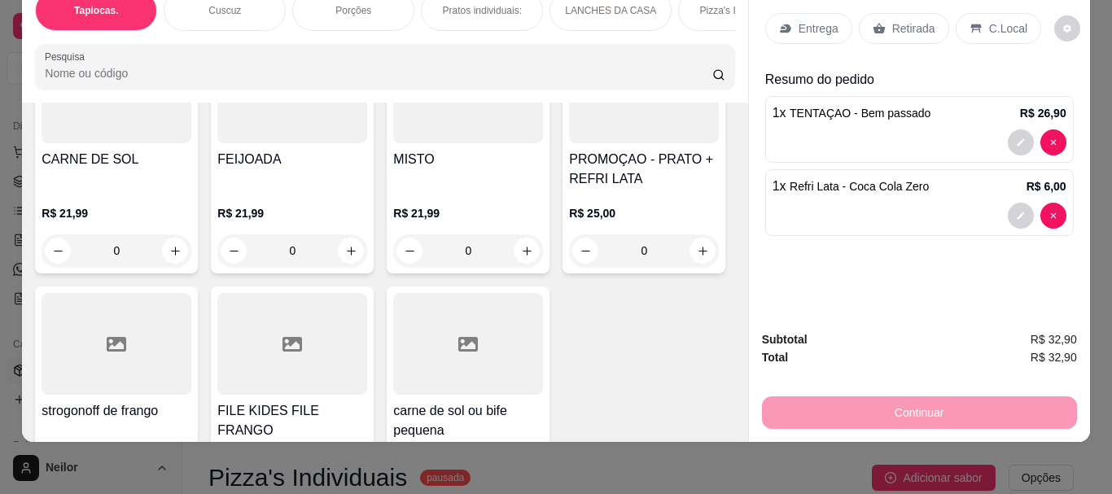
click at [633, 252] on div "Item avulso Tapiocas. Tapioca tradicional R$ 9,90 0 Tapioca de frango com catup…" at bounding box center [384, 272] width 725 height 339
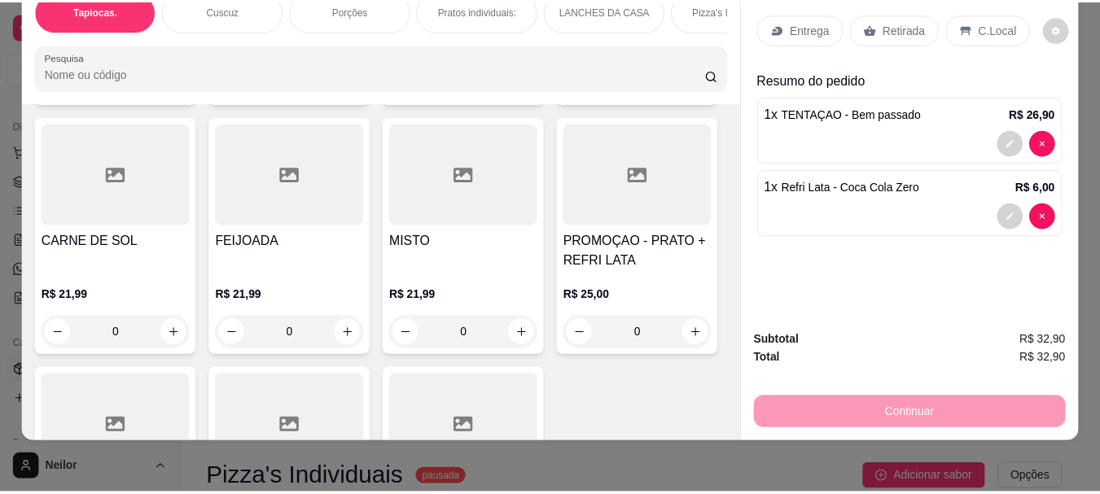
scroll to position [0, 0]
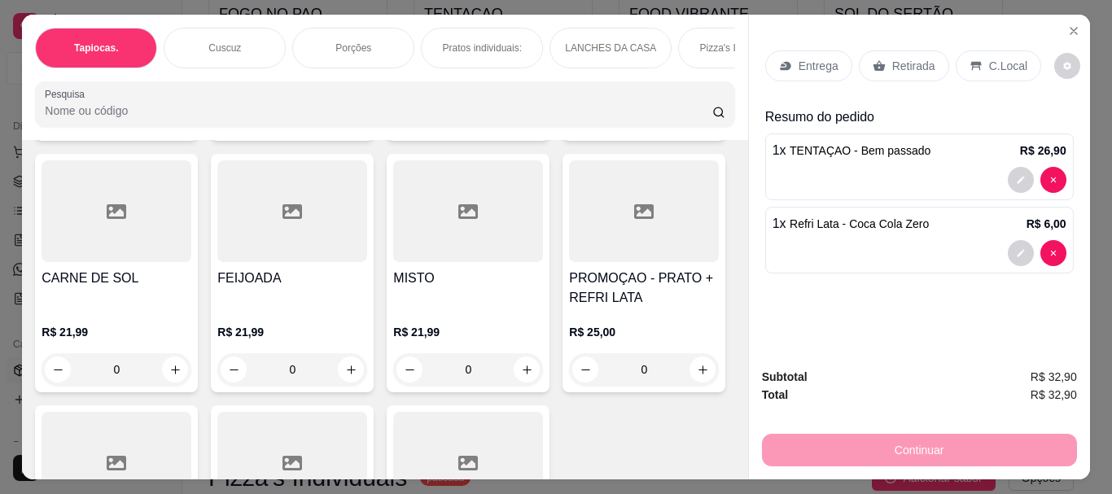
click at [989, 58] on p "C.Local" at bounding box center [1008, 66] width 38 height 16
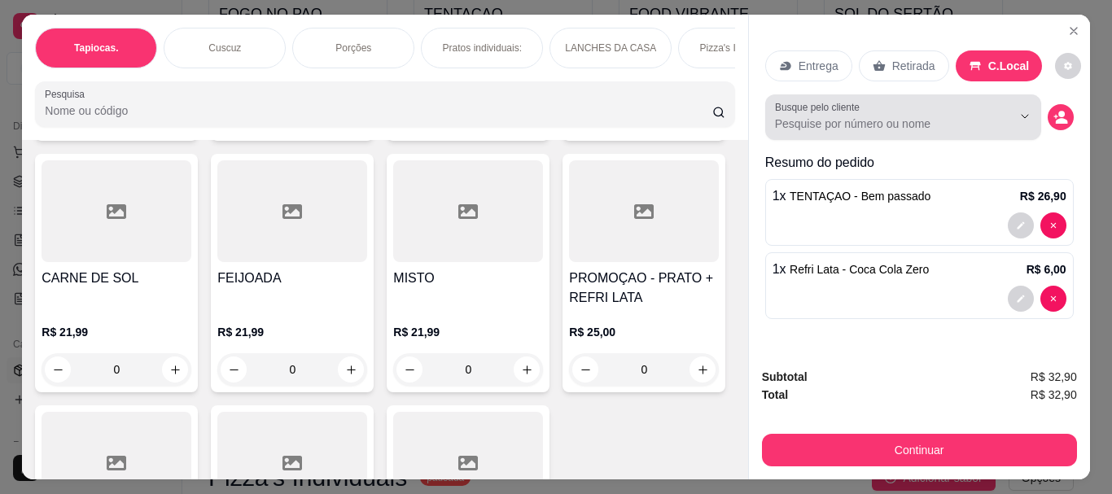
click at [929, 116] on input "Busque pelo cliente" at bounding box center [880, 124] width 211 height 16
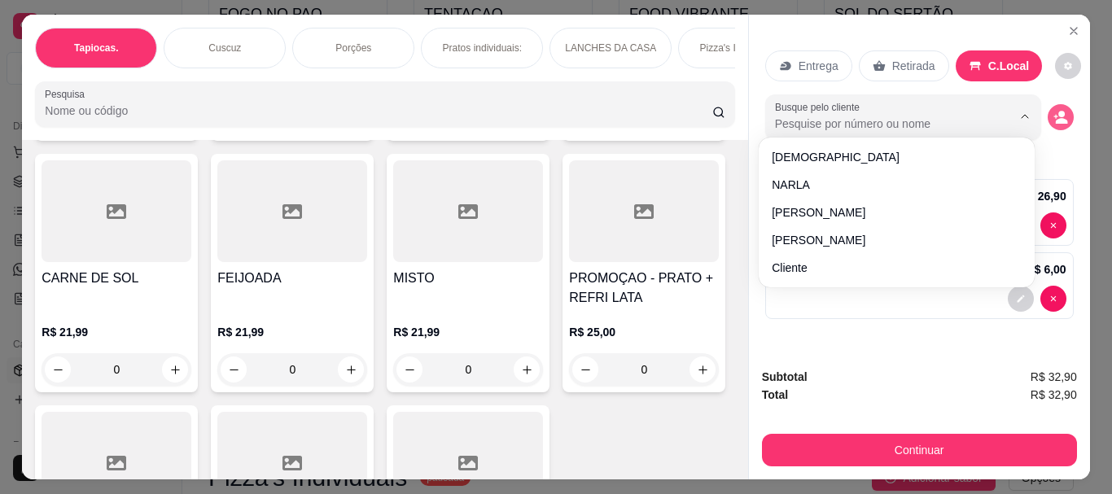
click at [1055, 118] on icon "decrease-product-quantity" at bounding box center [1061, 121] width 12 height 6
click at [1054, 112] on icon "decrease-product-quantity" at bounding box center [1060, 117] width 15 height 15
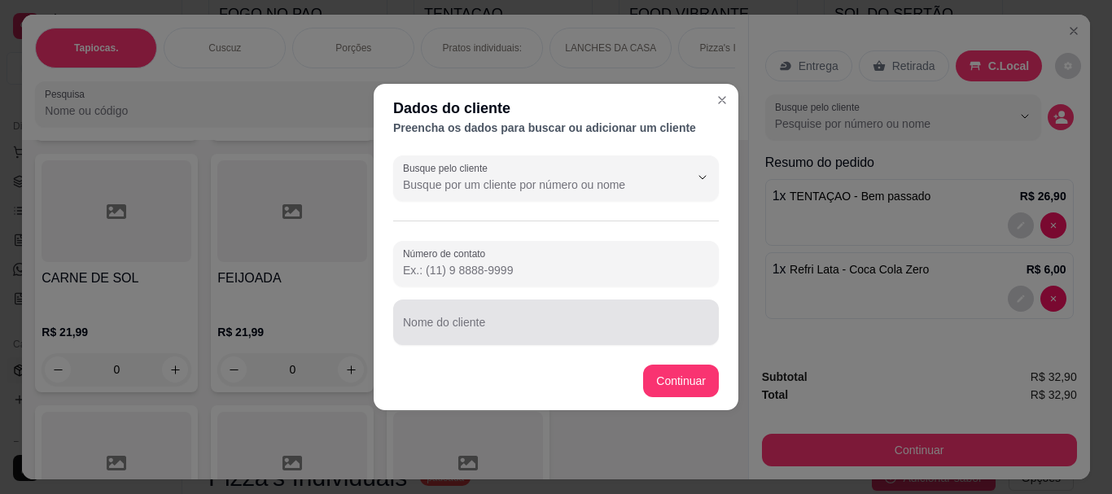
click at [459, 340] on div "Nome do cliente" at bounding box center [556, 323] width 326 height 46
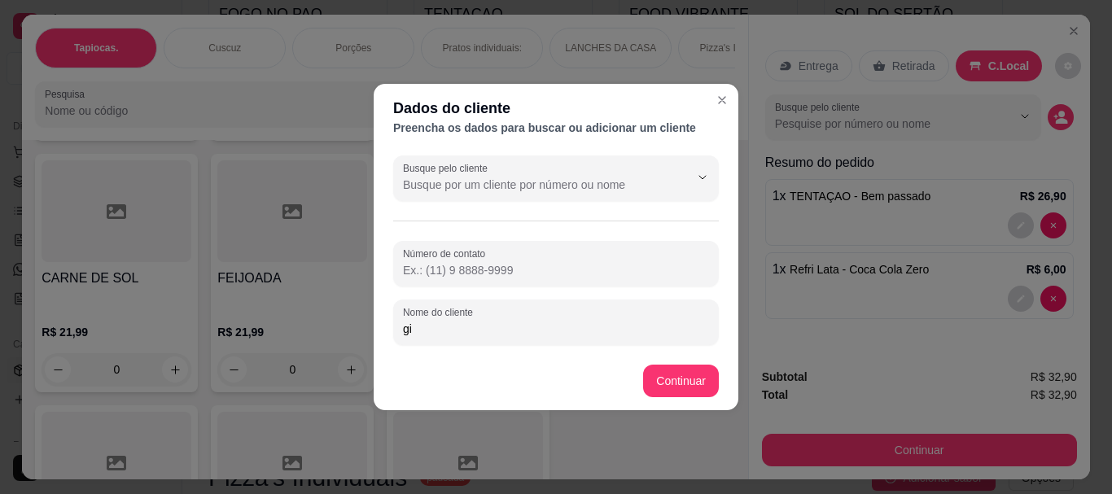
type input "g"
type input "G"
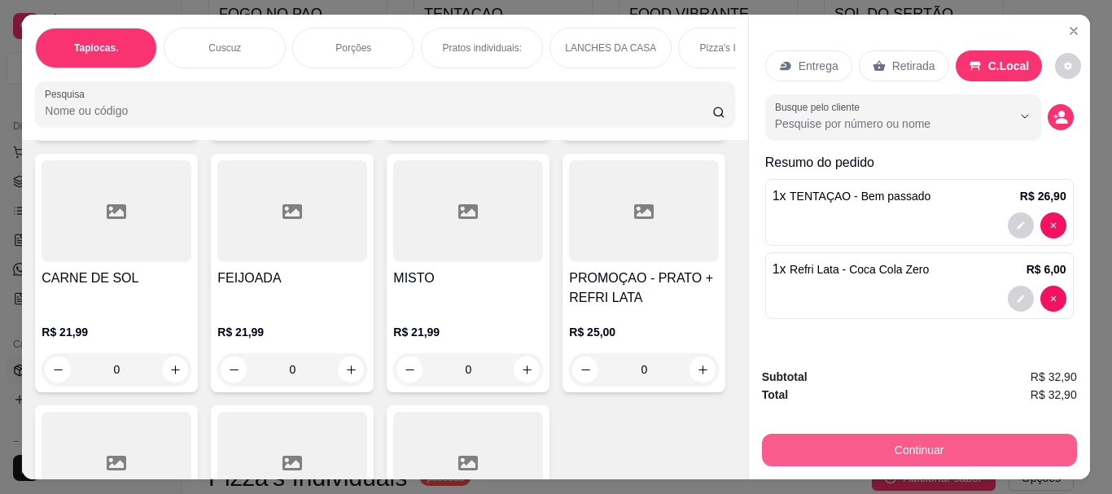
click at [931, 447] on button "Continuar" at bounding box center [919, 450] width 315 height 33
click at [921, 443] on button "Continuar" at bounding box center [919, 450] width 315 height 33
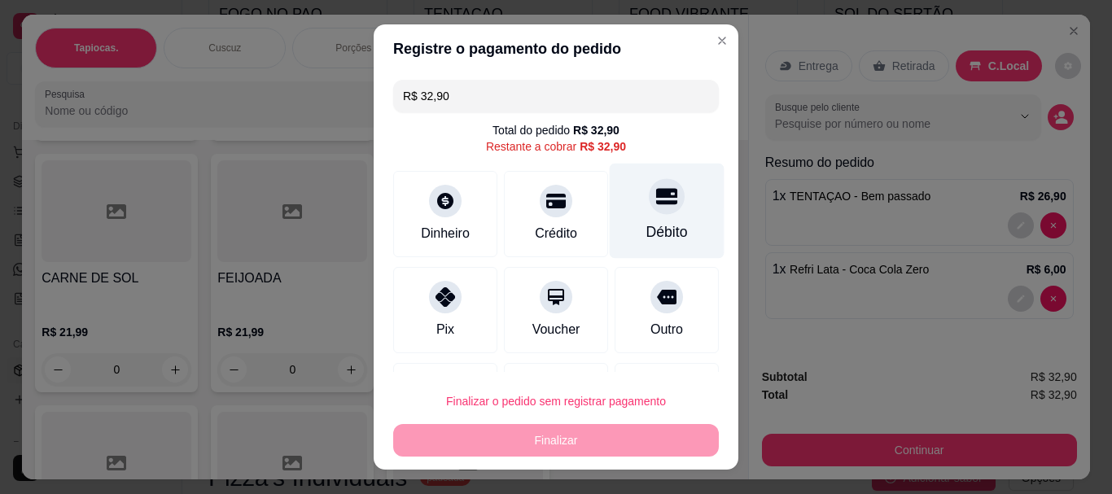
click at [620, 217] on div "Débito" at bounding box center [667, 211] width 115 height 95
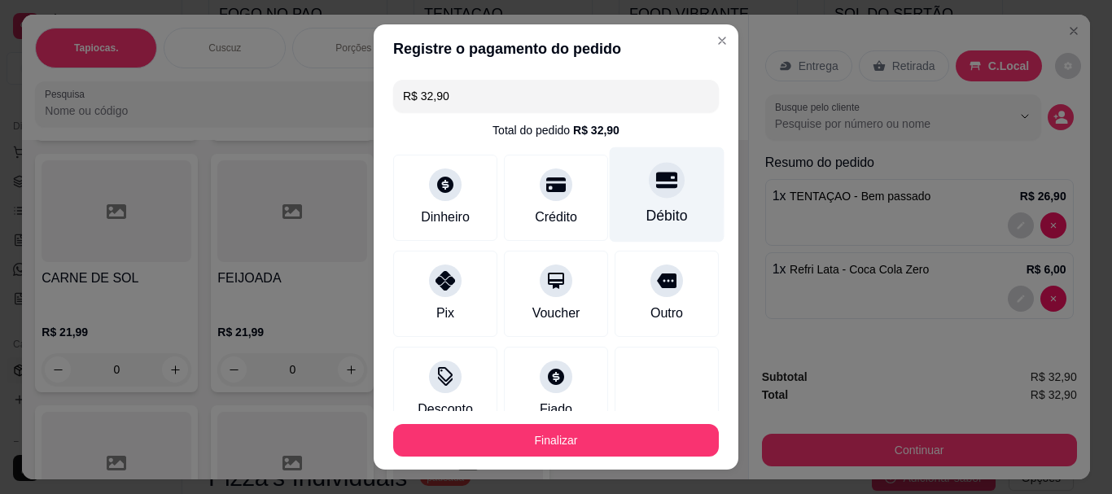
type input "R$ 0,00"
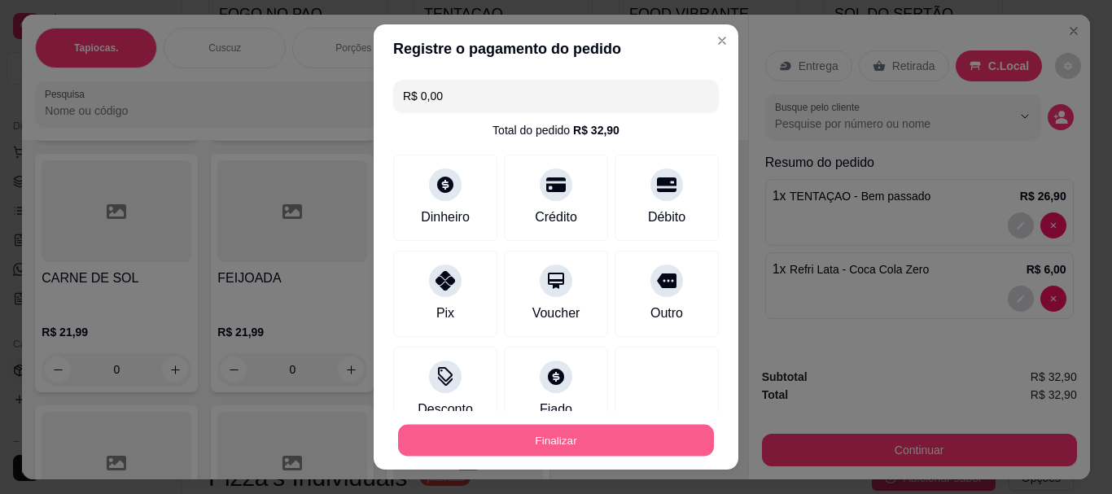
click at [597, 434] on button "Finalizar" at bounding box center [556, 440] width 316 height 32
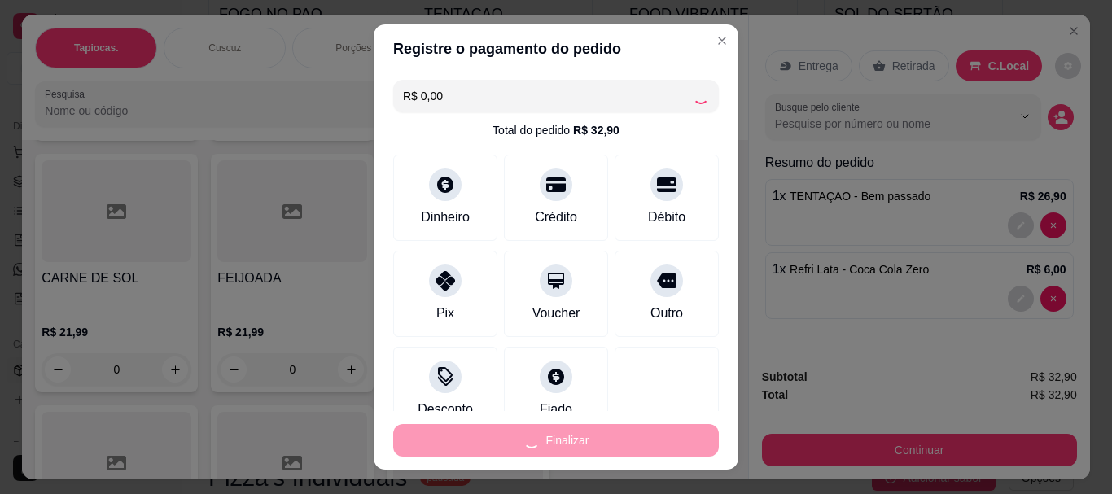
type input "0"
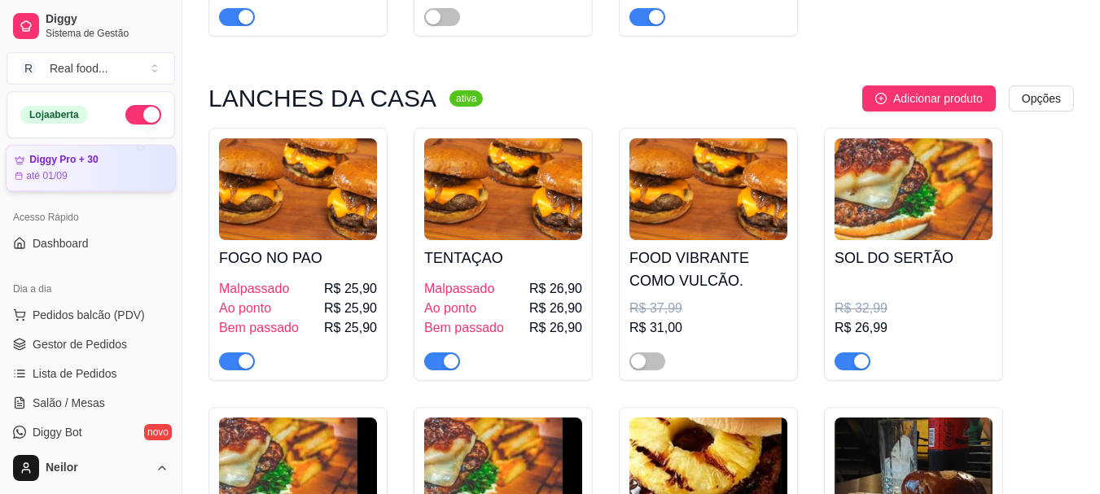
scroll to position [2280, 0]
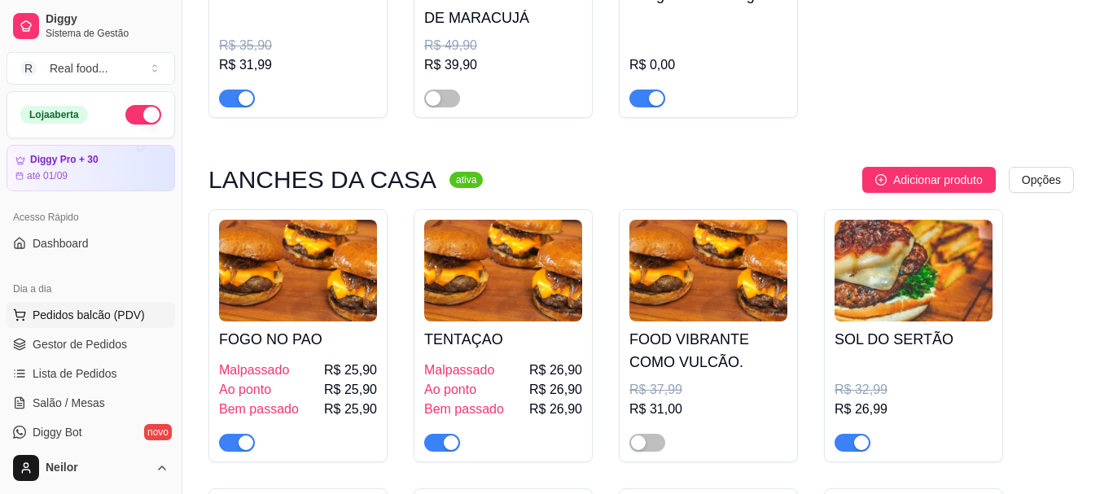
click at [141, 313] on button "Pedidos balcão (PDV)" at bounding box center [91, 315] width 169 height 26
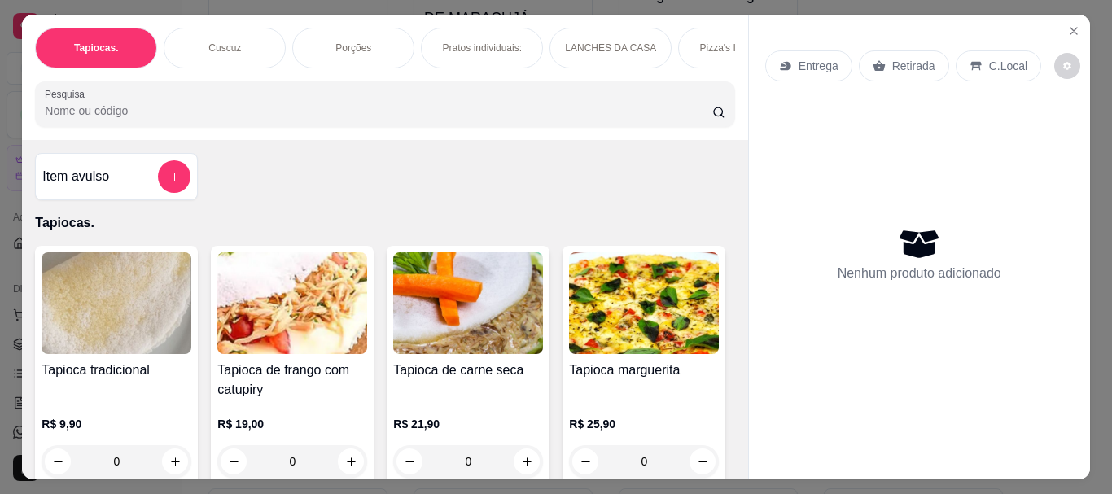
click at [1070, 26] on icon "Close" at bounding box center [1073, 30] width 13 height 13
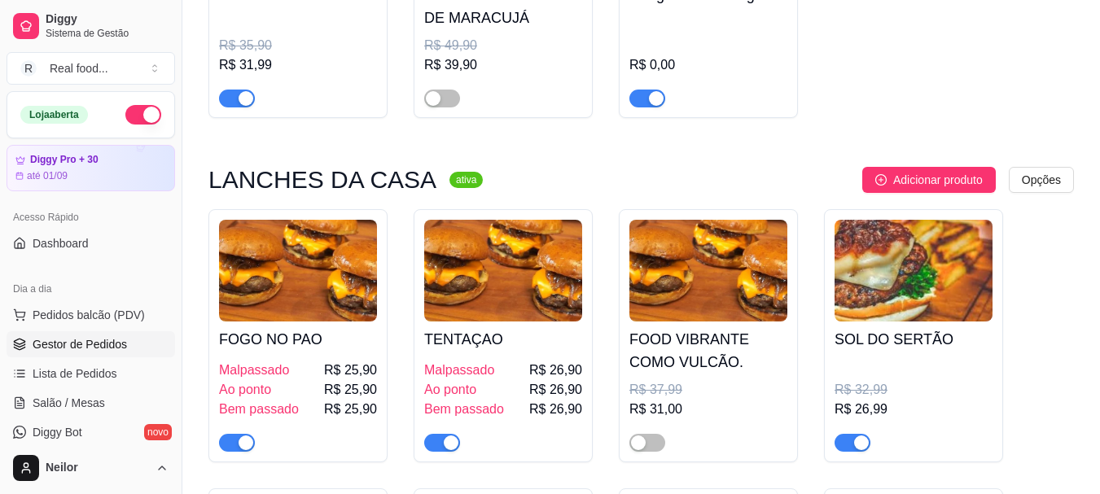
click at [90, 352] on span "Gestor de Pedidos" at bounding box center [80, 344] width 94 height 16
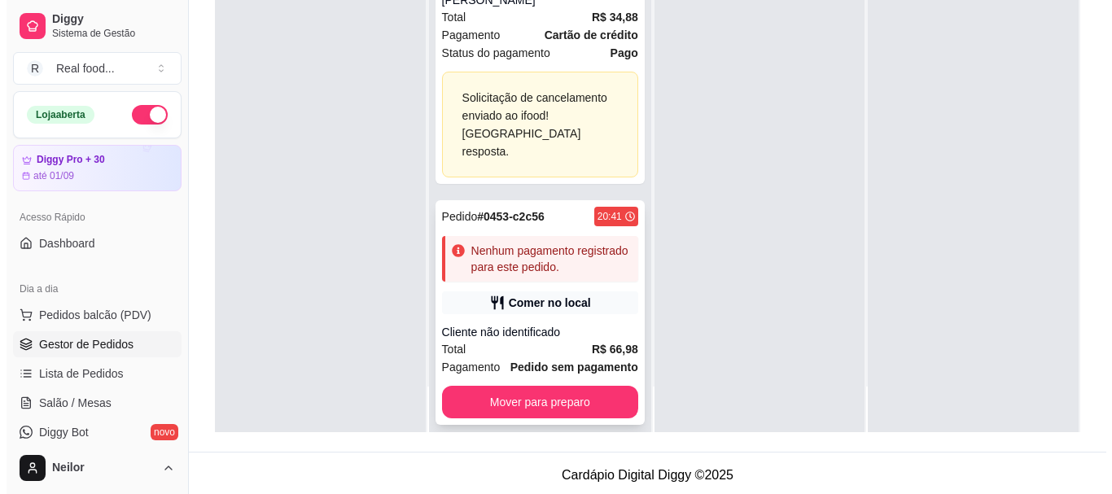
scroll to position [163, 0]
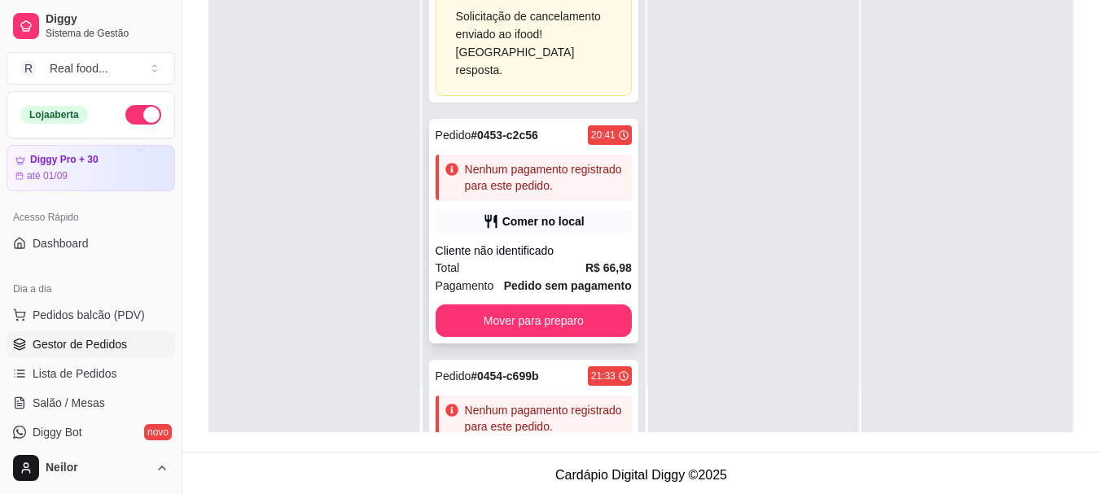
click at [523, 161] on div "Nenhum pagamento registrado para este pedido." at bounding box center [545, 177] width 160 height 33
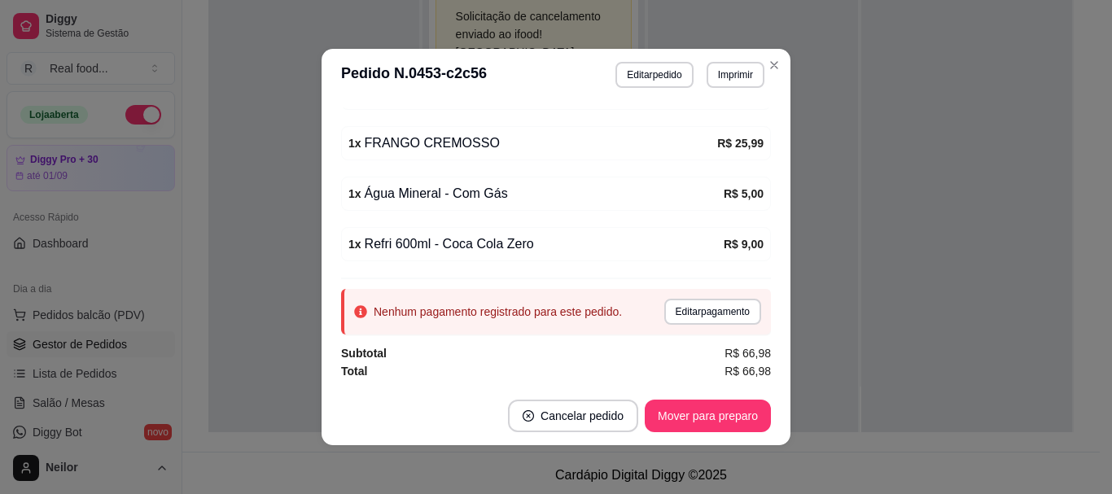
scroll to position [3, 0]
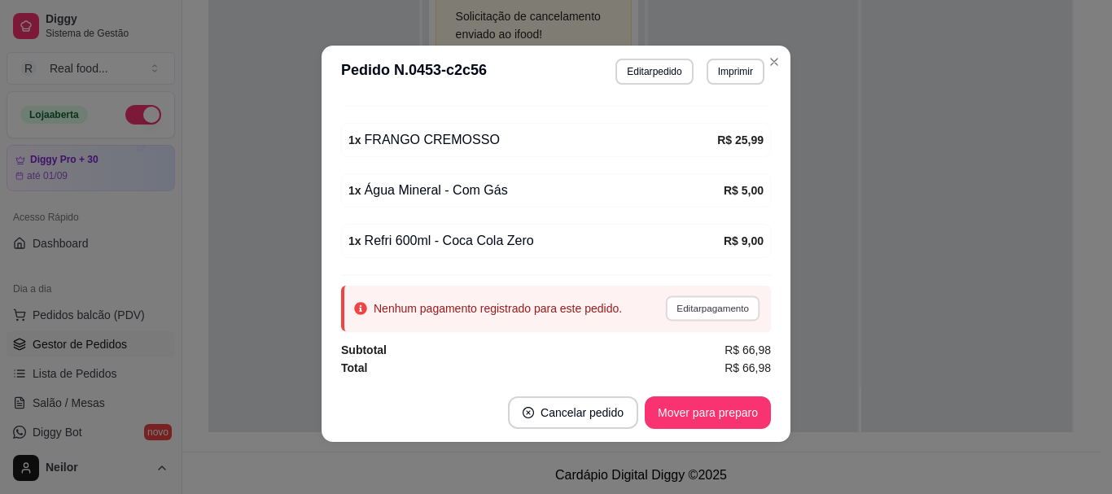
click at [692, 304] on button "Editar pagamento" at bounding box center [712, 308] width 94 height 25
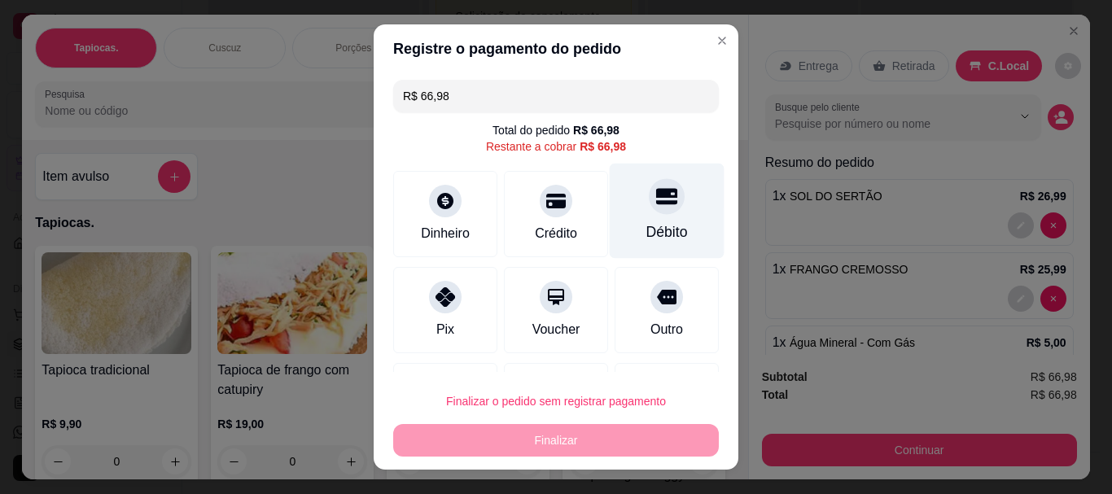
click at [646, 224] on div "Débito" at bounding box center [667, 232] width 42 height 21
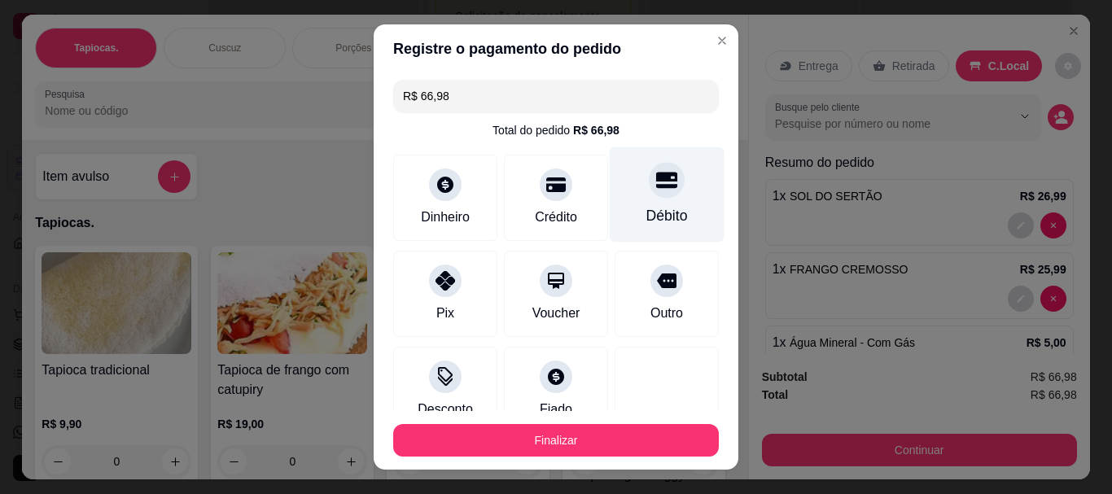
type input "R$ 0,00"
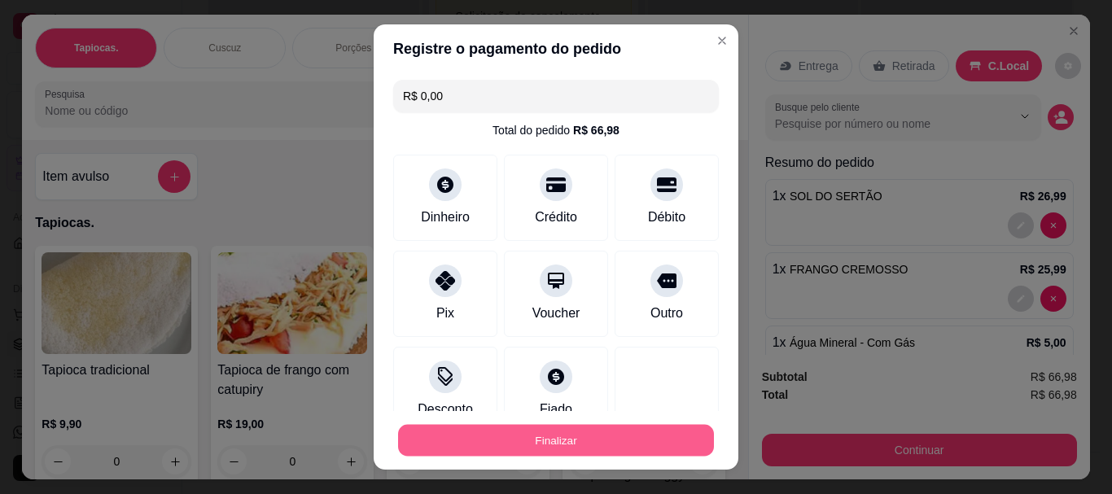
click at [575, 448] on button "Finalizar" at bounding box center [556, 440] width 316 height 32
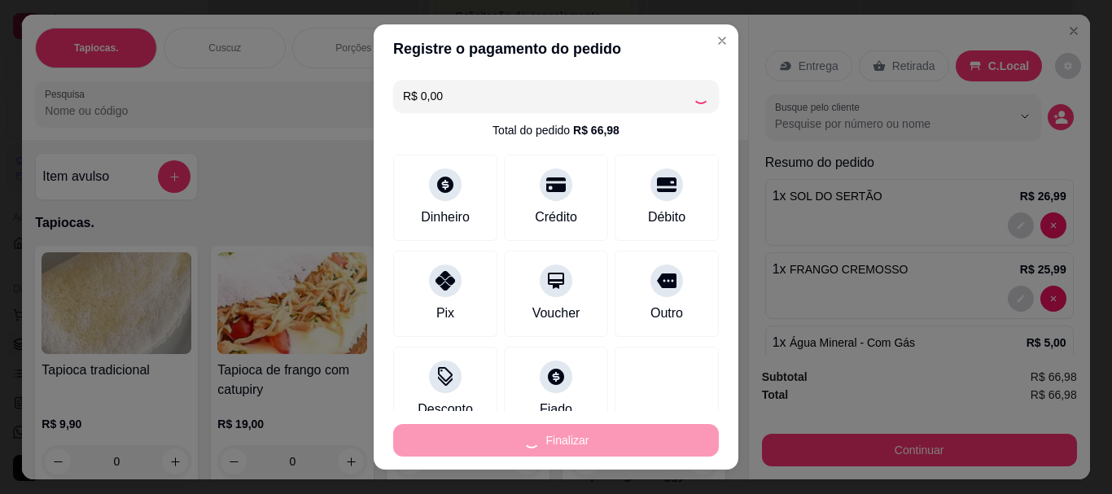
type input "0"
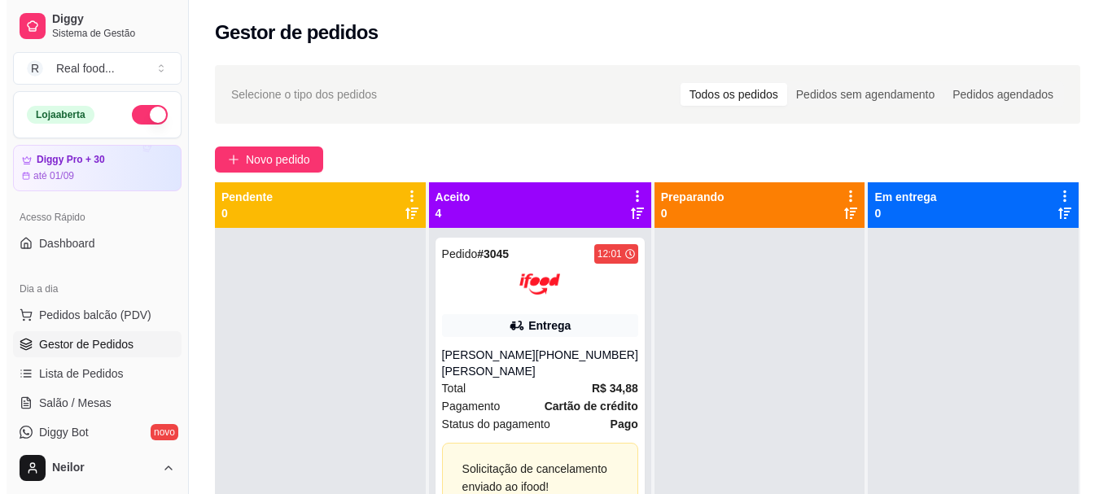
scroll to position [163, 0]
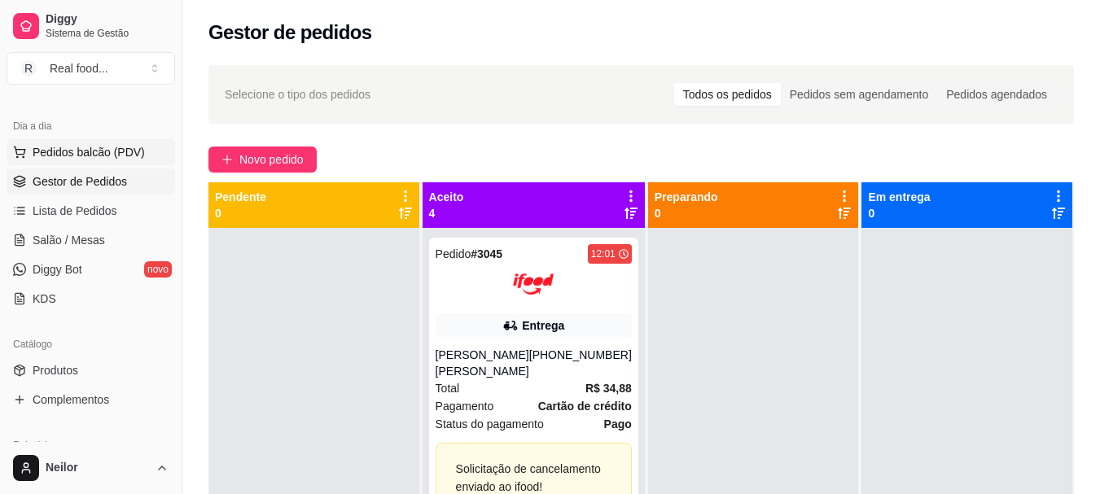
click at [85, 147] on span "Pedidos balcão (PDV)" at bounding box center [89, 152] width 112 height 16
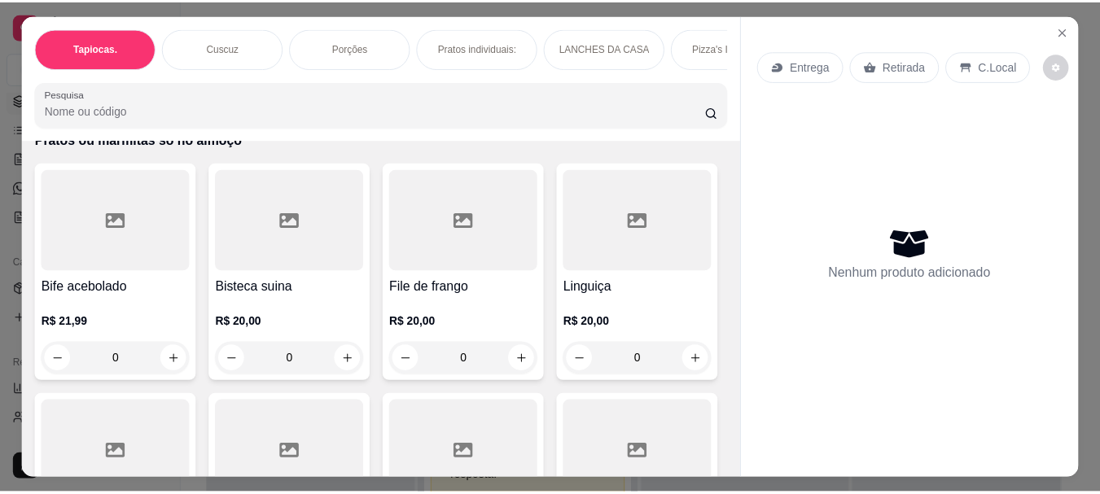
scroll to position [3582, 0]
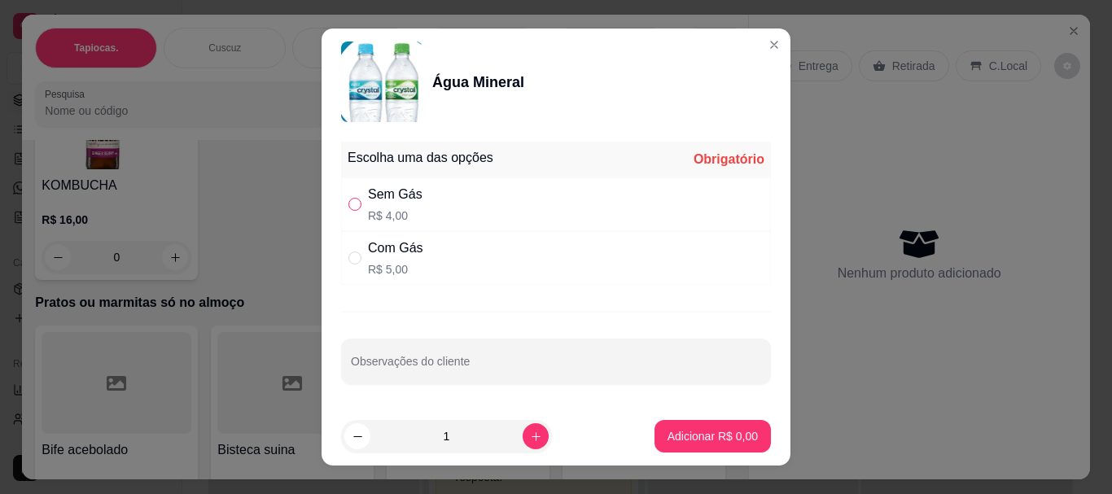
click at [351, 204] on input "" at bounding box center [354, 204] width 13 height 13
radio input "true"
click at [710, 434] on p "Adicionar R$ 4,00" at bounding box center [712, 436] width 88 height 15
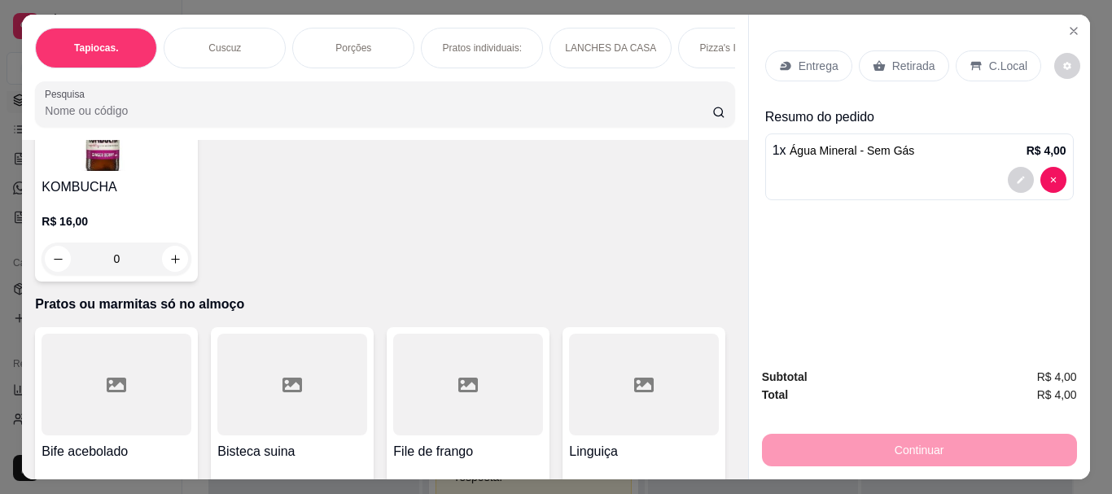
type input "1"
click at [989, 66] on p "C.Local" at bounding box center [1008, 66] width 38 height 16
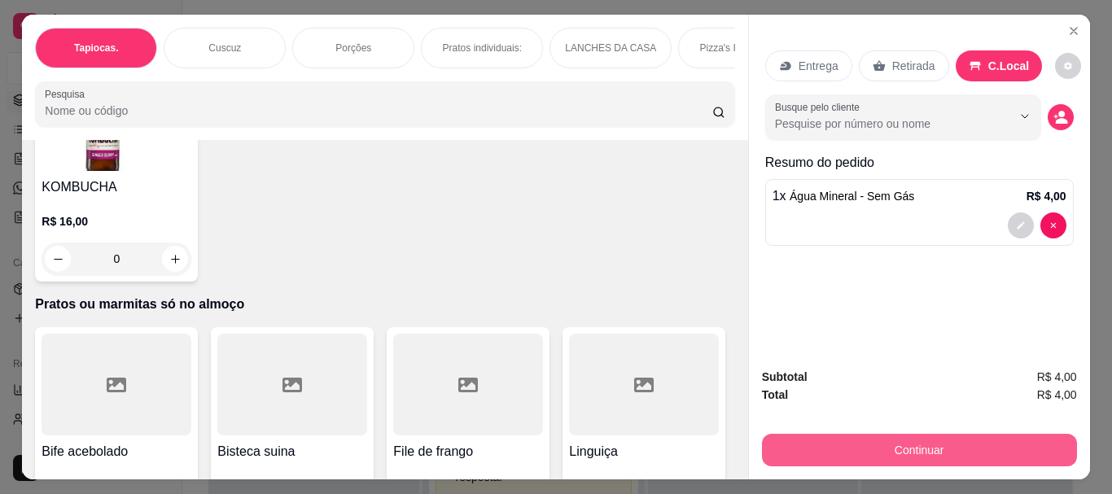
click at [970, 459] on button "Continuar" at bounding box center [919, 450] width 315 height 33
click at [866, 436] on button "Continuar" at bounding box center [919, 450] width 315 height 33
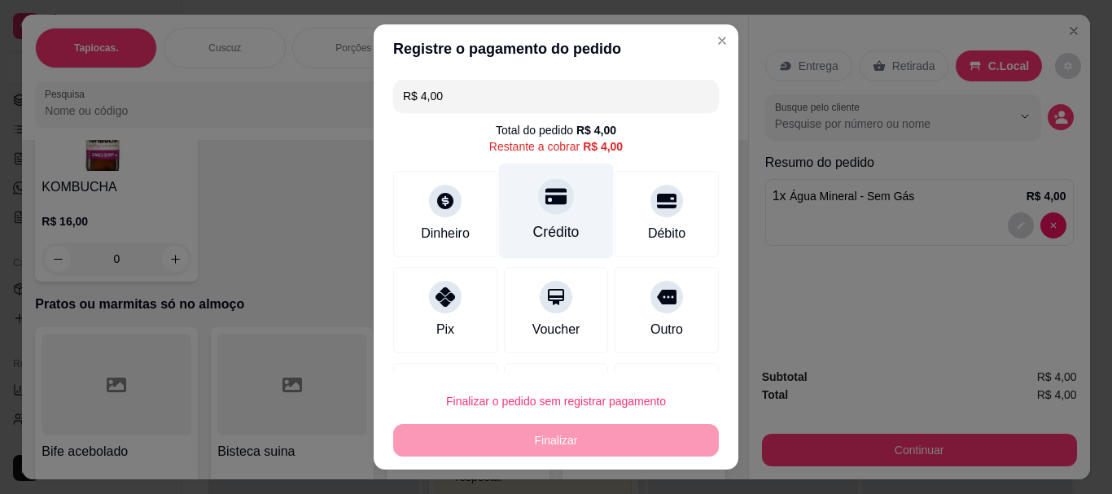
click at [538, 204] on div at bounding box center [556, 197] width 36 height 36
type input "R$ 0,00"
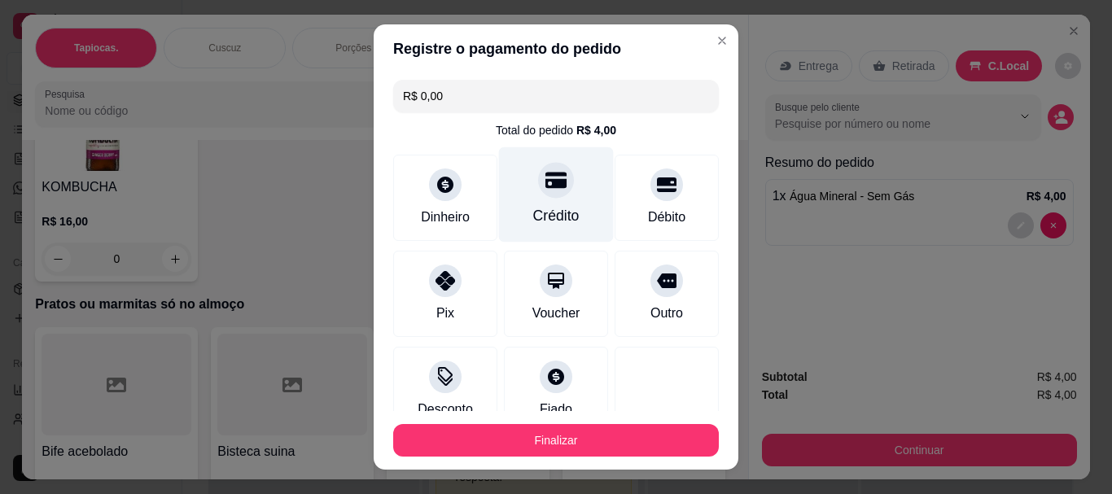
click at [538, 192] on div at bounding box center [556, 181] width 36 height 36
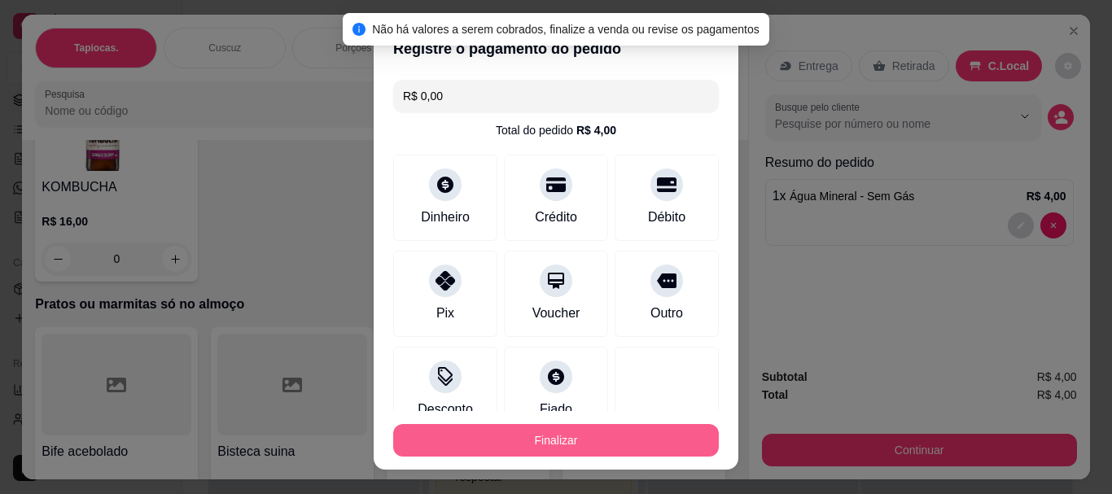
click at [594, 432] on button "Finalizar" at bounding box center [556, 440] width 326 height 33
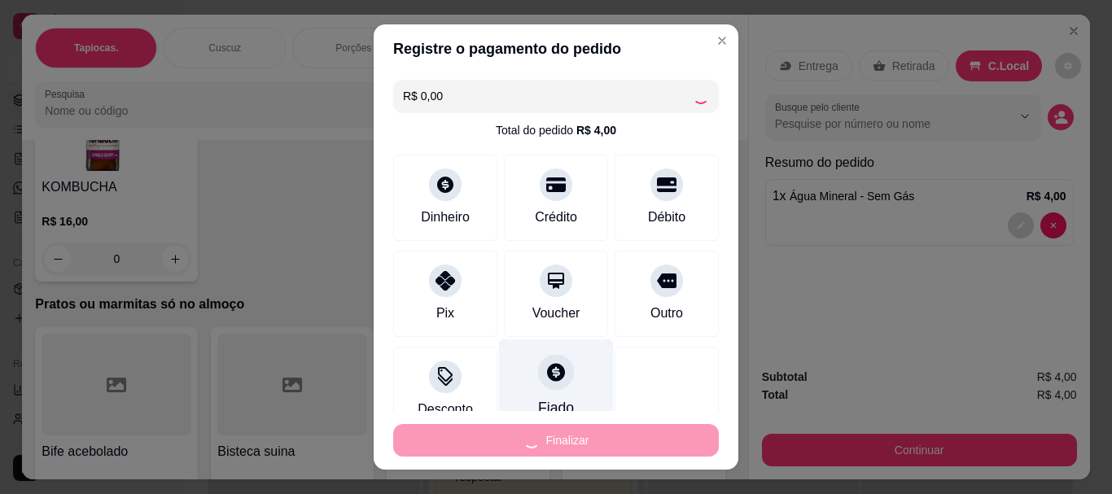
type input "0"
